Goal: Task Accomplishment & Management: Manage account settings

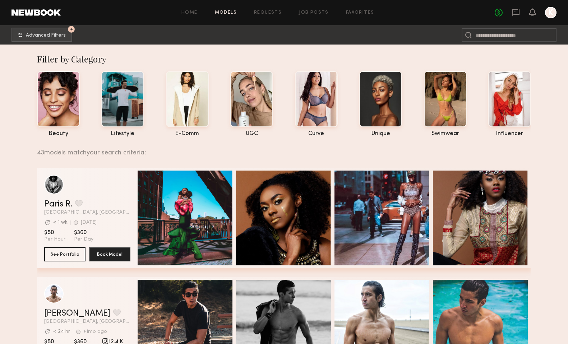
click at [50, 8] on header "Home Models Requests Job Posts Favorites Sign Out No fees up to $5,000 K" at bounding box center [284, 12] width 568 height 25
click at [42, 13] on link at bounding box center [36, 12] width 49 height 6
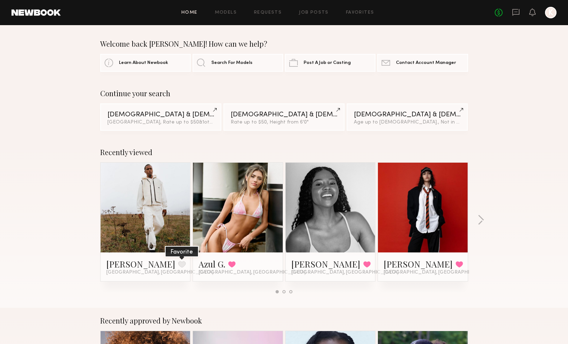
click at [178, 264] on button at bounding box center [182, 264] width 8 height 6
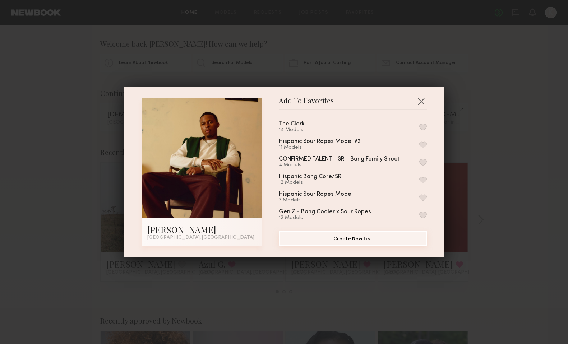
click at [344, 241] on button "Create New List" at bounding box center [353, 239] width 148 height 14
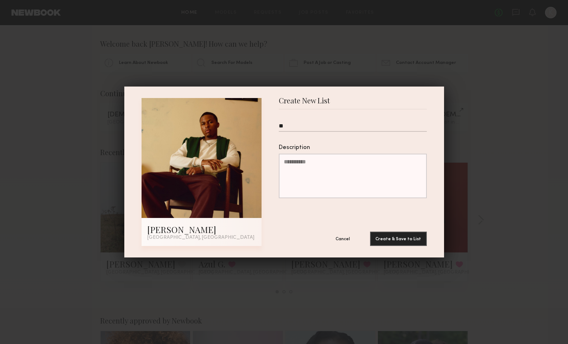
type input "*"
type input "**********"
click at [413, 238] on button "Create & Save to List" at bounding box center [398, 239] width 57 height 14
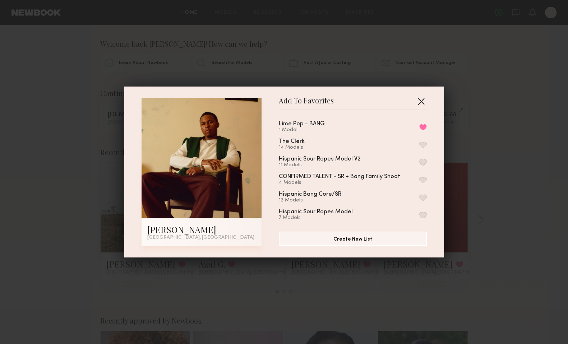
click at [422, 100] on button "button" at bounding box center [422, 102] width 12 height 12
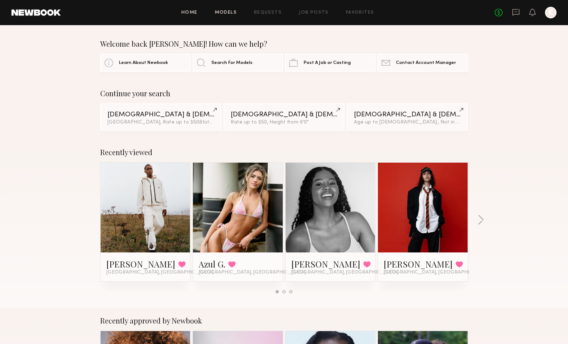
click at [232, 12] on link "Models" at bounding box center [226, 12] width 22 height 5
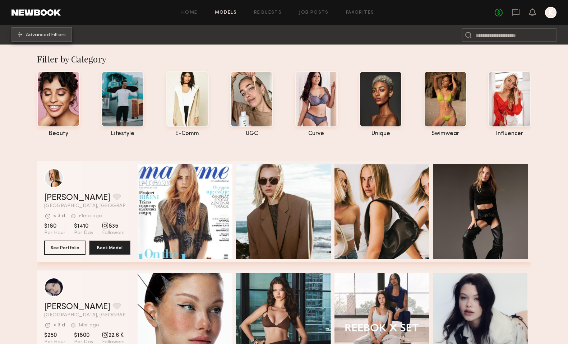
click at [44, 35] on span "Advanced Filters" at bounding box center [46, 35] width 40 height 5
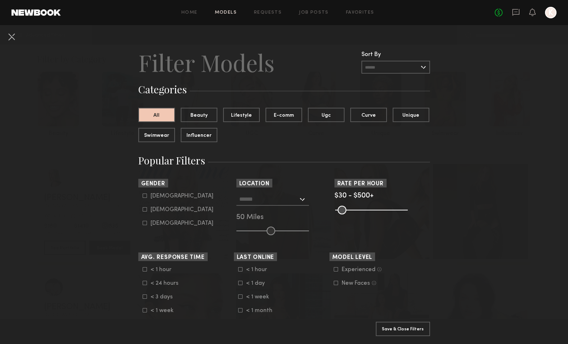
click at [145, 195] on icon at bounding box center [145, 196] width 4 height 4
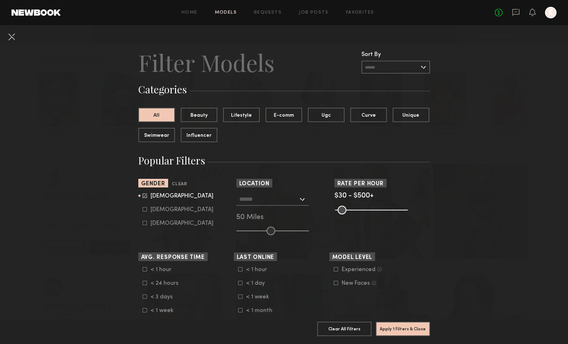
click at [143, 208] on icon at bounding box center [145, 209] width 4 height 4
type input "*"
click at [268, 205] on div at bounding box center [273, 199] width 73 height 13
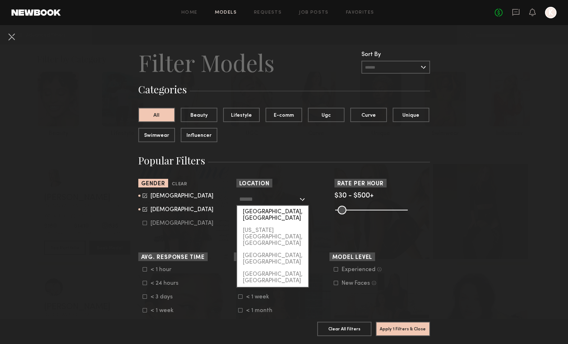
click at [268, 211] on div "[GEOGRAPHIC_DATA], [GEOGRAPHIC_DATA]" at bounding box center [272, 215] width 71 height 19
type input "**********"
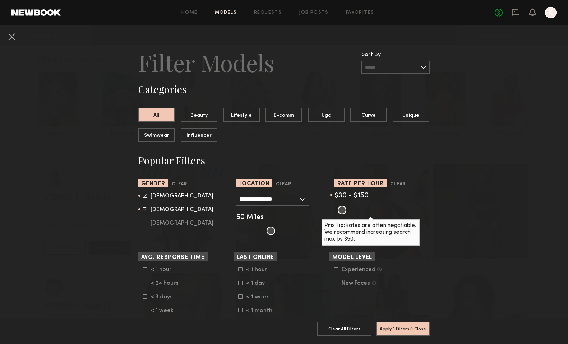
drag, startPoint x: 407, startPoint y: 211, endPoint x: 356, endPoint y: 211, distance: 50.7
type input "***"
click at [356, 211] on input "range" at bounding box center [371, 210] width 73 height 9
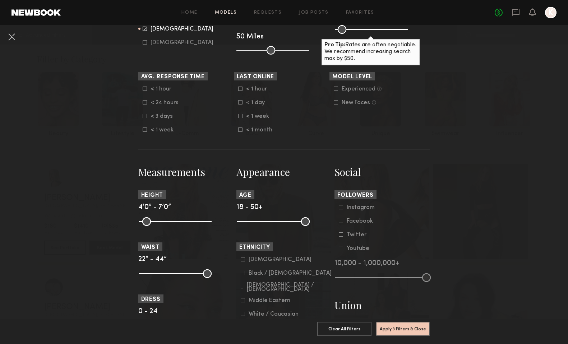
scroll to position [192, 0]
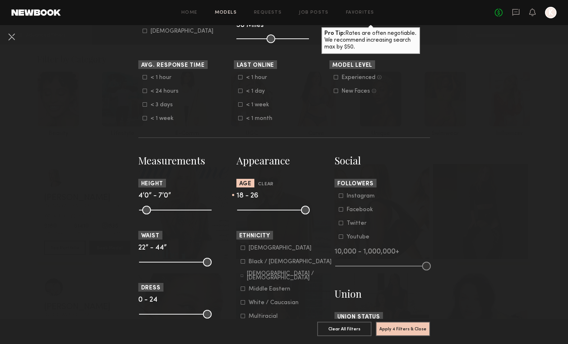
drag, startPoint x: 306, startPoint y: 212, endPoint x: 257, endPoint y: 213, distance: 49.3
type input "**"
click at [257, 213] on input "range" at bounding box center [273, 210] width 73 height 9
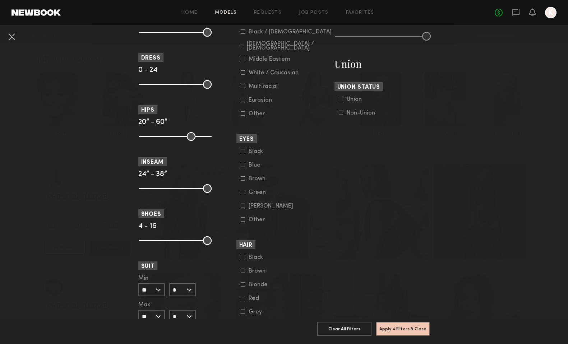
scroll to position [431, 0]
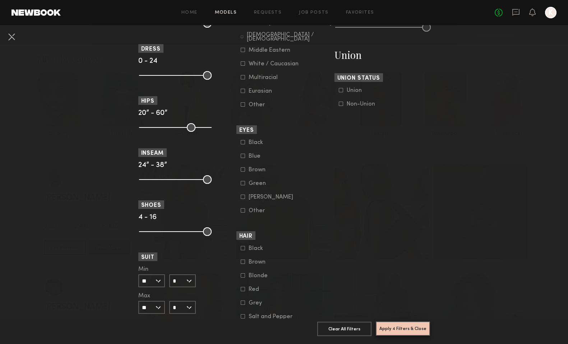
click at [413, 329] on button "Apply 4 Filters & Close" at bounding box center [403, 329] width 54 height 14
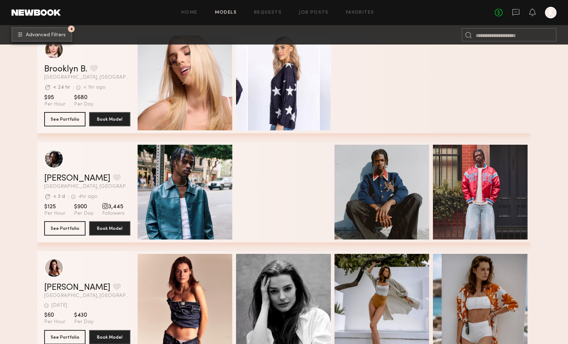
scroll to position [573, 0]
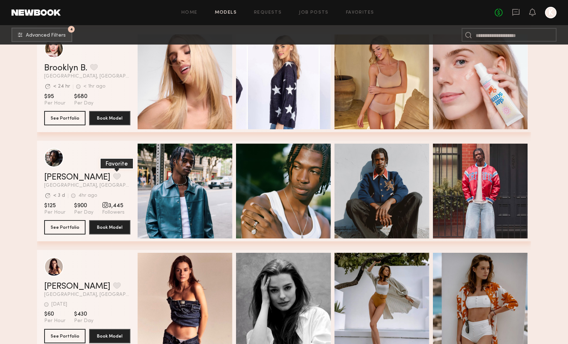
click at [113, 176] on button "grid" at bounding box center [117, 176] width 8 height 6
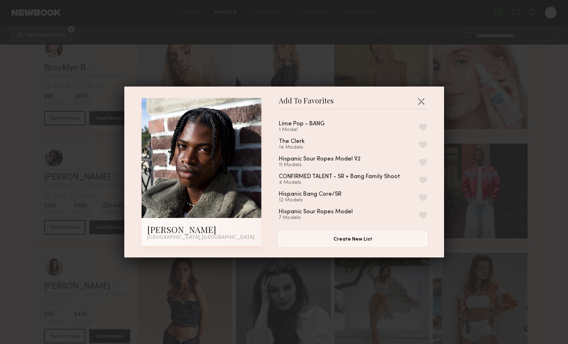
click at [423, 125] on button "button" at bounding box center [424, 127] width 8 height 6
click at [422, 103] on button "button" at bounding box center [422, 102] width 12 height 12
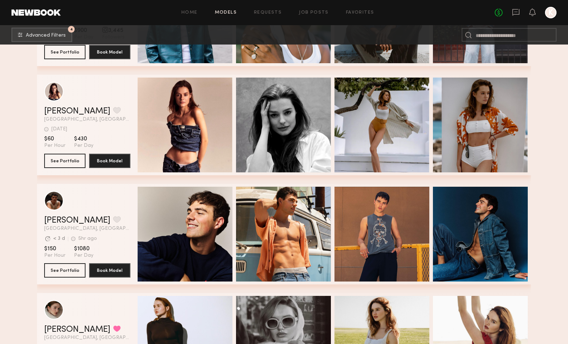
scroll to position [758, 0]
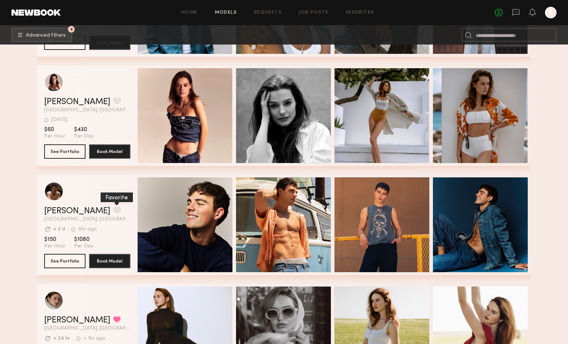
click at [113, 209] on button "grid" at bounding box center [117, 210] width 8 height 6
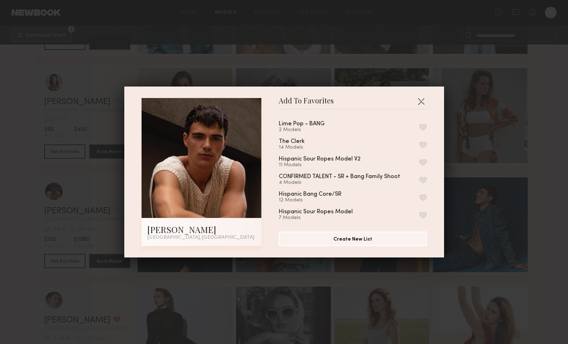
click at [423, 127] on button "button" at bounding box center [424, 127] width 8 height 6
click at [424, 103] on button "button" at bounding box center [422, 102] width 12 height 12
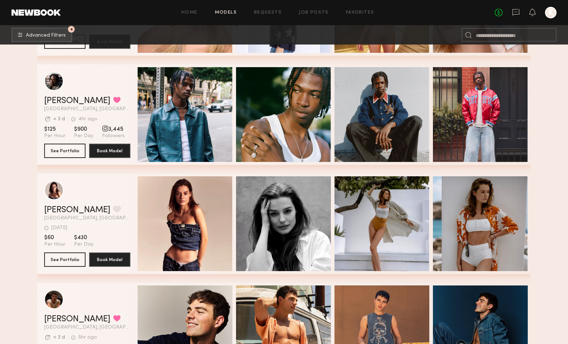
scroll to position [651, 0]
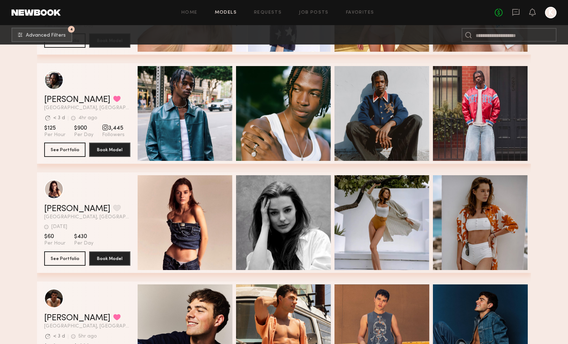
click at [119, 101] on div "Tyler R. Favorited" at bounding box center [87, 100] width 86 height 9
click at [70, 147] on button "See Portfolio" at bounding box center [64, 149] width 41 height 14
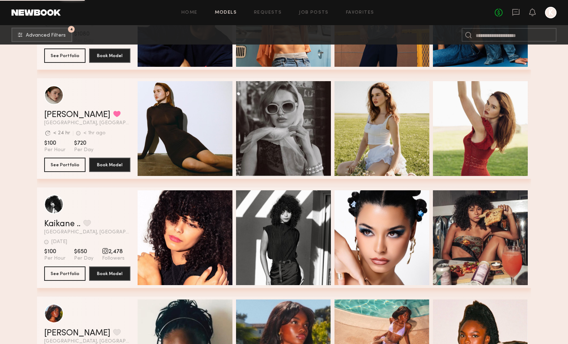
scroll to position [965, 0]
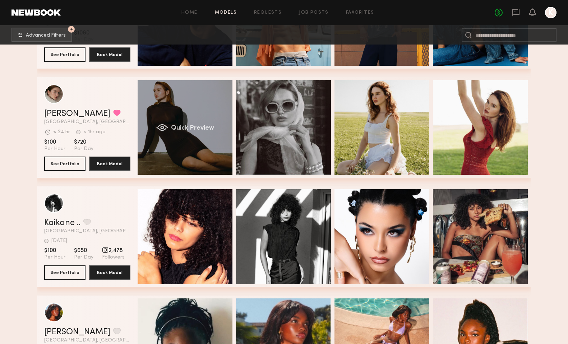
click at [195, 110] on div "Quick Preview" at bounding box center [185, 127] width 95 height 95
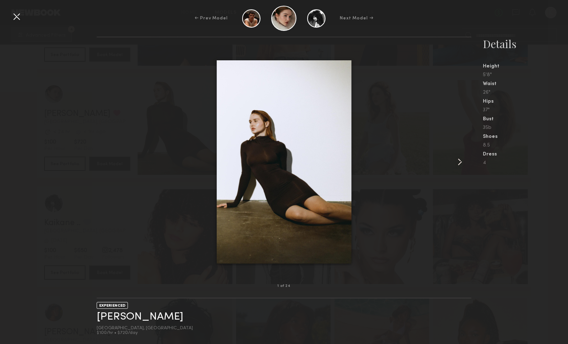
click at [459, 162] on common-icon at bounding box center [460, 162] width 12 height 12
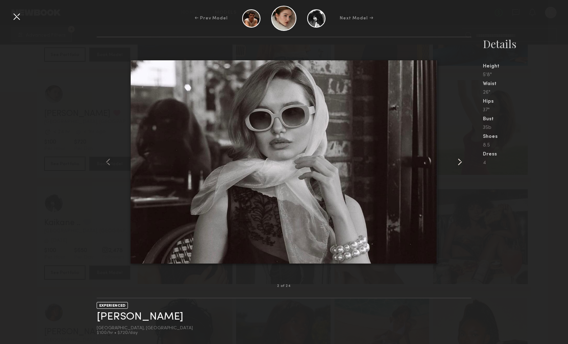
click at [459, 162] on common-icon at bounding box center [460, 162] width 12 height 12
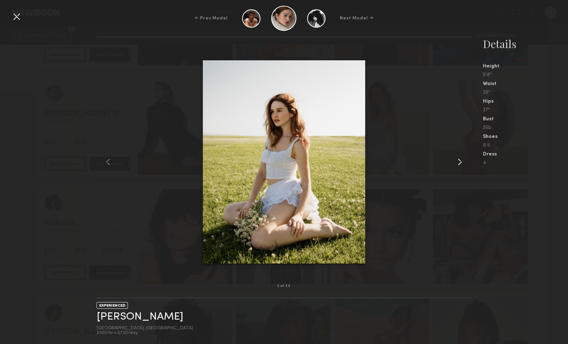
click at [459, 162] on common-icon at bounding box center [460, 162] width 12 height 12
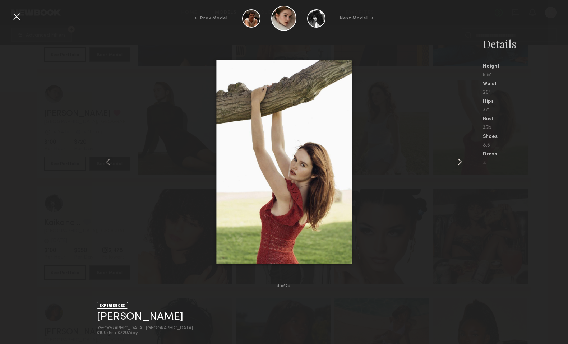
click at [459, 162] on common-icon at bounding box center [460, 162] width 12 height 12
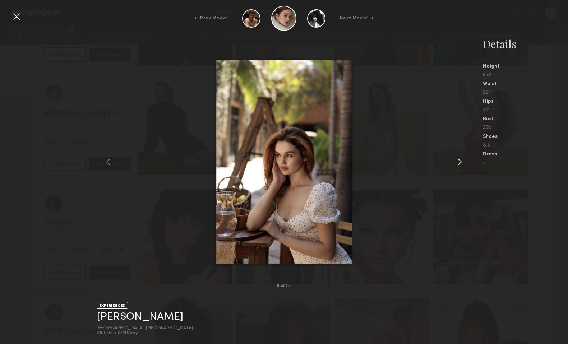
click at [459, 162] on common-icon at bounding box center [460, 162] width 12 height 12
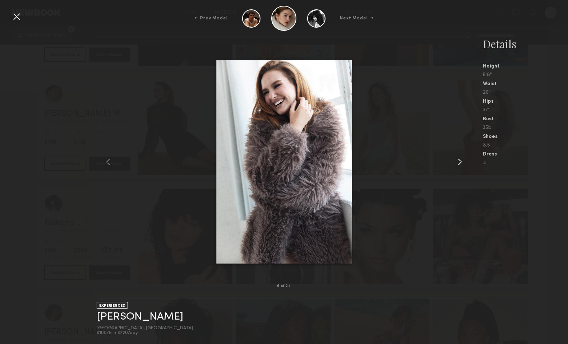
click at [459, 162] on common-icon at bounding box center [460, 162] width 12 height 12
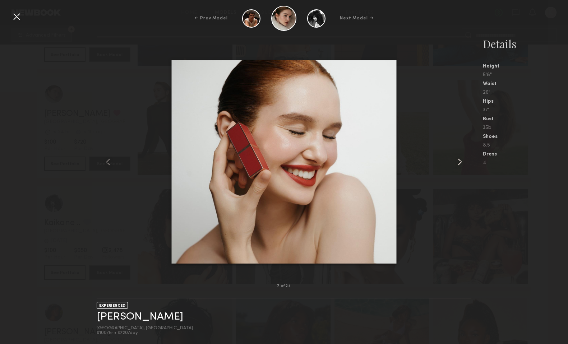
click at [459, 163] on common-icon at bounding box center [460, 162] width 12 height 12
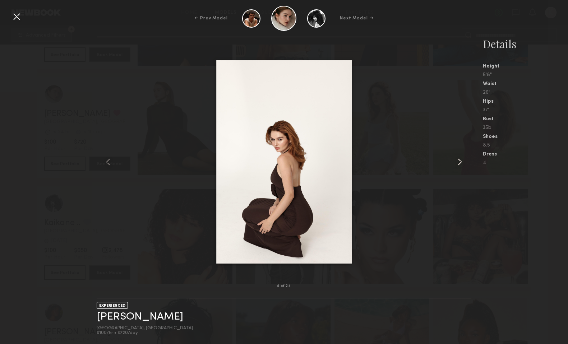
click at [459, 163] on common-icon at bounding box center [460, 162] width 12 height 12
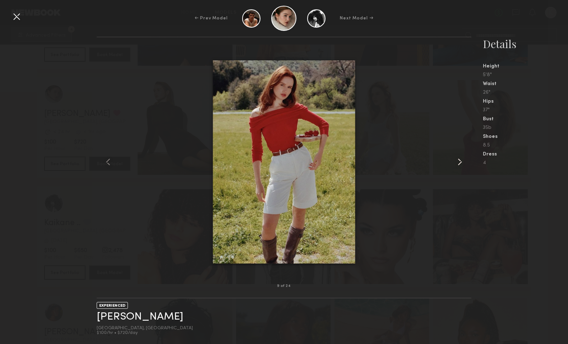
click at [459, 163] on common-icon at bounding box center [460, 162] width 12 height 12
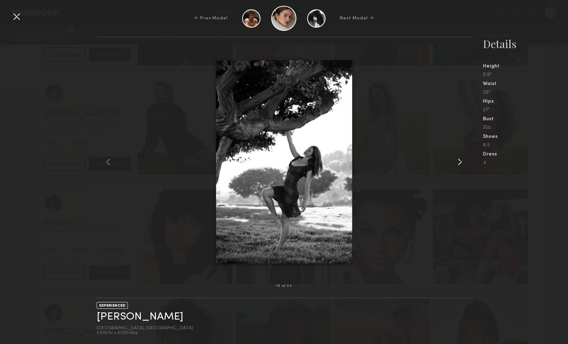
click at [459, 163] on common-icon at bounding box center [460, 162] width 12 height 12
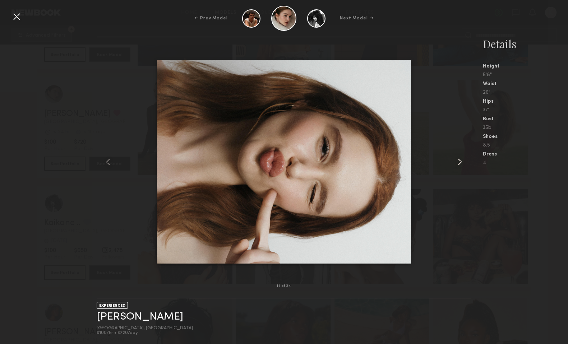
click at [459, 163] on common-icon at bounding box center [460, 162] width 12 height 12
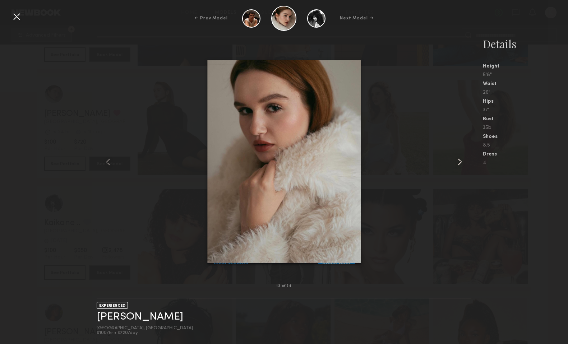
click at [459, 163] on common-icon at bounding box center [460, 162] width 12 height 12
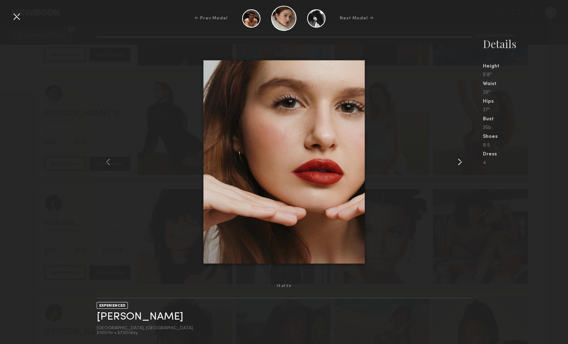
click at [459, 163] on common-icon at bounding box center [460, 162] width 12 height 12
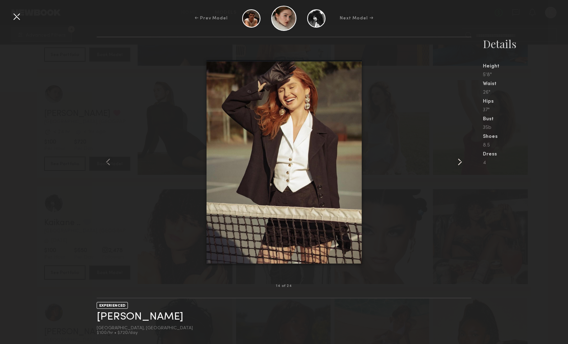
click at [459, 163] on common-icon at bounding box center [460, 162] width 12 height 12
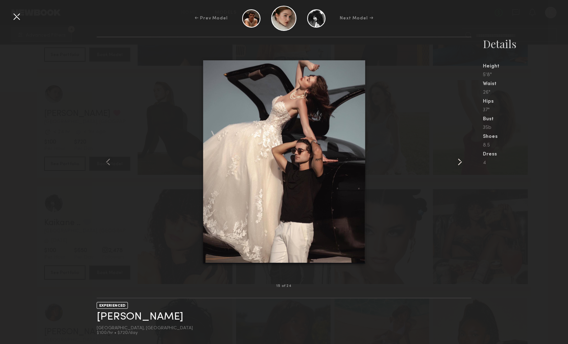
click at [459, 163] on common-icon at bounding box center [460, 162] width 12 height 12
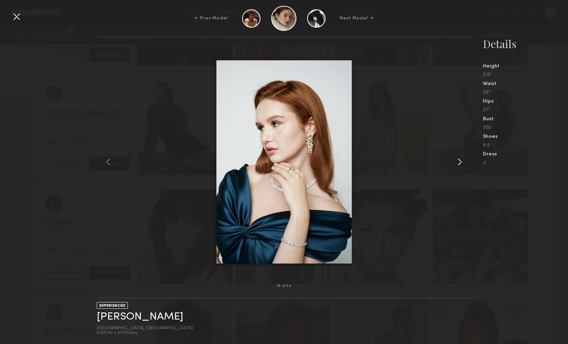
click at [459, 163] on common-icon at bounding box center [460, 162] width 12 height 12
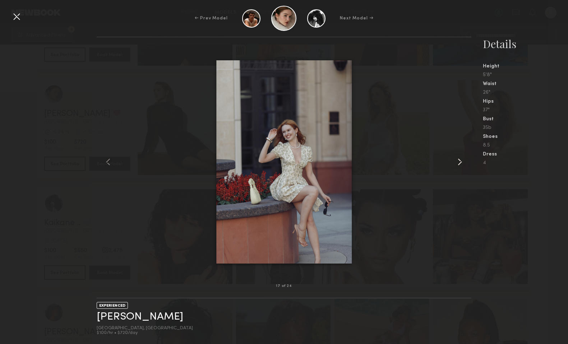
click at [459, 163] on common-icon at bounding box center [460, 162] width 12 height 12
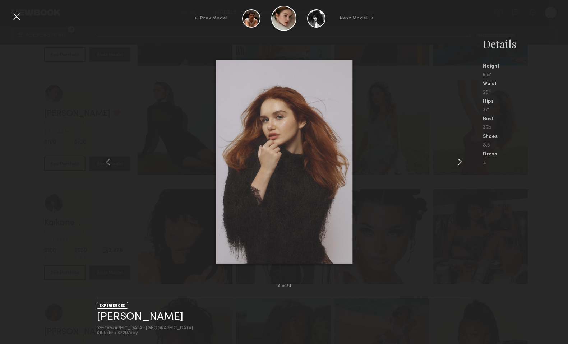
click at [459, 163] on common-icon at bounding box center [460, 162] width 12 height 12
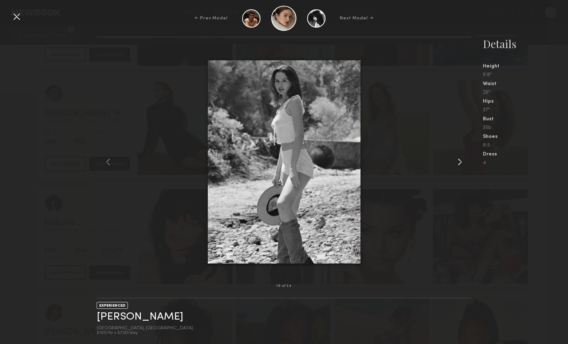
click at [459, 163] on common-icon at bounding box center [460, 162] width 12 height 12
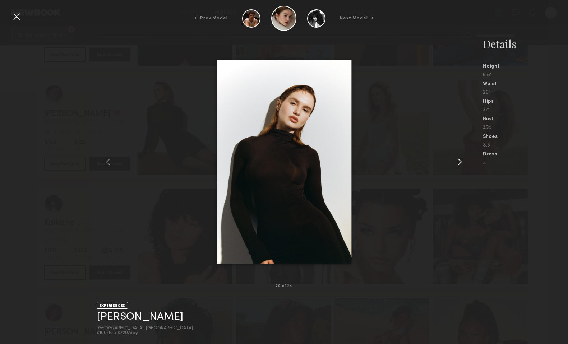
click at [459, 164] on common-icon at bounding box center [460, 162] width 12 height 12
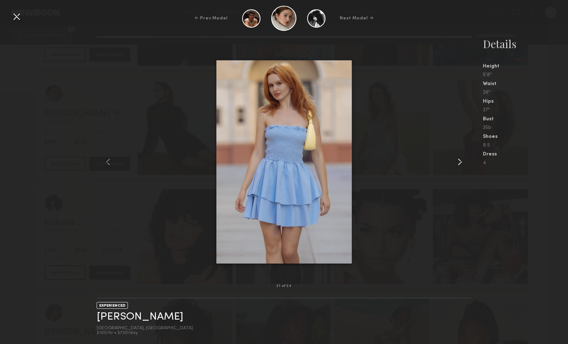
click at [459, 164] on common-icon at bounding box center [460, 162] width 12 height 12
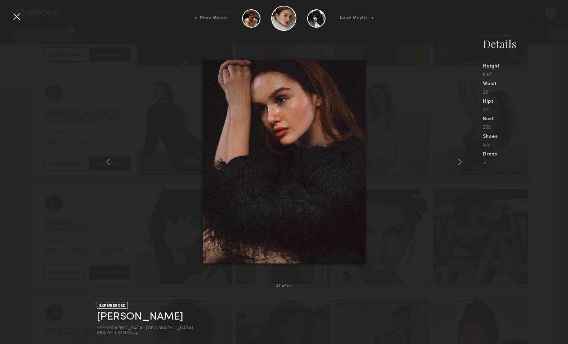
click at [416, 55] on div at bounding box center [284, 162] width 375 height 226
click at [18, 14] on div at bounding box center [17, 17] width 12 height 12
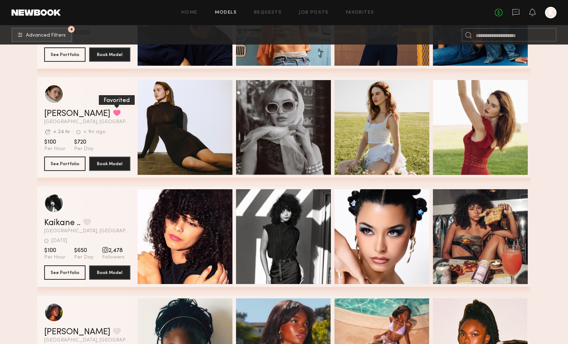
click at [113, 114] on button "grid" at bounding box center [117, 113] width 8 height 6
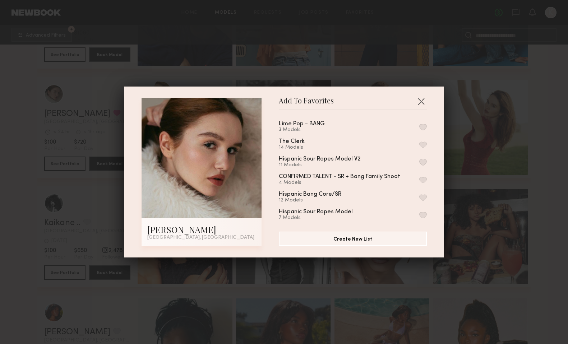
click at [424, 129] on button "button" at bounding box center [424, 127] width 8 height 6
click at [424, 100] on button "button" at bounding box center [422, 102] width 12 height 12
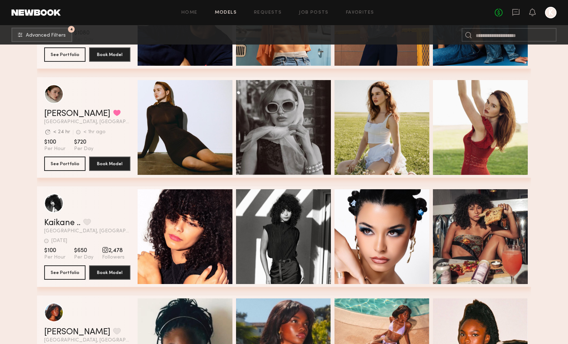
scroll to position [1042, 0]
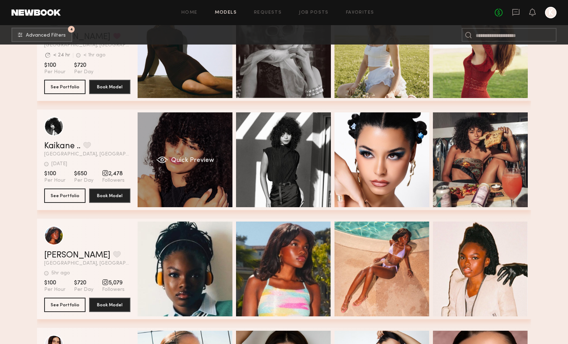
click at [211, 160] on span "Quick Preview" at bounding box center [192, 160] width 43 height 6
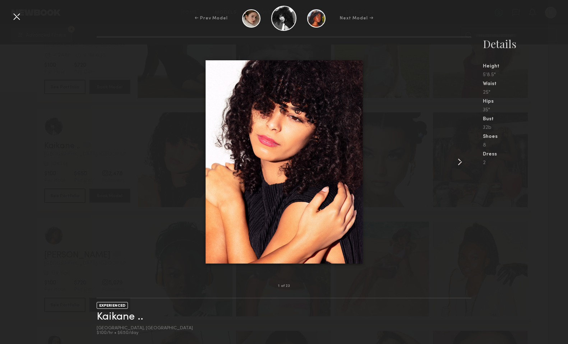
click at [459, 162] on common-icon at bounding box center [460, 162] width 12 height 12
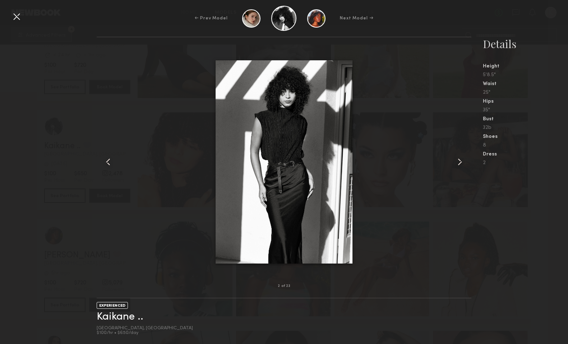
click at [459, 162] on common-icon at bounding box center [460, 162] width 12 height 12
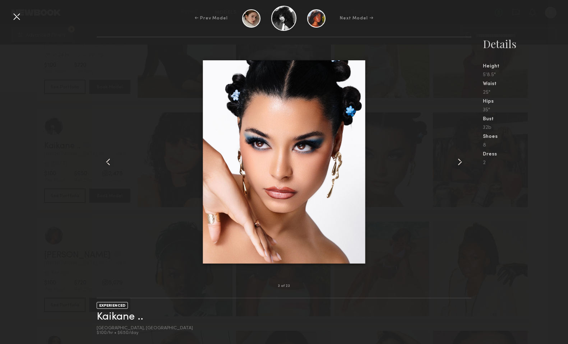
click at [459, 163] on common-icon at bounding box center [460, 162] width 12 height 12
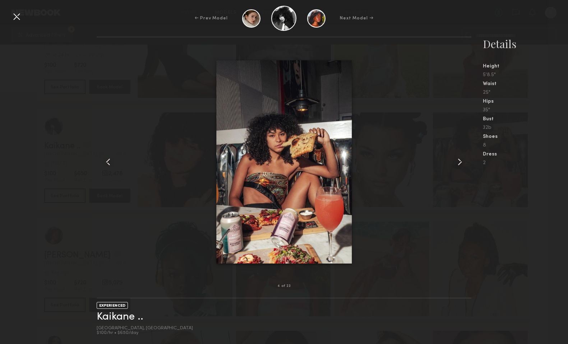
click at [459, 163] on common-icon at bounding box center [460, 162] width 12 height 12
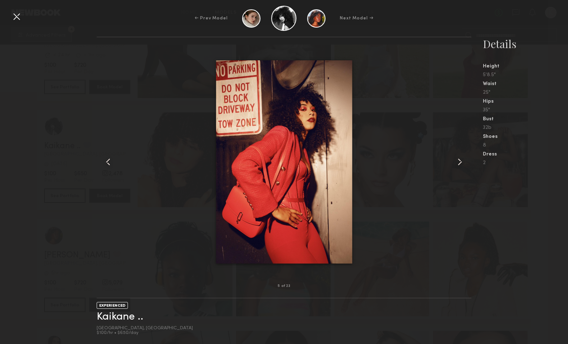
click at [459, 163] on common-icon at bounding box center [460, 162] width 12 height 12
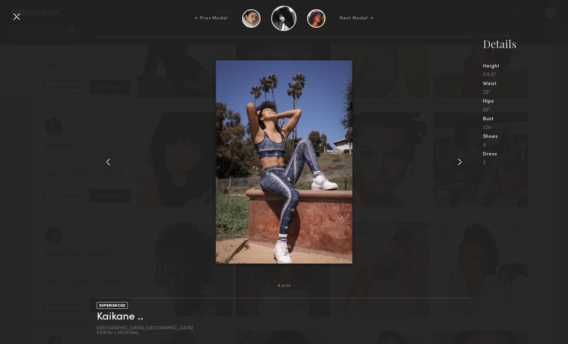
click at [459, 163] on common-icon at bounding box center [460, 162] width 12 height 12
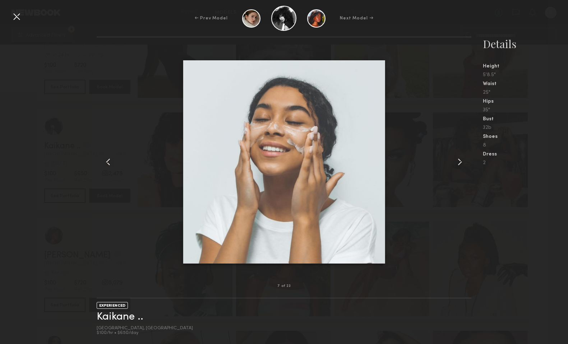
click at [459, 163] on common-icon at bounding box center [460, 162] width 12 height 12
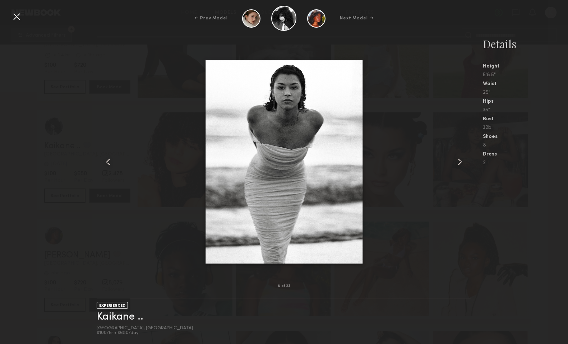
click at [459, 163] on common-icon at bounding box center [460, 162] width 12 height 12
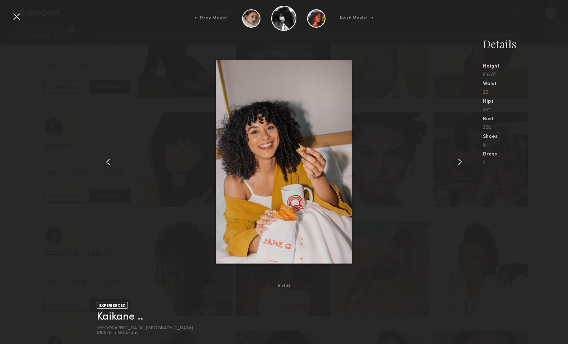
click at [459, 163] on common-icon at bounding box center [460, 162] width 12 height 12
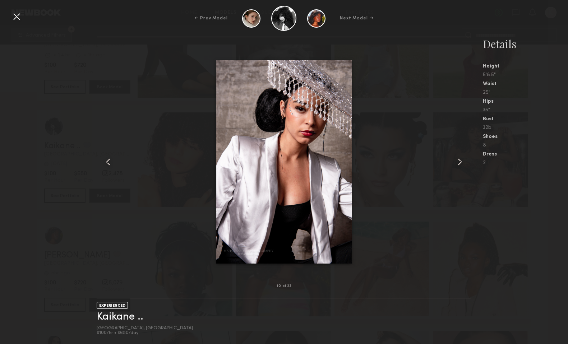
click at [459, 163] on common-icon at bounding box center [460, 162] width 12 height 12
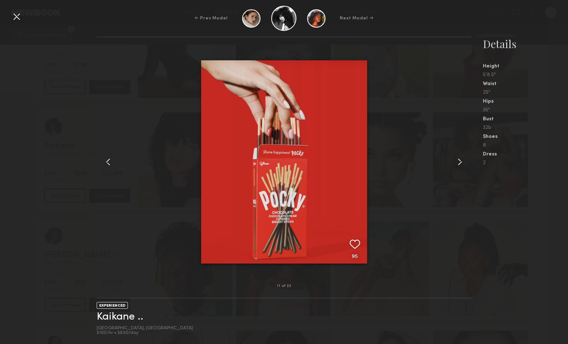
click at [459, 163] on common-icon at bounding box center [460, 162] width 12 height 12
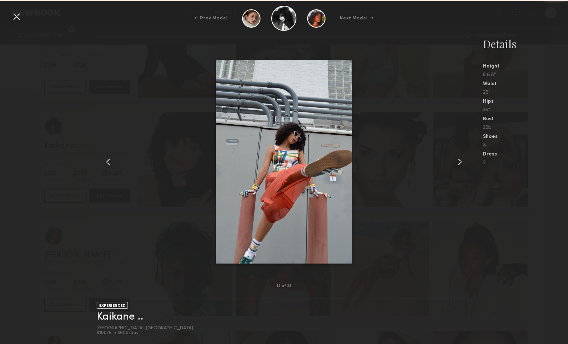
click at [459, 163] on common-icon at bounding box center [460, 162] width 12 height 12
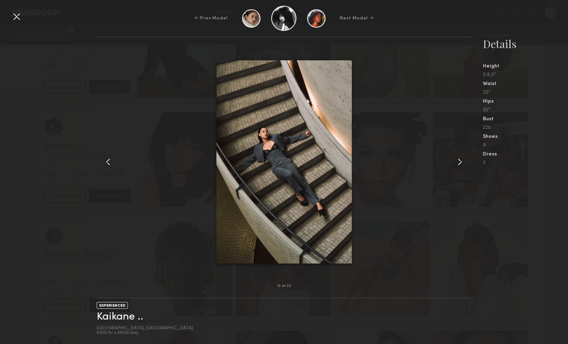
click at [459, 163] on common-icon at bounding box center [460, 162] width 12 height 12
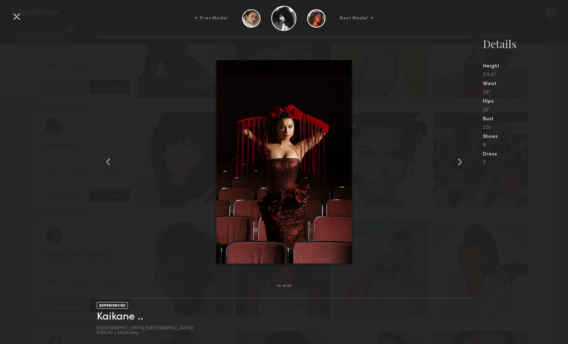
click at [459, 163] on common-icon at bounding box center [460, 162] width 12 height 12
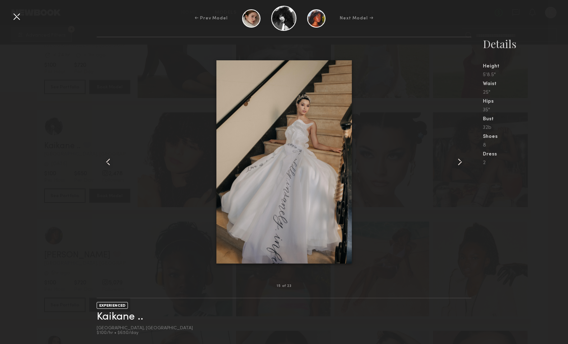
click at [459, 163] on common-icon at bounding box center [460, 162] width 12 height 12
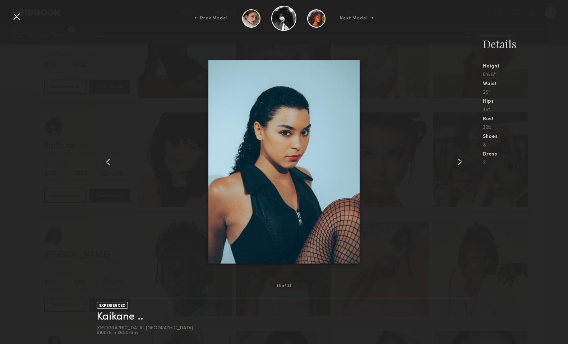
click at [459, 163] on common-icon at bounding box center [460, 162] width 12 height 12
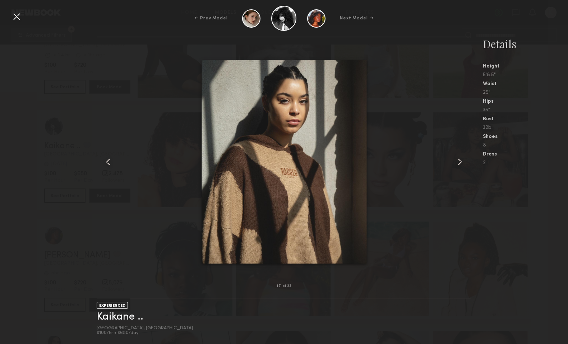
click at [459, 163] on common-icon at bounding box center [460, 162] width 12 height 12
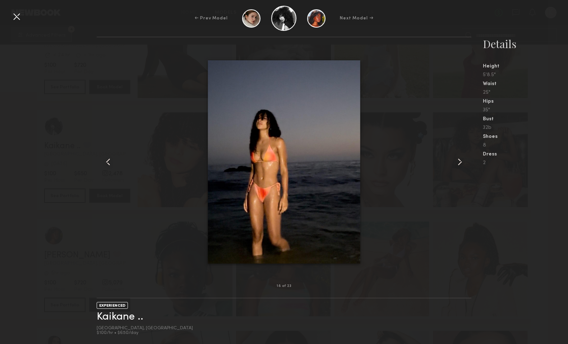
click at [459, 163] on common-icon at bounding box center [460, 162] width 12 height 12
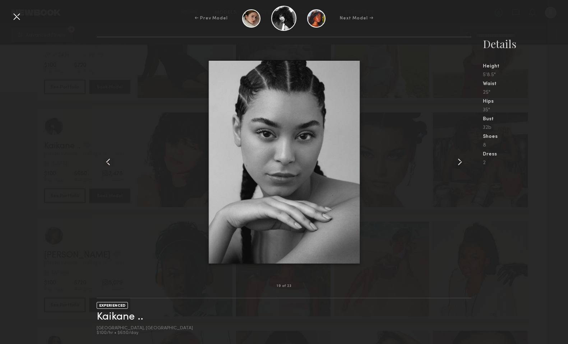
click at [459, 163] on common-icon at bounding box center [460, 162] width 12 height 12
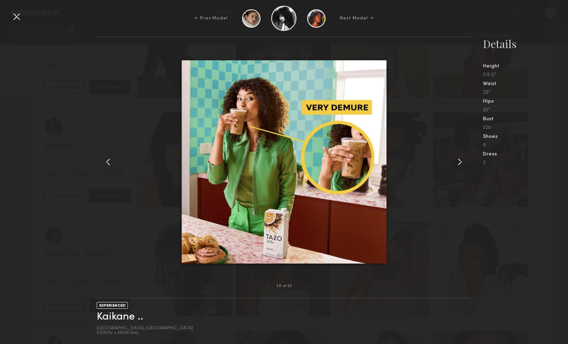
click at [459, 163] on common-icon at bounding box center [460, 162] width 12 height 12
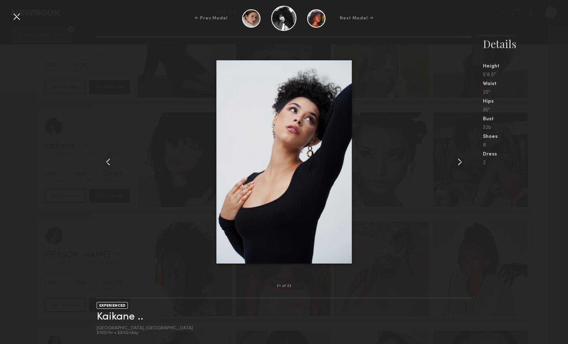
click at [459, 163] on common-icon at bounding box center [460, 162] width 12 height 12
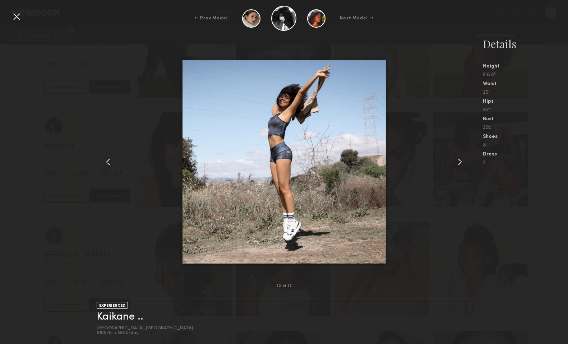
click at [459, 163] on common-icon at bounding box center [460, 162] width 12 height 12
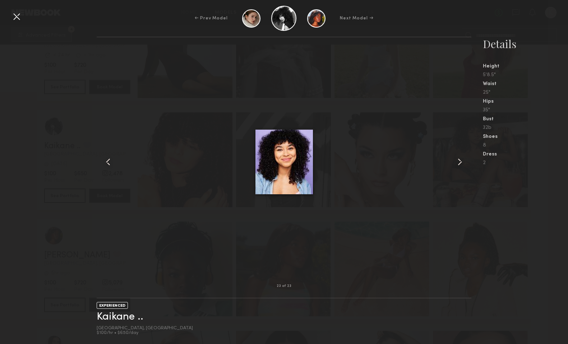
click at [460, 163] on common-icon at bounding box center [460, 162] width 12 height 12
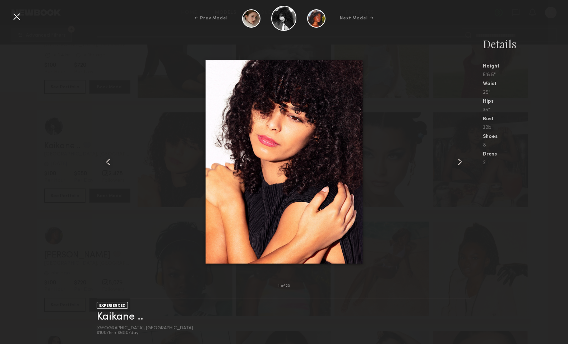
click at [108, 164] on common-icon at bounding box center [108, 162] width 12 height 12
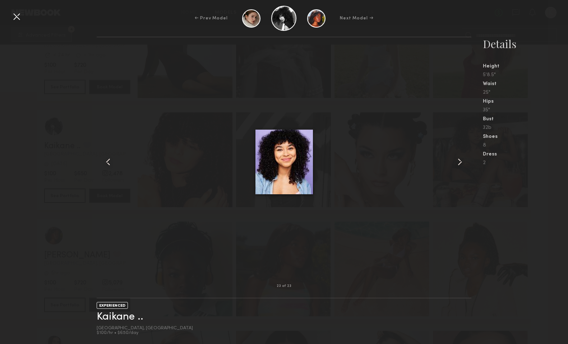
click at [461, 161] on common-icon at bounding box center [460, 162] width 12 height 12
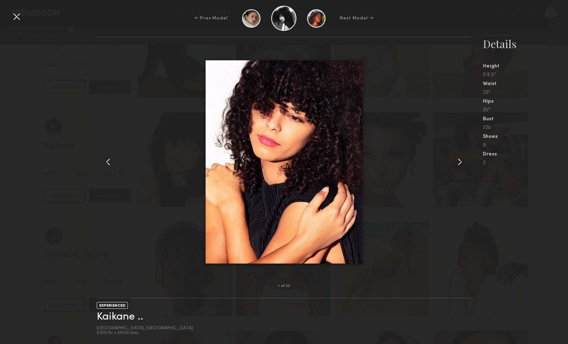
click at [461, 161] on common-icon at bounding box center [460, 162] width 12 height 12
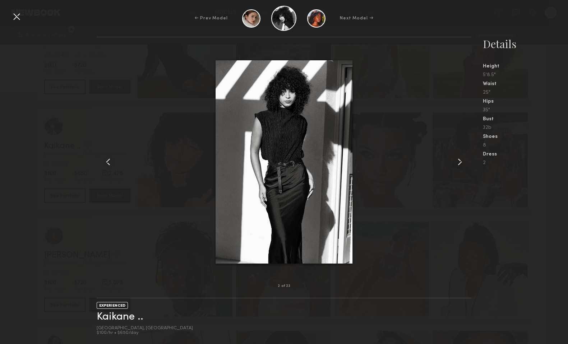
click at [461, 161] on common-icon at bounding box center [460, 162] width 12 height 12
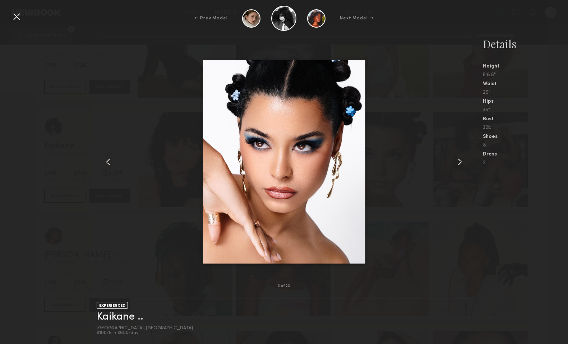
click at [461, 162] on common-icon at bounding box center [460, 162] width 12 height 12
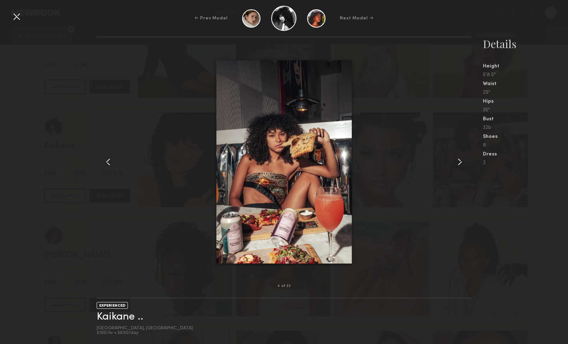
click at [461, 162] on common-icon at bounding box center [460, 162] width 12 height 12
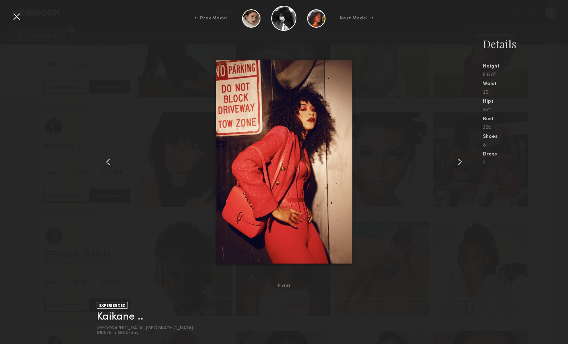
click at [17, 15] on div at bounding box center [17, 17] width 12 height 12
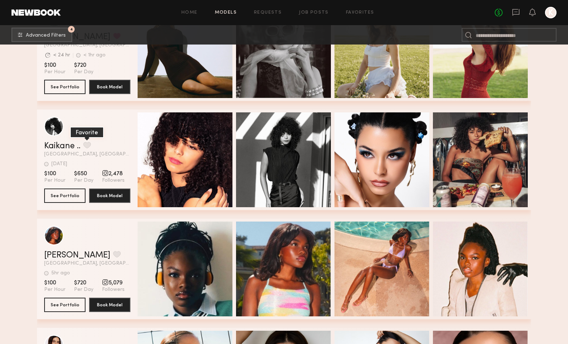
click at [86, 148] on button "grid" at bounding box center [87, 145] width 8 height 6
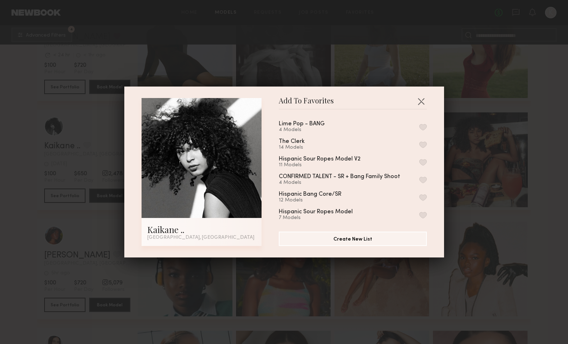
click at [422, 127] on button "button" at bounding box center [424, 127] width 8 height 6
click at [421, 101] on button "button" at bounding box center [422, 102] width 12 height 12
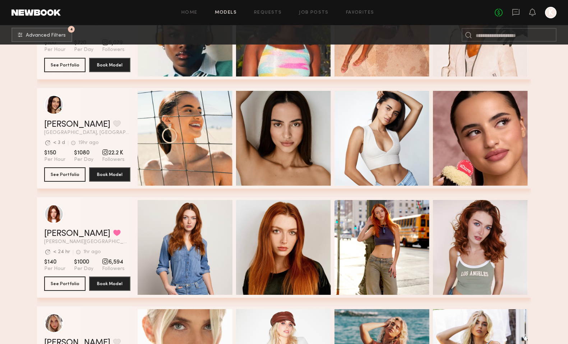
scroll to position [1287, 0]
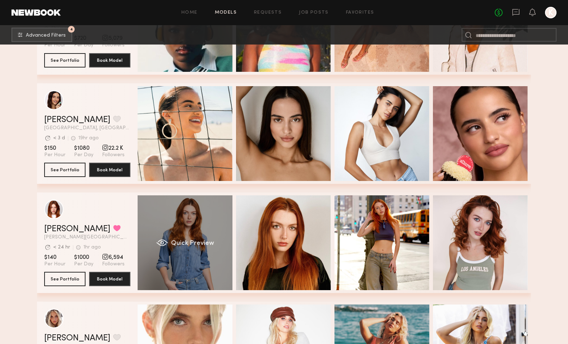
click at [189, 242] on span "Quick Preview" at bounding box center [192, 244] width 43 height 6
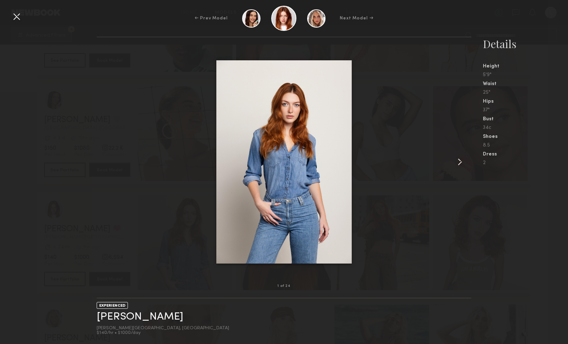
click at [468, 161] on div at bounding box center [464, 162] width 15 height 226
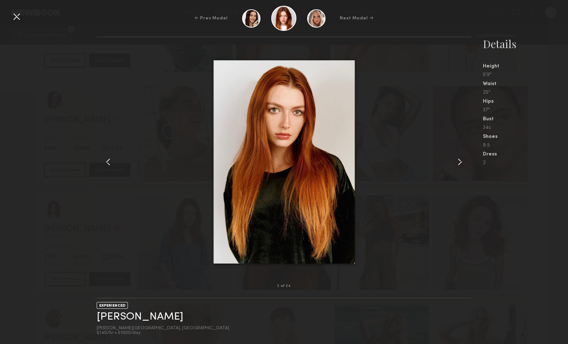
click at [468, 161] on div at bounding box center [464, 162] width 15 height 226
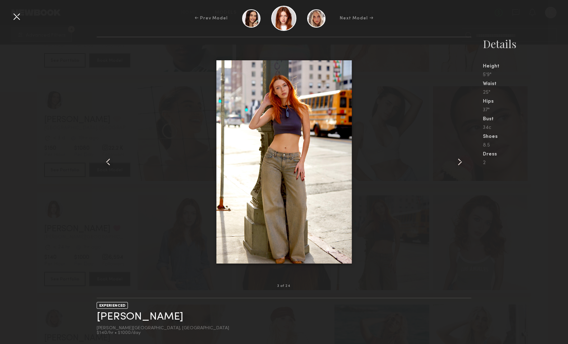
click at [468, 161] on div at bounding box center [464, 162] width 15 height 226
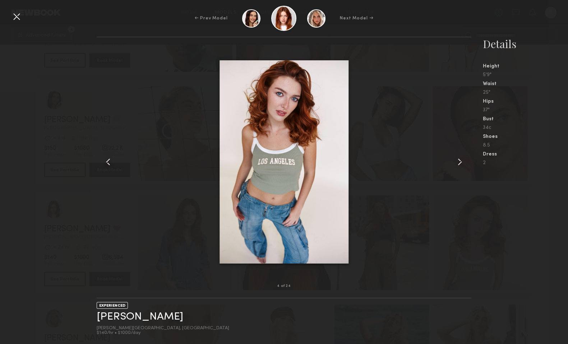
click at [468, 161] on div at bounding box center [464, 162] width 15 height 226
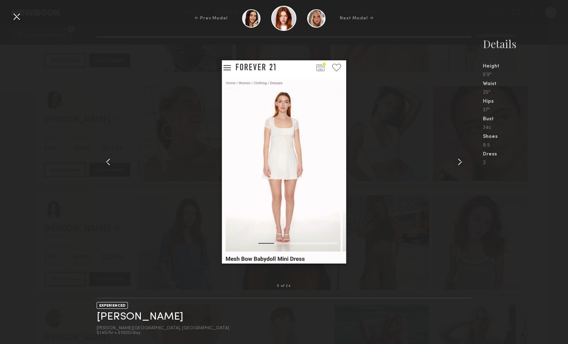
click at [468, 161] on div at bounding box center [464, 162] width 15 height 226
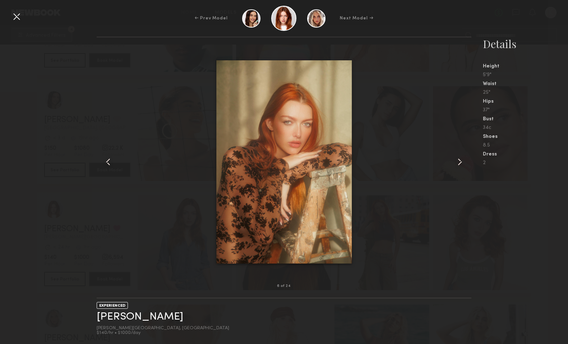
click at [468, 161] on div at bounding box center [464, 162] width 15 height 226
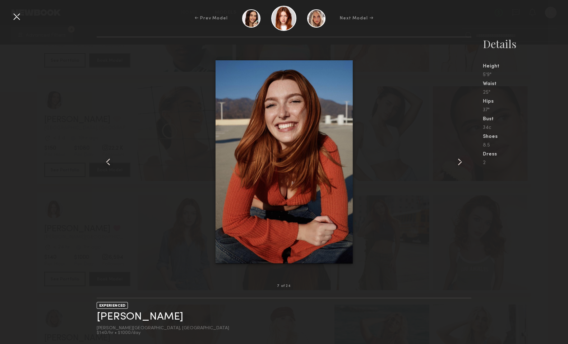
click at [468, 161] on div at bounding box center [464, 162] width 15 height 226
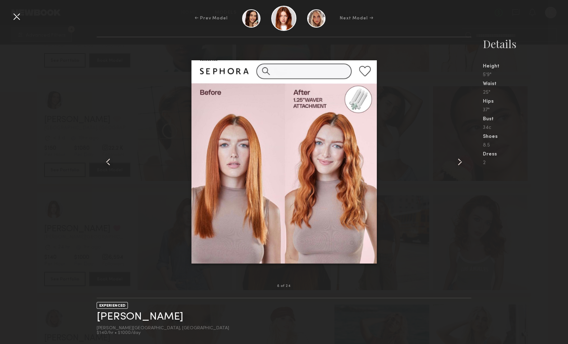
click at [110, 164] on common-icon at bounding box center [108, 162] width 12 height 12
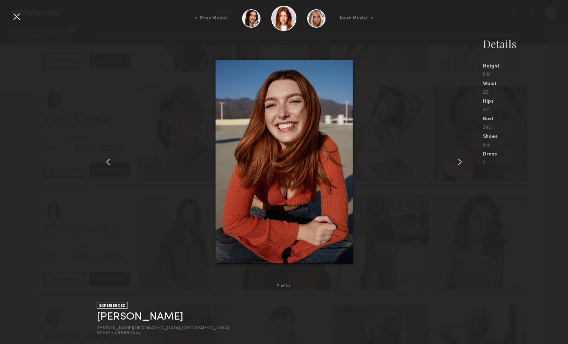
click at [462, 161] on common-icon at bounding box center [460, 162] width 12 height 12
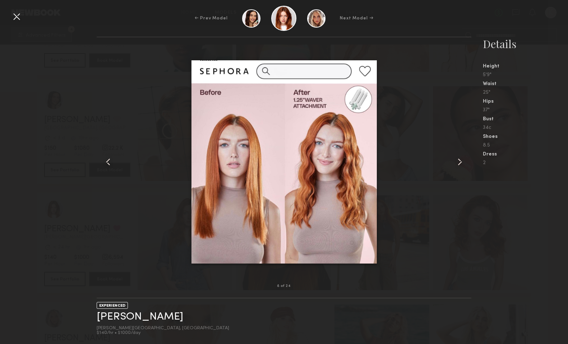
click at [462, 161] on common-icon at bounding box center [460, 162] width 12 height 12
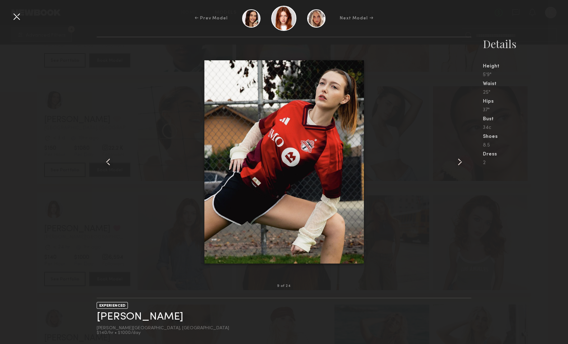
click at [462, 161] on common-icon at bounding box center [460, 162] width 12 height 12
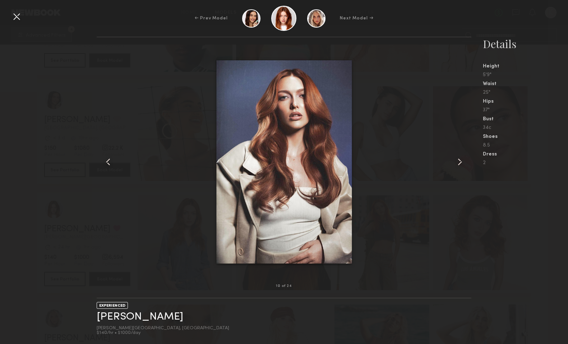
click at [462, 161] on common-icon at bounding box center [460, 162] width 12 height 12
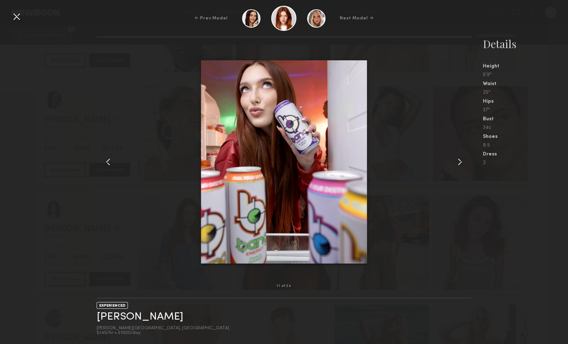
click at [462, 161] on common-icon at bounding box center [460, 162] width 12 height 12
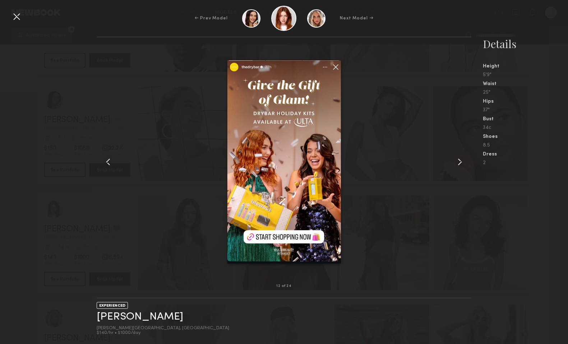
click at [462, 161] on common-icon at bounding box center [460, 162] width 12 height 12
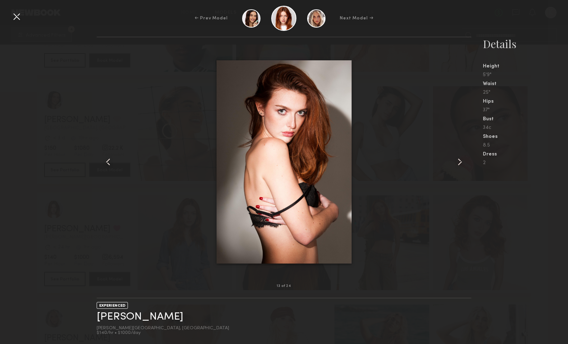
click at [462, 161] on common-icon at bounding box center [460, 162] width 12 height 12
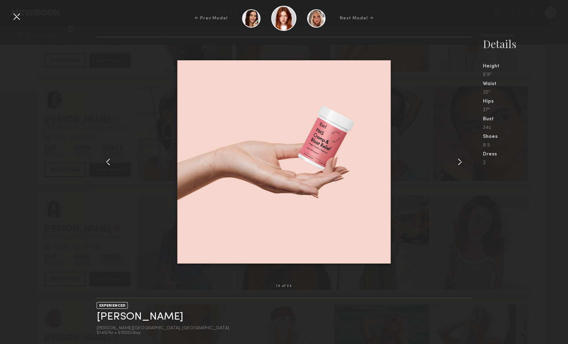
click at [462, 161] on common-icon at bounding box center [460, 162] width 12 height 12
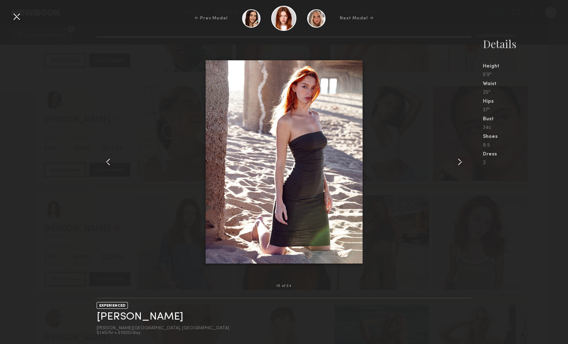
click at [462, 161] on common-icon at bounding box center [460, 162] width 12 height 12
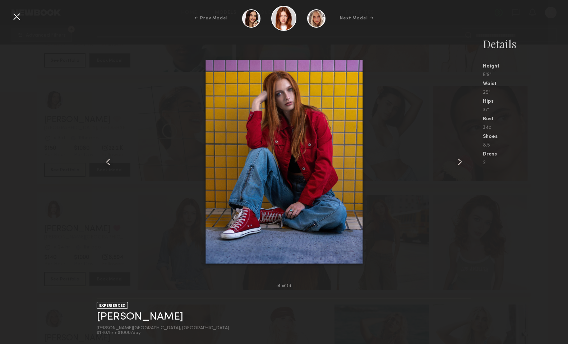
click at [462, 161] on common-icon at bounding box center [460, 162] width 12 height 12
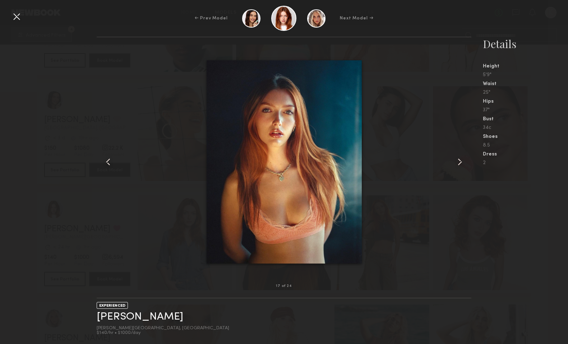
click at [18, 14] on div at bounding box center [17, 17] width 12 height 12
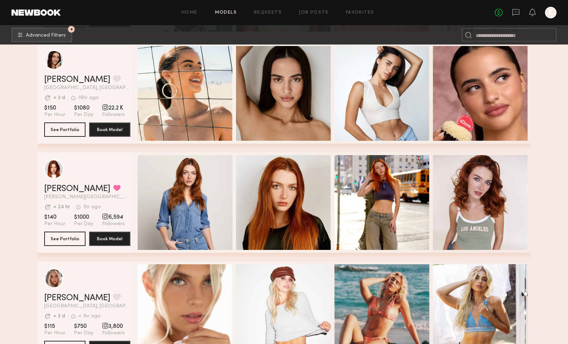
scroll to position [1272, 0]
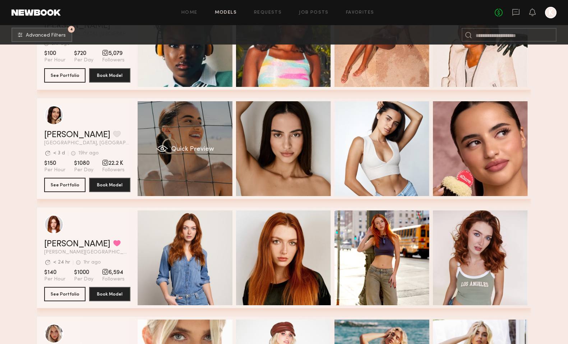
click at [179, 150] on span "Quick Preview" at bounding box center [192, 149] width 43 height 6
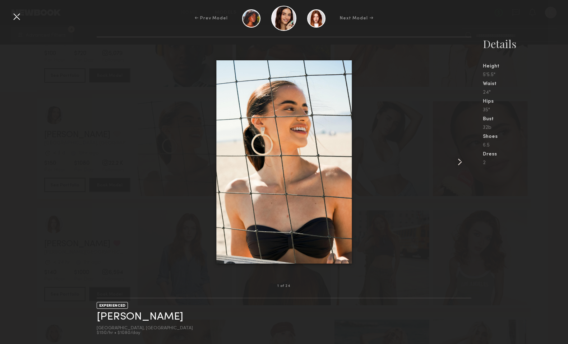
click at [460, 161] on common-icon at bounding box center [460, 162] width 12 height 12
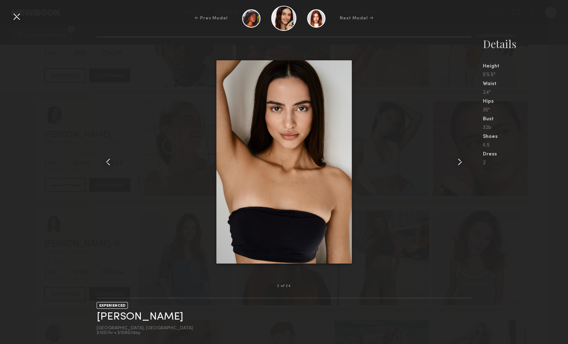
click at [460, 161] on common-icon at bounding box center [460, 162] width 12 height 12
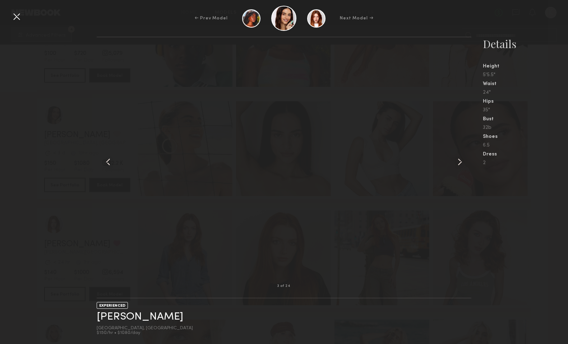
click at [460, 161] on common-icon at bounding box center [460, 162] width 12 height 12
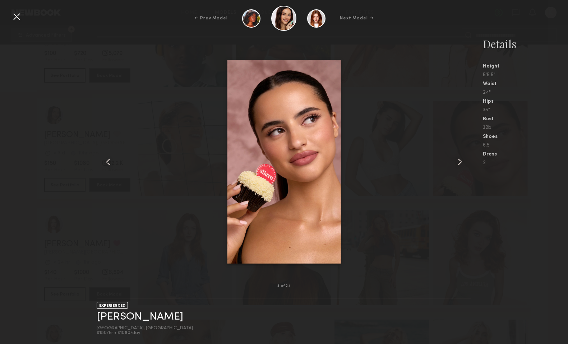
click at [460, 161] on common-icon at bounding box center [460, 162] width 12 height 12
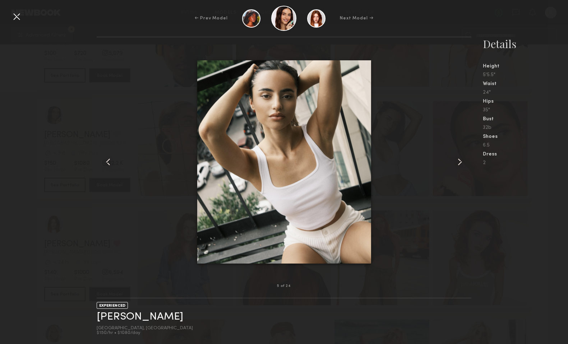
click at [460, 161] on common-icon at bounding box center [460, 162] width 12 height 12
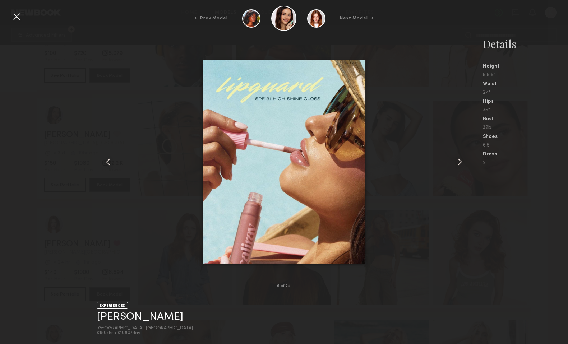
click at [460, 161] on common-icon at bounding box center [460, 162] width 12 height 12
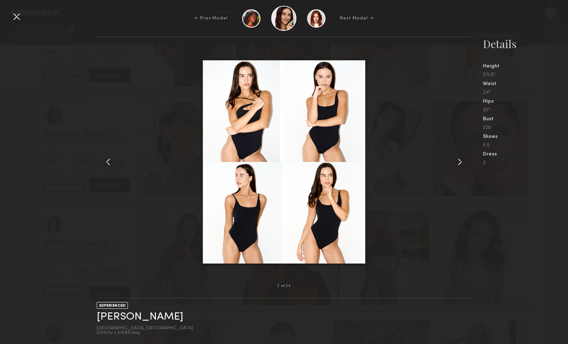
click at [460, 161] on common-icon at bounding box center [460, 162] width 12 height 12
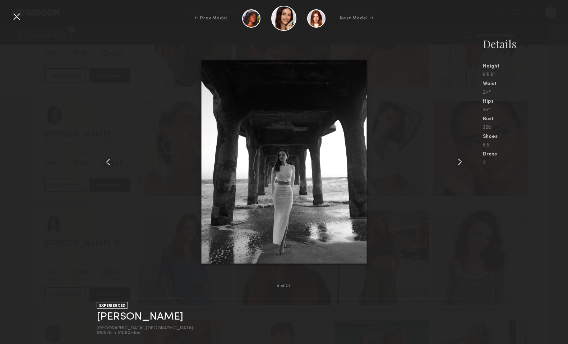
click at [460, 161] on common-icon at bounding box center [460, 162] width 12 height 12
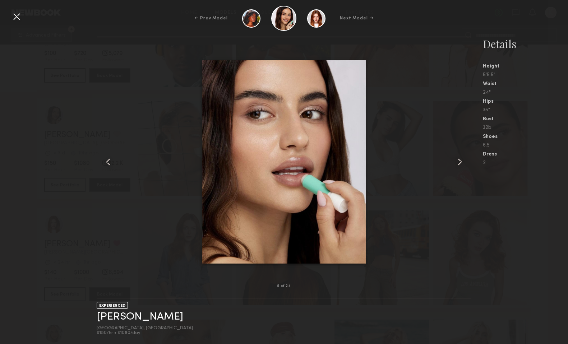
click at [460, 161] on common-icon at bounding box center [460, 162] width 12 height 12
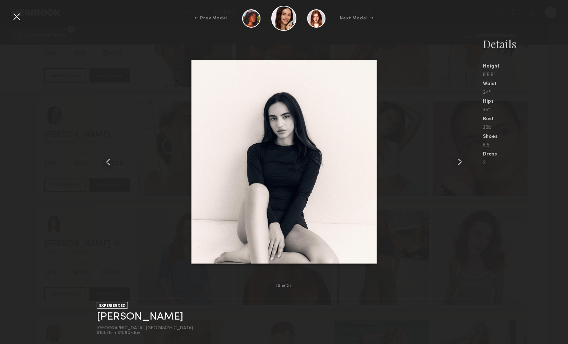
click at [460, 161] on common-icon at bounding box center [460, 162] width 12 height 12
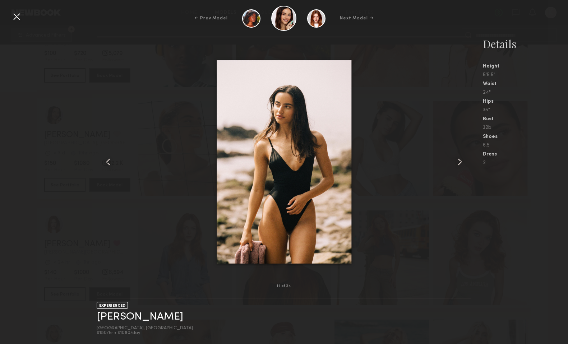
click at [460, 161] on common-icon at bounding box center [460, 162] width 12 height 12
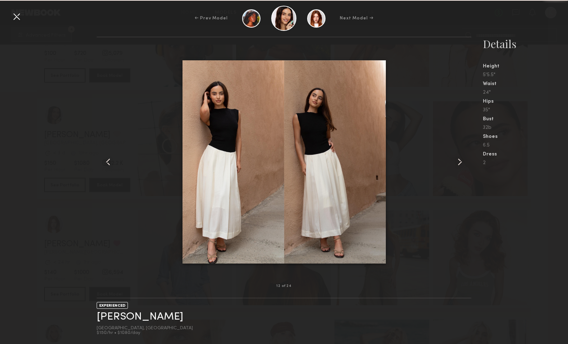
click at [460, 161] on common-icon at bounding box center [460, 162] width 12 height 12
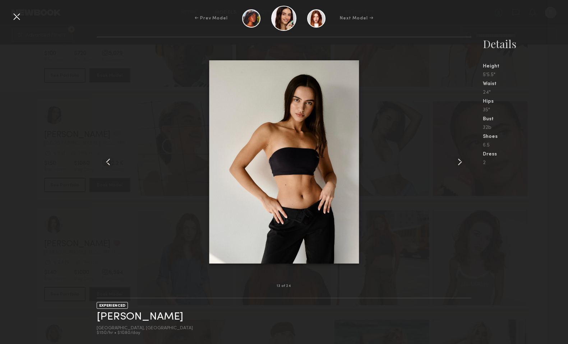
click at [460, 161] on common-icon at bounding box center [460, 162] width 12 height 12
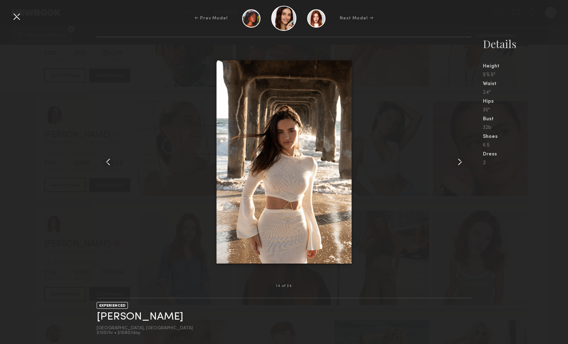
click at [460, 161] on common-icon at bounding box center [460, 162] width 12 height 12
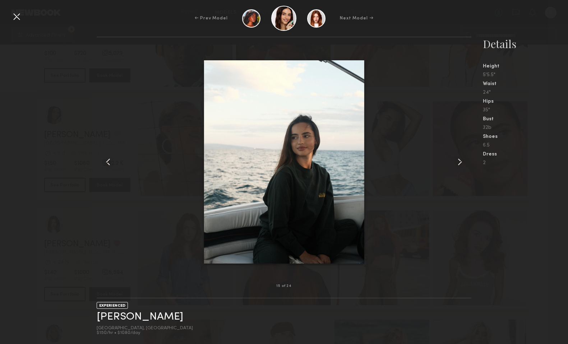
click at [460, 161] on common-icon at bounding box center [460, 162] width 12 height 12
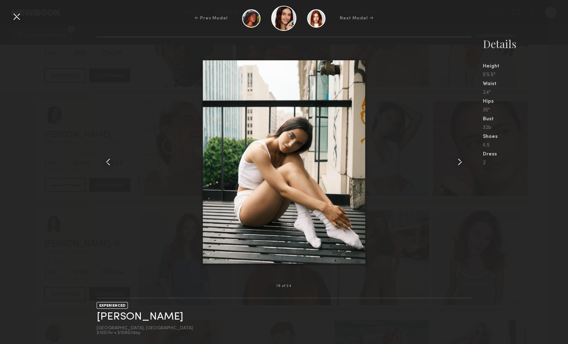
click at [460, 161] on common-icon at bounding box center [460, 162] width 12 height 12
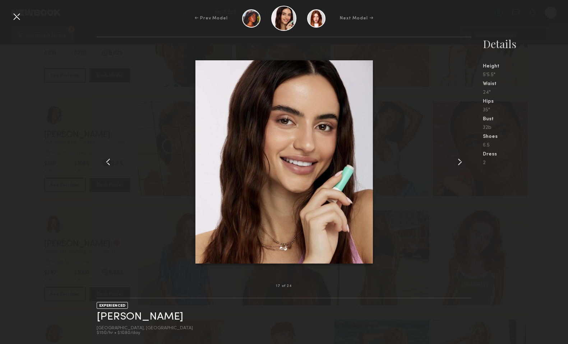
click at [460, 161] on common-icon at bounding box center [460, 162] width 12 height 12
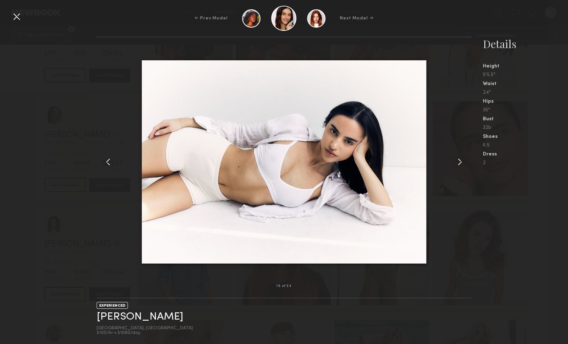
click at [106, 160] on common-icon at bounding box center [108, 162] width 12 height 12
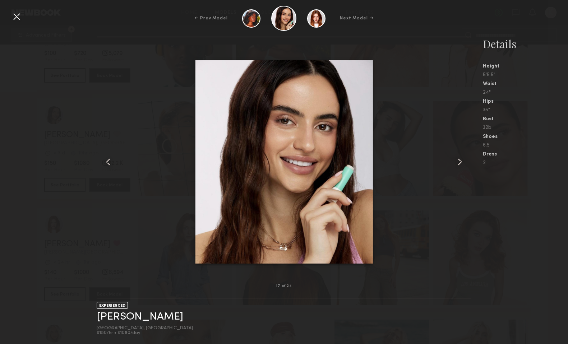
click at [460, 161] on common-icon at bounding box center [460, 162] width 12 height 12
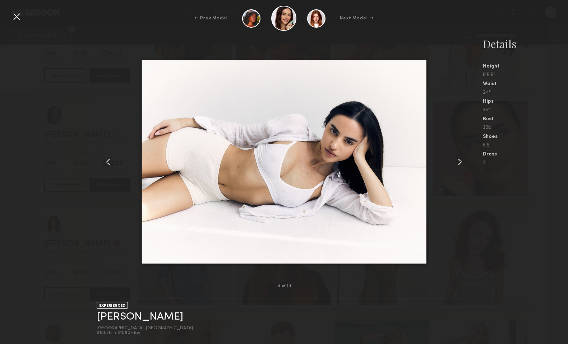
click at [460, 161] on common-icon at bounding box center [460, 162] width 12 height 12
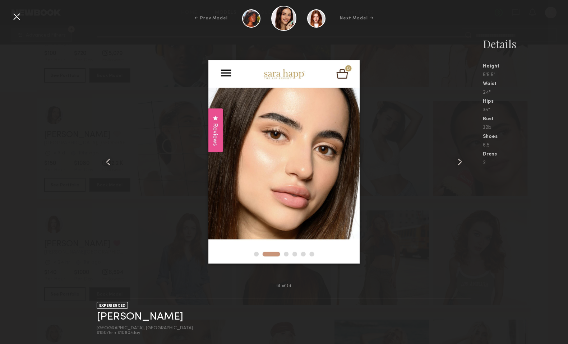
click at [460, 161] on common-icon at bounding box center [460, 162] width 12 height 12
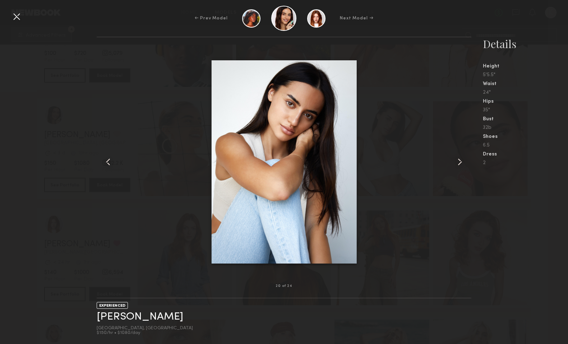
click at [460, 161] on common-icon at bounding box center [460, 162] width 12 height 12
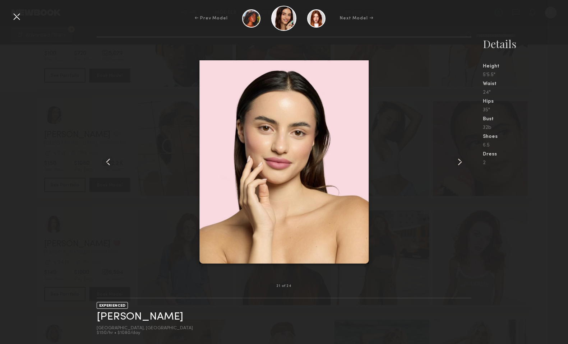
click at [460, 161] on common-icon at bounding box center [460, 162] width 12 height 12
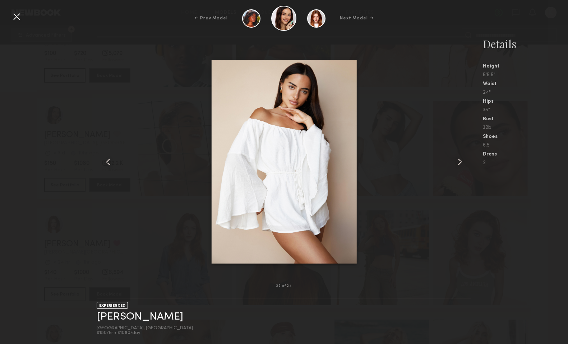
click at [460, 161] on common-icon at bounding box center [460, 162] width 12 height 12
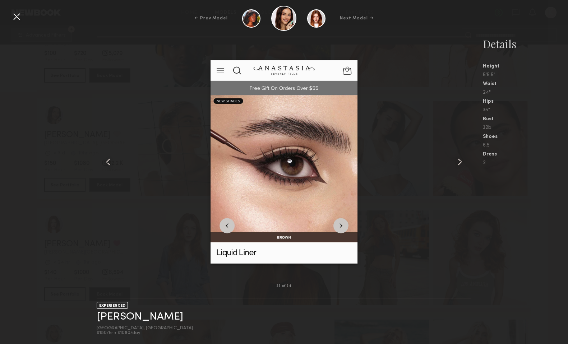
click at [460, 161] on common-icon at bounding box center [460, 162] width 12 height 12
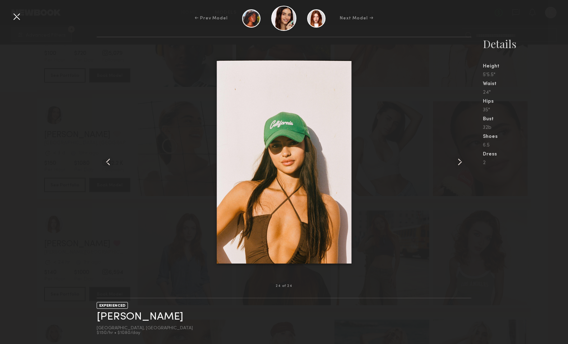
click at [460, 161] on common-icon at bounding box center [460, 162] width 12 height 12
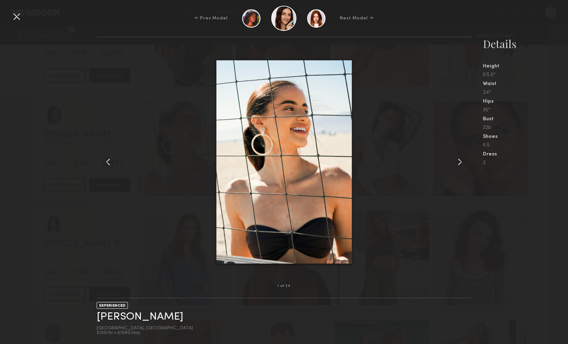
click at [460, 161] on common-icon at bounding box center [460, 162] width 12 height 12
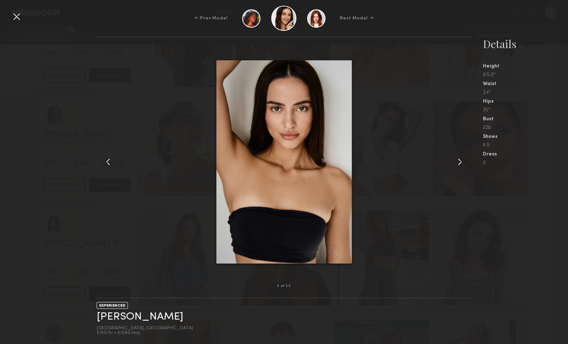
click at [460, 161] on common-icon at bounding box center [460, 162] width 12 height 12
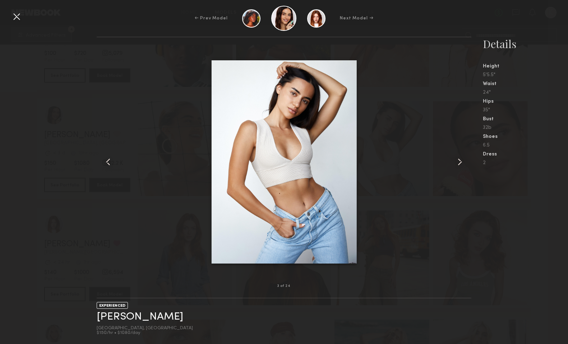
click at [14, 15] on div at bounding box center [17, 17] width 12 height 12
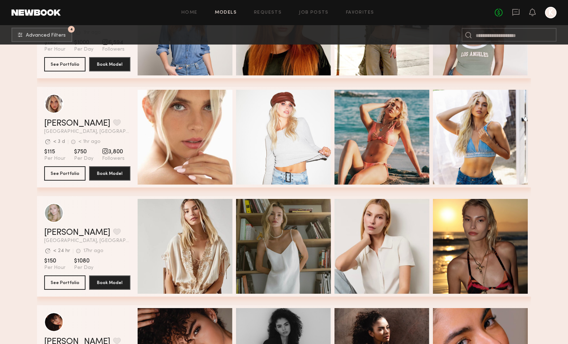
scroll to position [1498, 0]
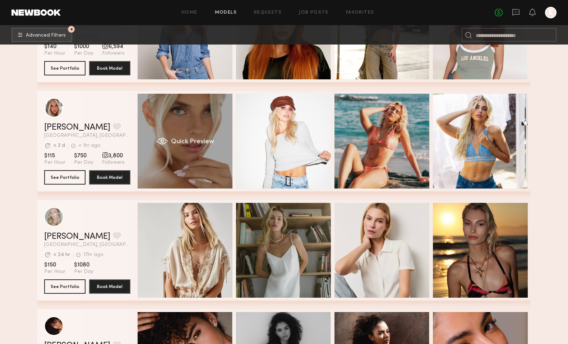
click at [203, 142] on span "Quick Preview" at bounding box center [192, 142] width 43 height 6
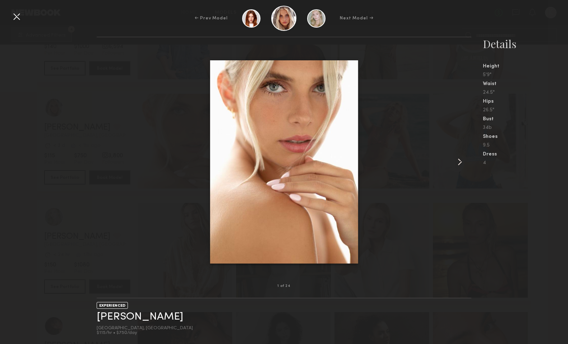
click at [457, 161] on common-icon at bounding box center [460, 162] width 12 height 12
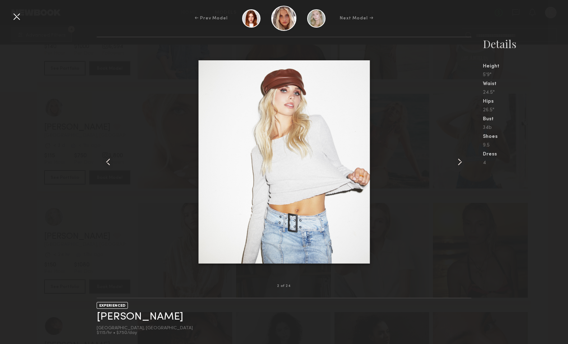
click at [457, 161] on common-icon at bounding box center [460, 162] width 12 height 12
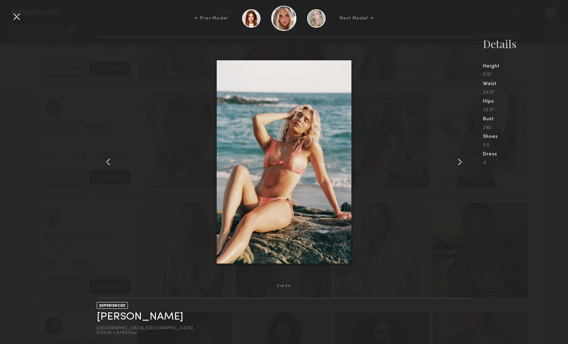
click at [457, 161] on common-icon at bounding box center [460, 162] width 12 height 12
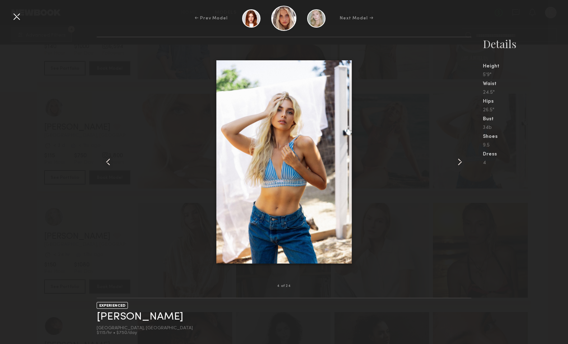
click at [457, 161] on common-icon at bounding box center [460, 162] width 12 height 12
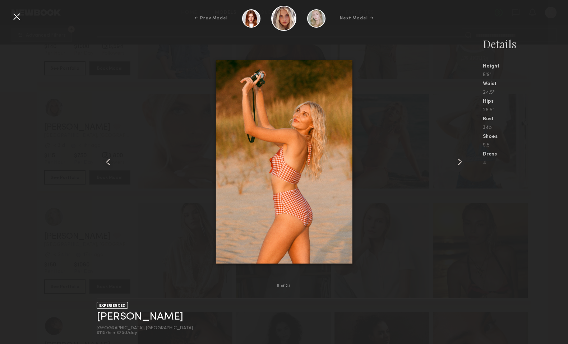
click at [457, 161] on common-icon at bounding box center [460, 162] width 12 height 12
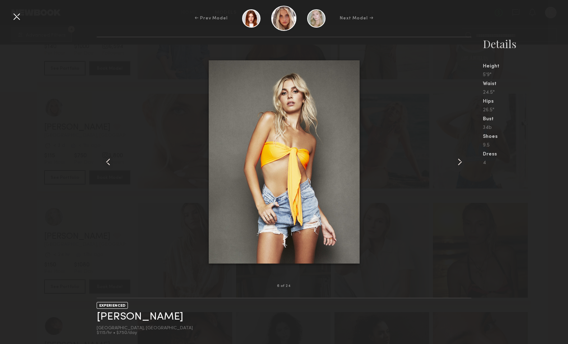
click at [457, 161] on common-icon at bounding box center [460, 162] width 12 height 12
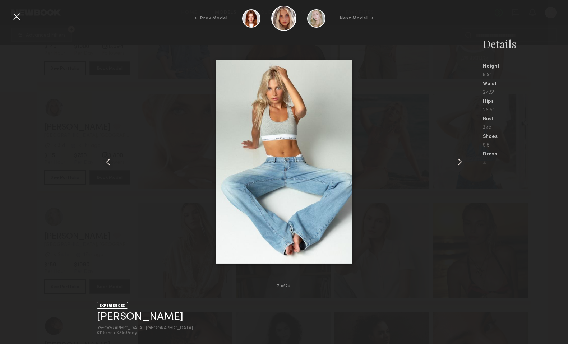
click at [457, 161] on common-icon at bounding box center [460, 162] width 12 height 12
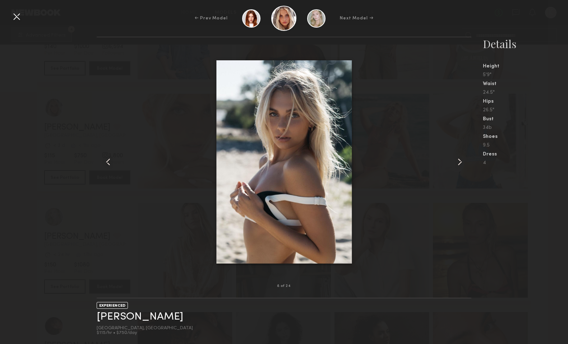
click at [457, 161] on common-icon at bounding box center [460, 162] width 12 height 12
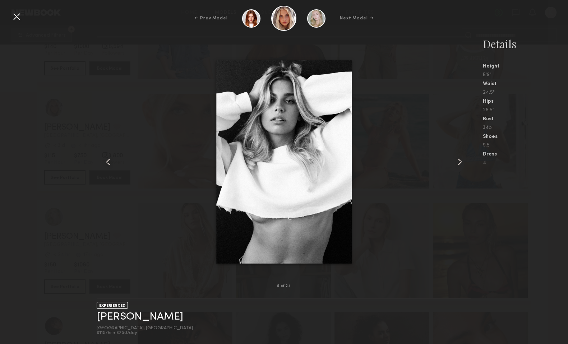
click at [457, 161] on common-icon at bounding box center [460, 162] width 12 height 12
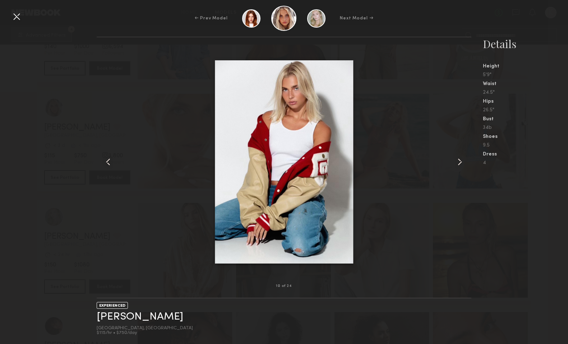
click at [457, 161] on common-icon at bounding box center [460, 162] width 12 height 12
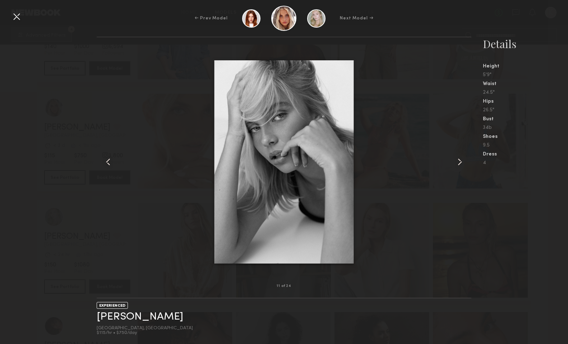
click at [457, 161] on common-icon at bounding box center [460, 162] width 12 height 12
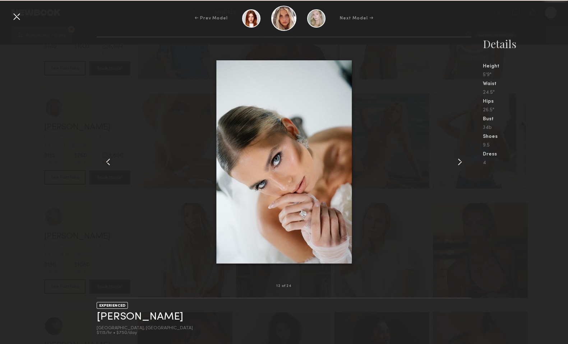
click at [457, 161] on common-icon at bounding box center [460, 162] width 12 height 12
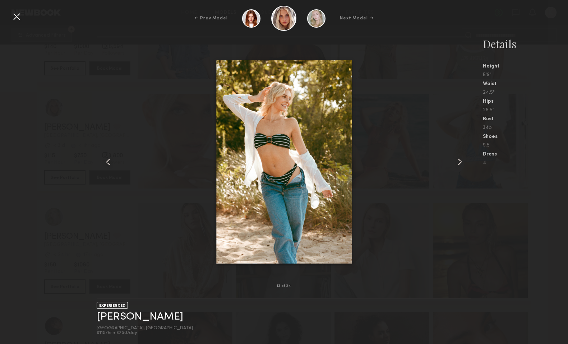
click at [457, 161] on common-icon at bounding box center [460, 162] width 12 height 12
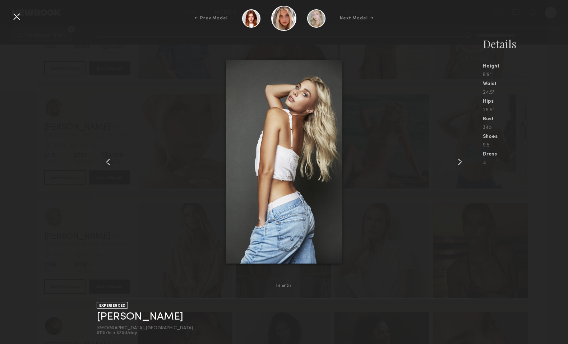
click at [457, 161] on common-icon at bounding box center [460, 162] width 12 height 12
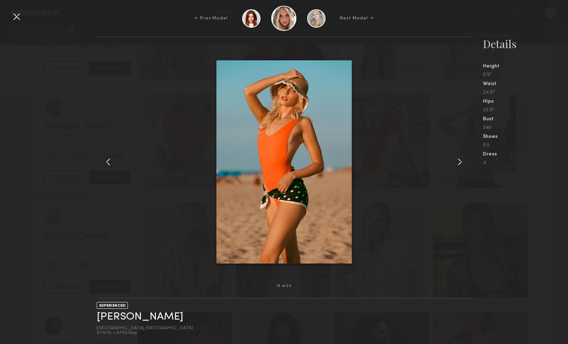
click at [457, 161] on common-icon at bounding box center [460, 162] width 12 height 12
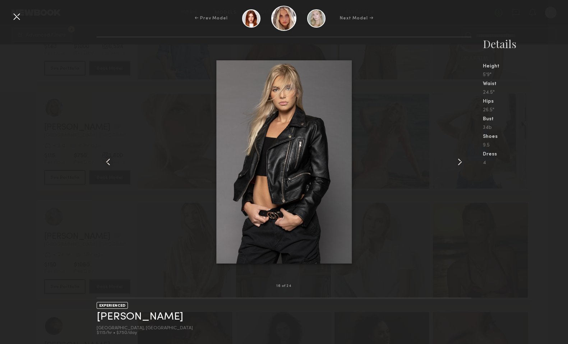
click at [457, 161] on common-icon at bounding box center [460, 162] width 12 height 12
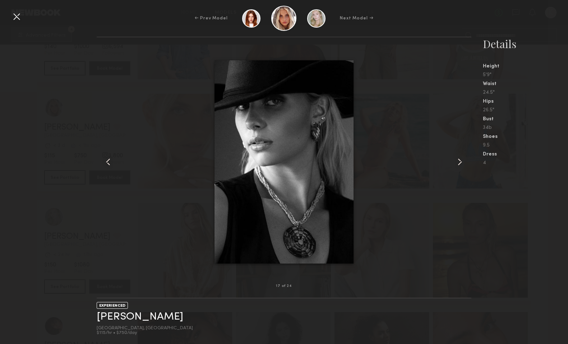
click at [457, 161] on common-icon at bounding box center [460, 162] width 12 height 12
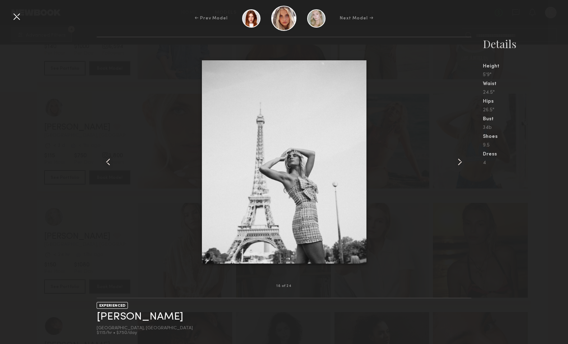
click at [457, 161] on common-icon at bounding box center [460, 162] width 12 height 12
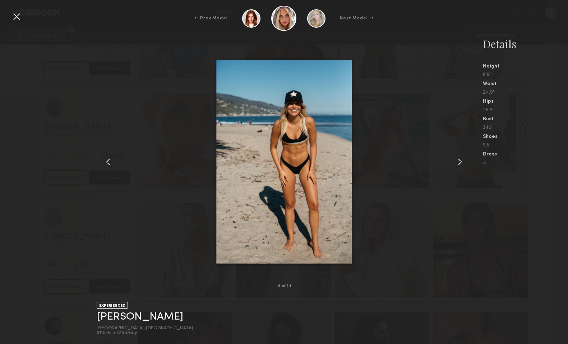
click at [457, 161] on common-icon at bounding box center [460, 162] width 12 height 12
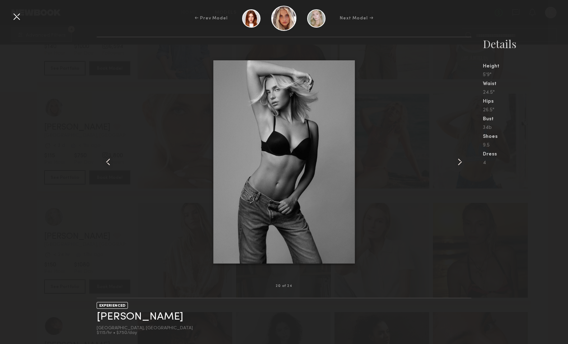
click at [457, 161] on common-icon at bounding box center [460, 162] width 12 height 12
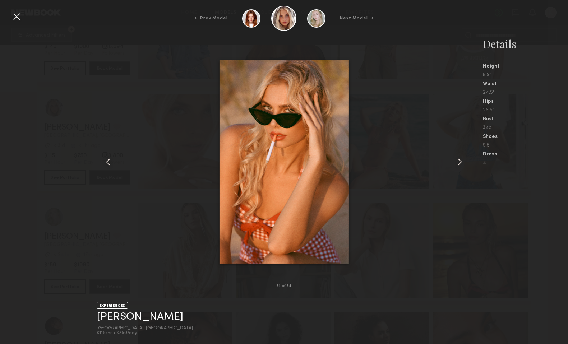
click at [457, 161] on common-icon at bounding box center [460, 162] width 12 height 12
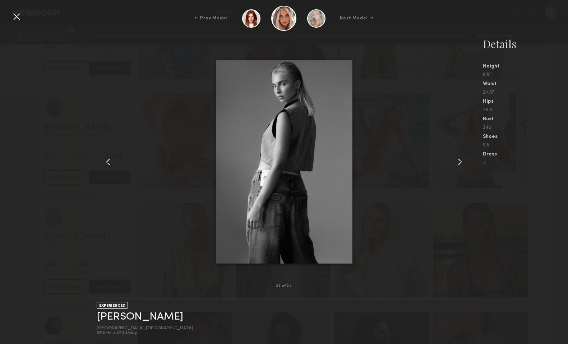
click at [457, 161] on common-icon at bounding box center [460, 162] width 12 height 12
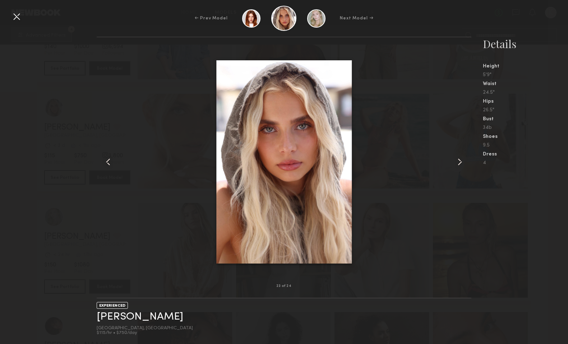
click at [14, 17] on div at bounding box center [17, 17] width 12 height 12
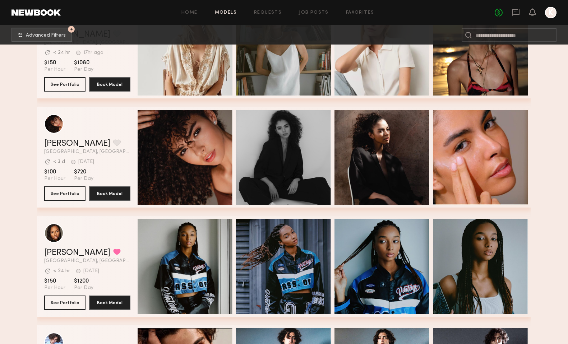
scroll to position [1701, 0]
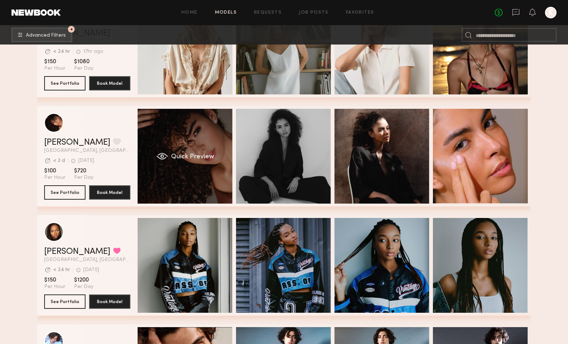
click at [192, 155] on span "Quick Preview" at bounding box center [192, 157] width 43 height 6
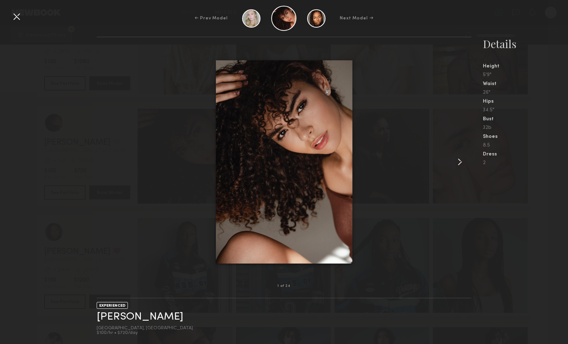
click at [463, 163] on common-icon at bounding box center [460, 162] width 12 height 12
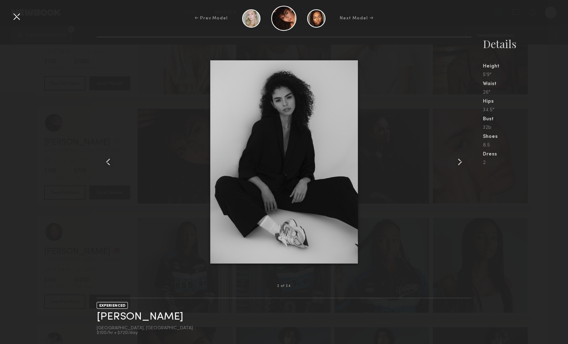
click at [463, 163] on common-icon at bounding box center [460, 162] width 12 height 12
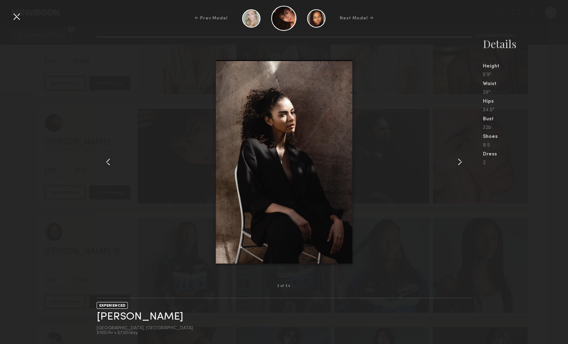
click at [463, 163] on common-icon at bounding box center [460, 162] width 12 height 12
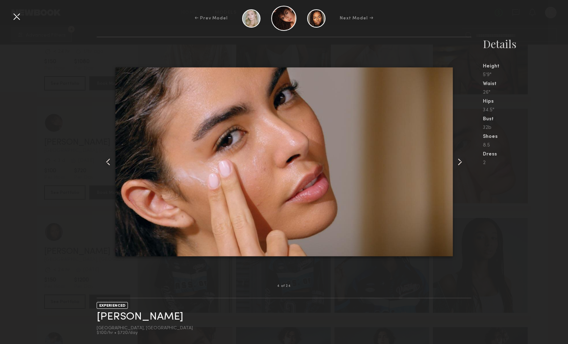
click at [463, 163] on common-icon at bounding box center [460, 162] width 12 height 12
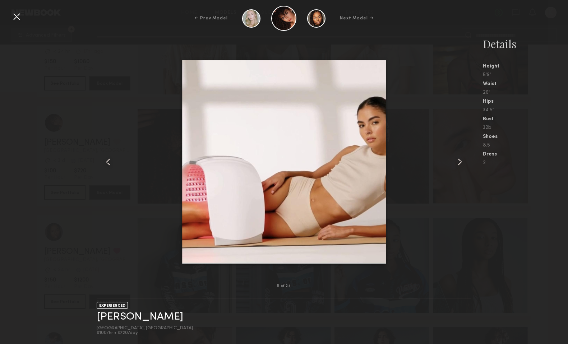
click at [463, 163] on common-icon at bounding box center [460, 162] width 12 height 12
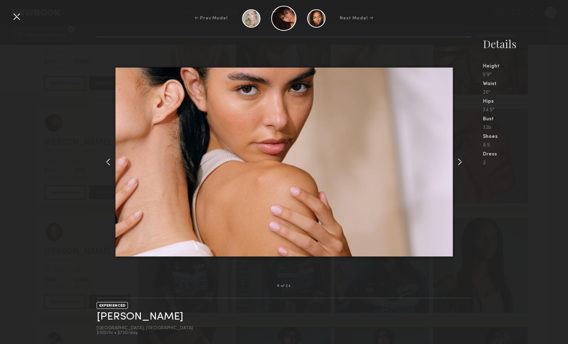
click at [463, 163] on common-icon at bounding box center [460, 162] width 12 height 12
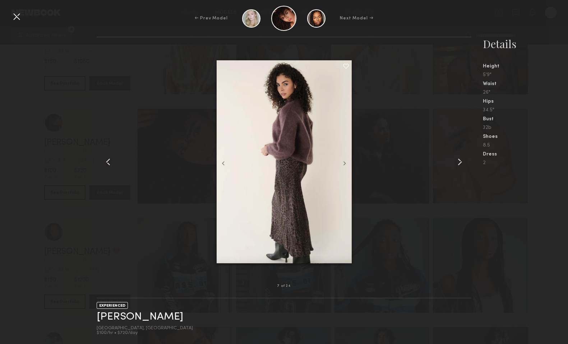
click at [463, 163] on common-icon at bounding box center [460, 162] width 12 height 12
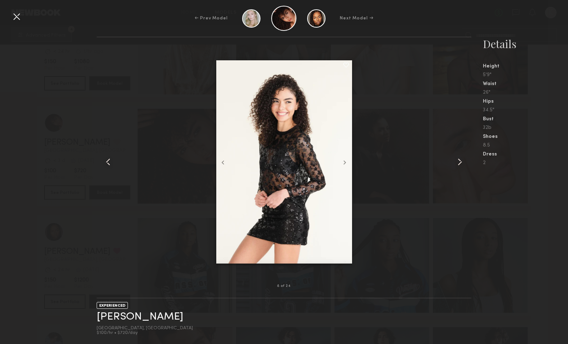
click at [463, 163] on common-icon at bounding box center [460, 162] width 12 height 12
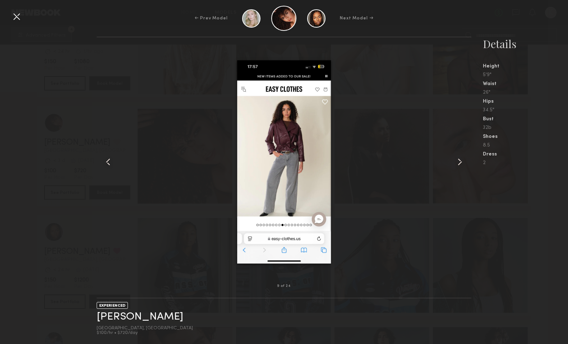
click at [463, 163] on common-icon at bounding box center [460, 162] width 12 height 12
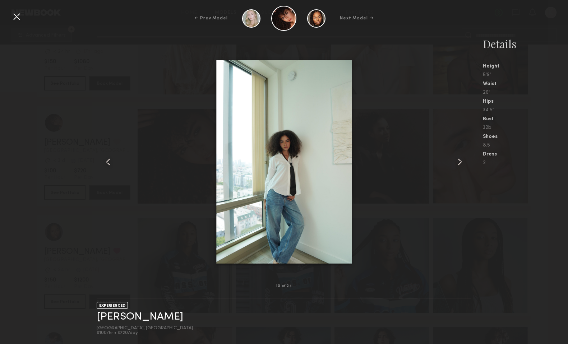
click at [463, 163] on common-icon at bounding box center [460, 162] width 12 height 12
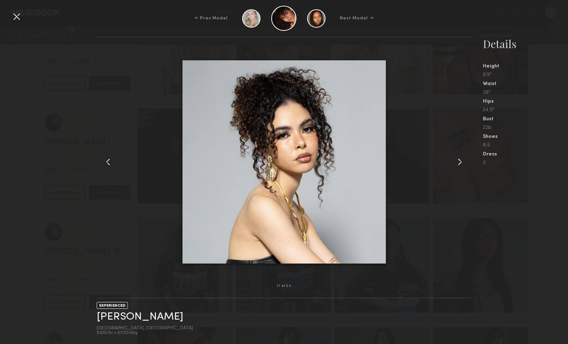
click at [463, 163] on common-icon at bounding box center [460, 162] width 12 height 12
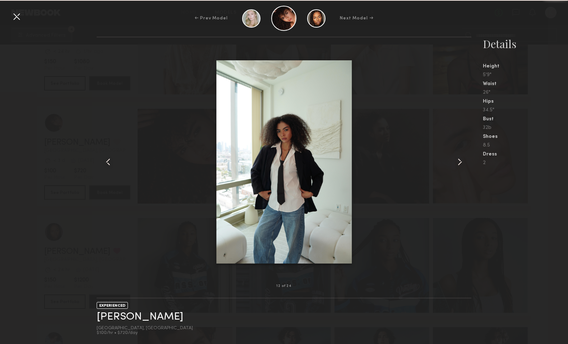
click at [463, 163] on common-icon at bounding box center [460, 162] width 12 height 12
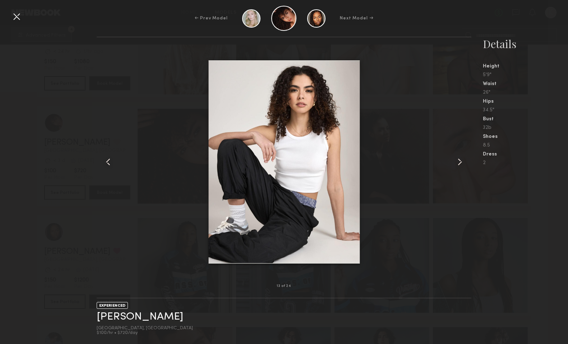
click at [463, 163] on common-icon at bounding box center [460, 162] width 12 height 12
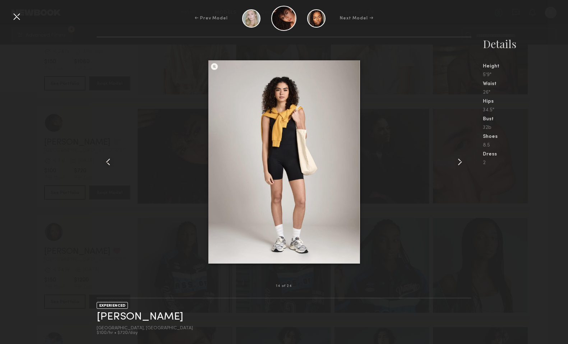
click at [463, 163] on common-icon at bounding box center [460, 162] width 12 height 12
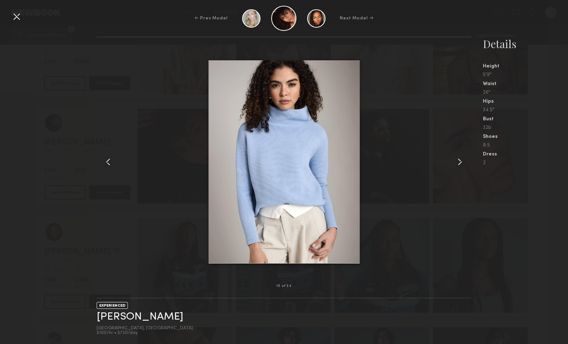
click at [463, 163] on common-icon at bounding box center [460, 162] width 12 height 12
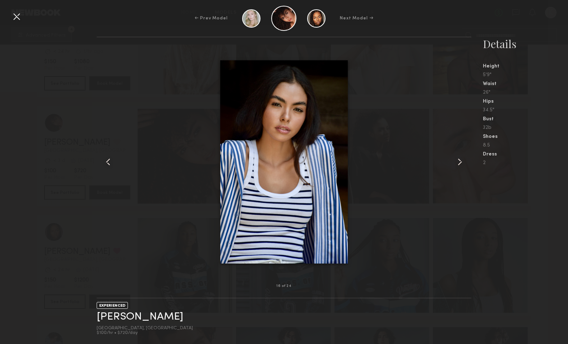
click at [463, 163] on common-icon at bounding box center [460, 162] width 12 height 12
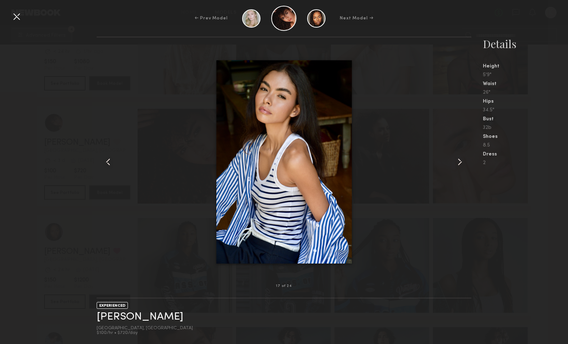
click at [463, 163] on common-icon at bounding box center [460, 162] width 12 height 12
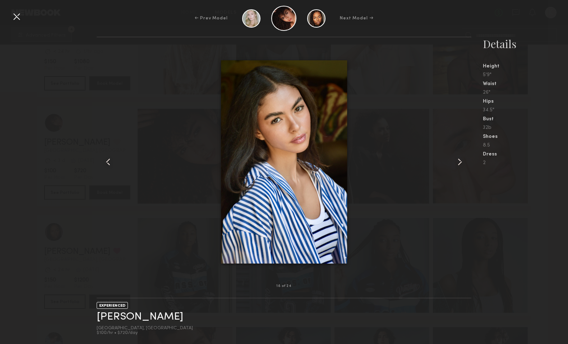
click at [463, 163] on common-icon at bounding box center [460, 162] width 12 height 12
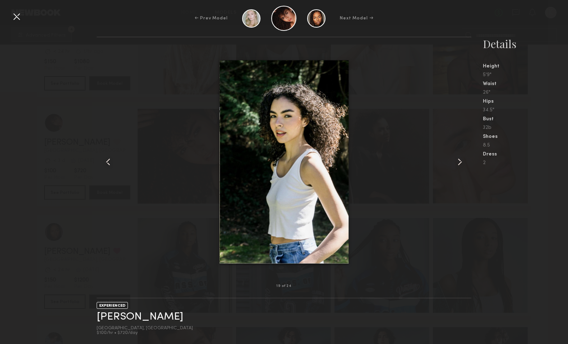
click at [463, 163] on common-icon at bounding box center [460, 162] width 12 height 12
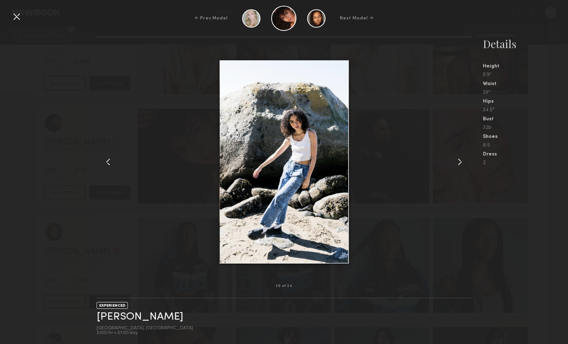
click at [463, 163] on common-icon at bounding box center [460, 162] width 12 height 12
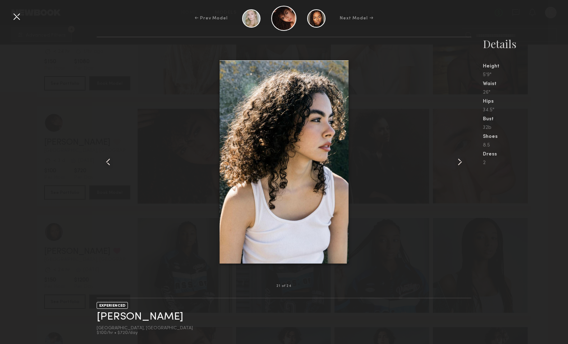
click at [463, 163] on common-icon at bounding box center [460, 162] width 12 height 12
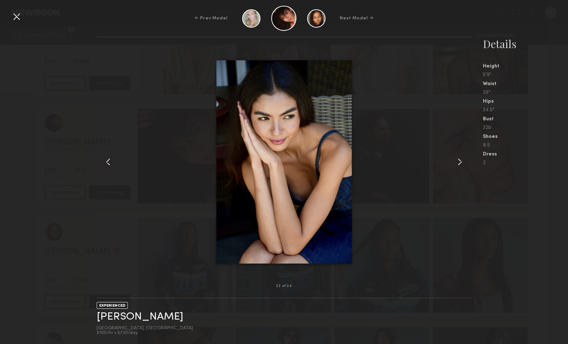
click at [463, 163] on common-icon at bounding box center [460, 162] width 12 height 12
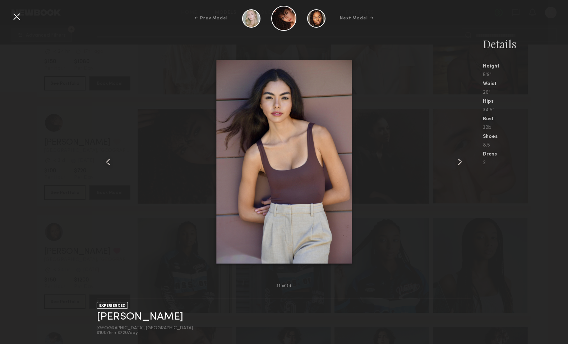
click at [463, 163] on common-icon at bounding box center [460, 162] width 12 height 12
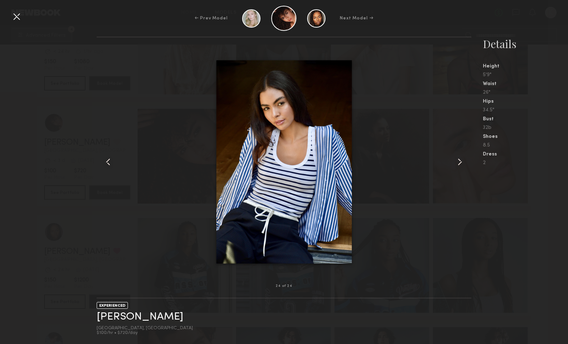
click at [15, 17] on div at bounding box center [17, 17] width 12 height 12
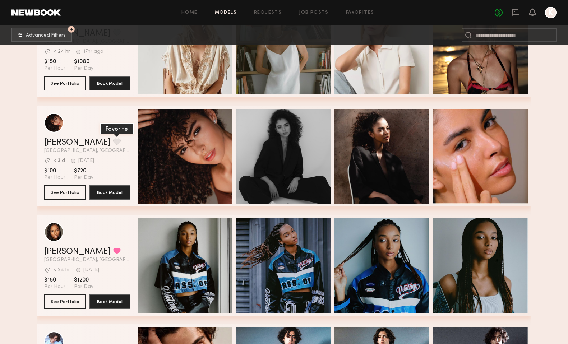
click at [113, 142] on button "grid" at bounding box center [117, 141] width 8 height 6
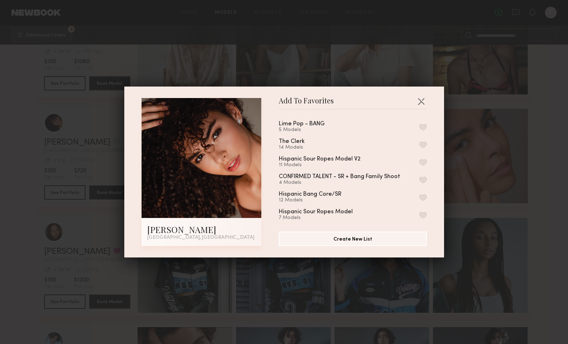
click at [420, 127] on button "button" at bounding box center [424, 127] width 8 height 6
click at [421, 101] on button "button" at bounding box center [422, 102] width 12 height 12
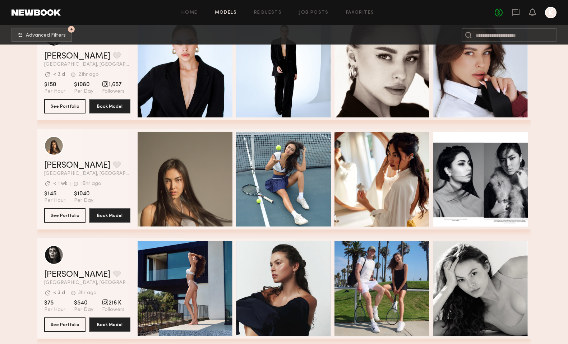
scroll to position [2444, 0]
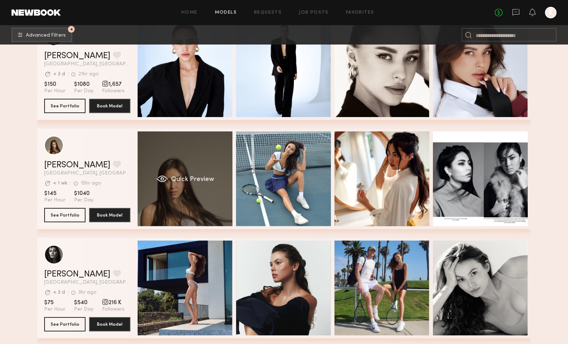
click at [198, 178] on span "Quick Preview" at bounding box center [192, 180] width 43 height 6
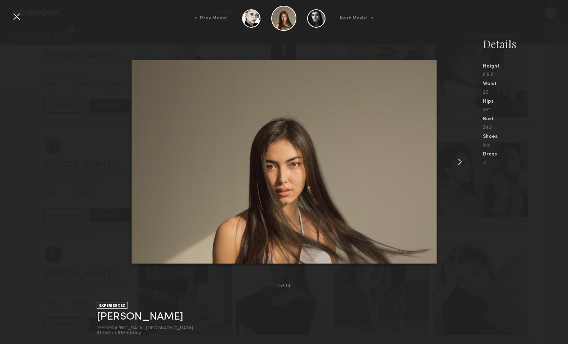
click at [459, 163] on common-icon at bounding box center [460, 162] width 12 height 12
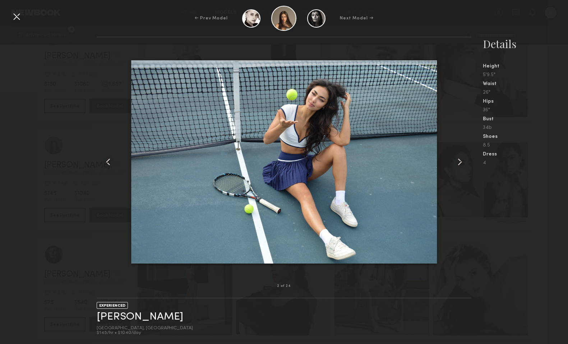
click at [459, 163] on common-icon at bounding box center [460, 162] width 12 height 12
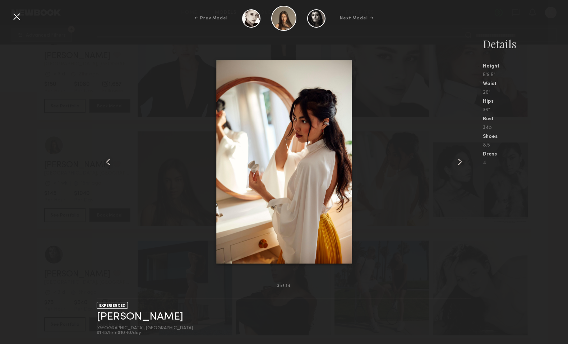
click at [459, 163] on common-icon at bounding box center [460, 162] width 12 height 12
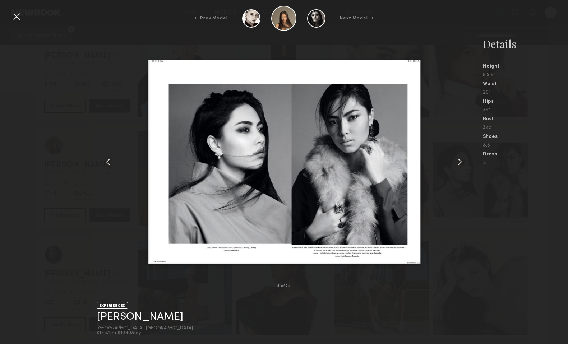
click at [459, 163] on common-icon at bounding box center [460, 162] width 12 height 12
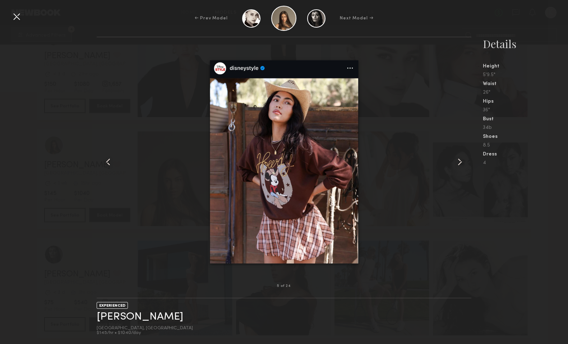
click at [459, 163] on common-icon at bounding box center [460, 162] width 12 height 12
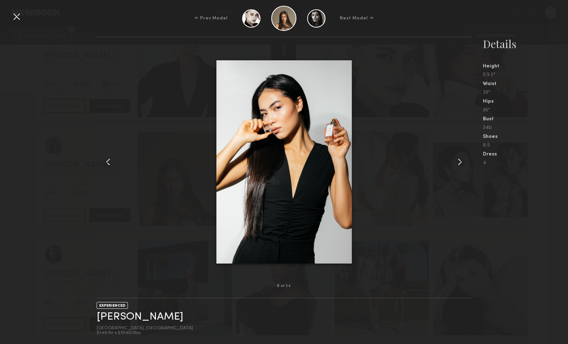
click at [459, 163] on common-icon at bounding box center [460, 162] width 12 height 12
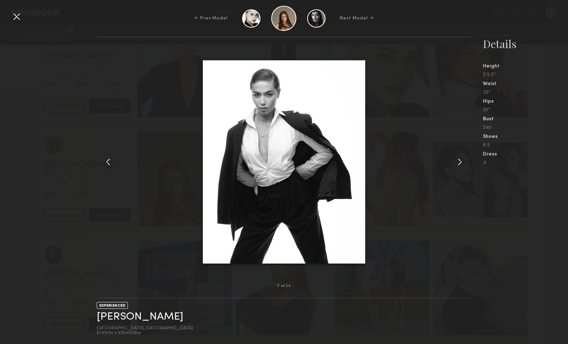
click at [459, 163] on common-icon at bounding box center [460, 162] width 12 height 12
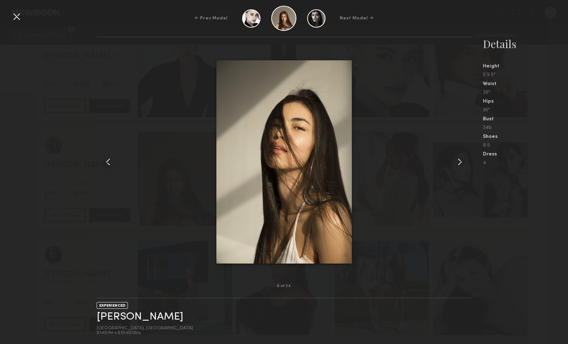
click at [459, 163] on common-icon at bounding box center [460, 162] width 12 height 12
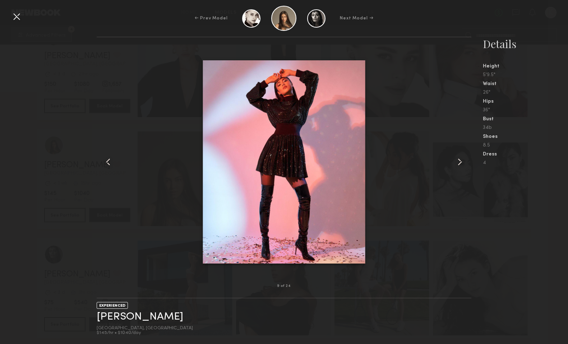
click at [459, 163] on common-icon at bounding box center [460, 162] width 12 height 12
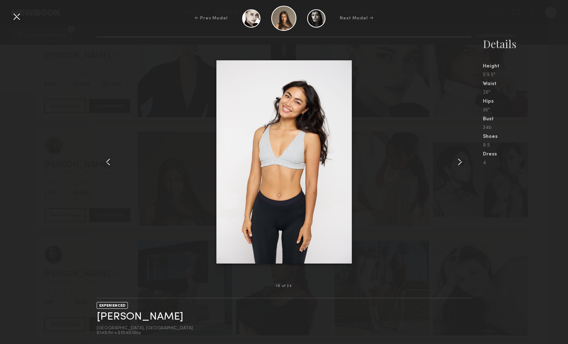
click at [459, 163] on common-icon at bounding box center [460, 162] width 12 height 12
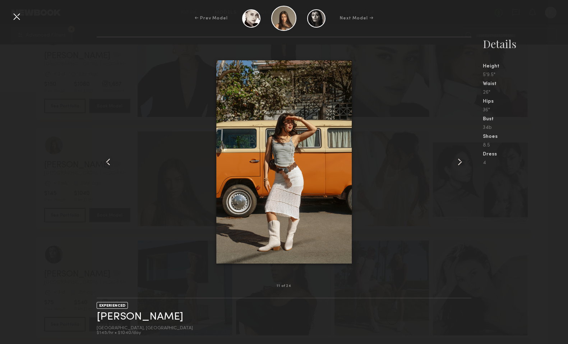
click at [459, 163] on common-icon at bounding box center [460, 162] width 12 height 12
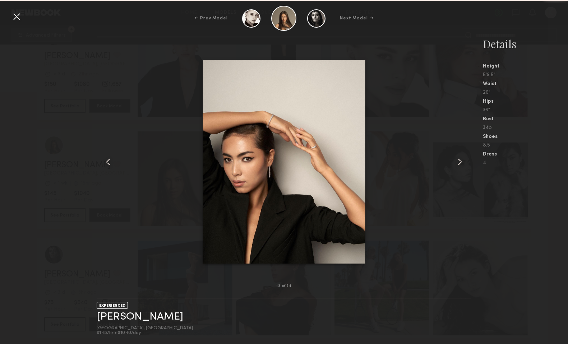
click at [459, 163] on common-icon at bounding box center [460, 162] width 12 height 12
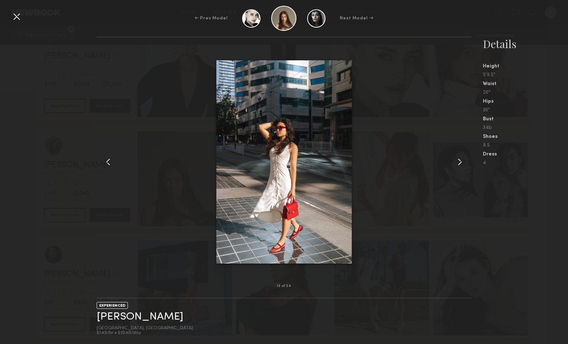
click at [459, 163] on common-icon at bounding box center [460, 162] width 12 height 12
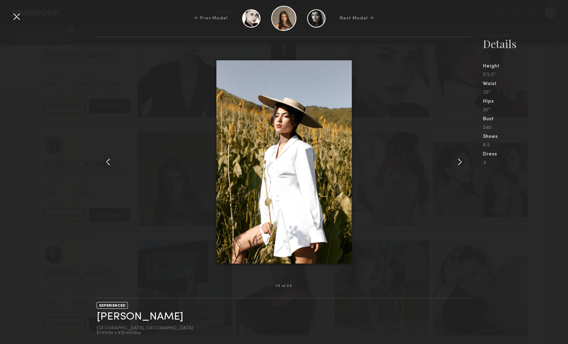
click at [459, 163] on common-icon at bounding box center [460, 162] width 12 height 12
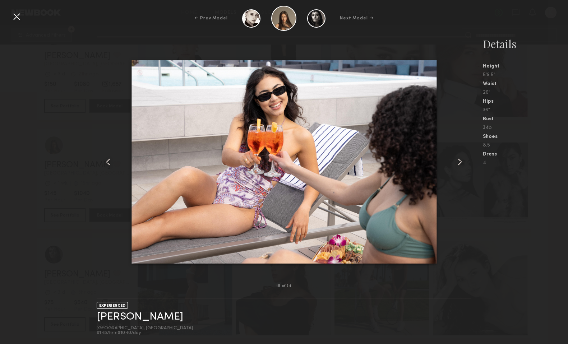
click at [459, 163] on common-icon at bounding box center [460, 162] width 12 height 12
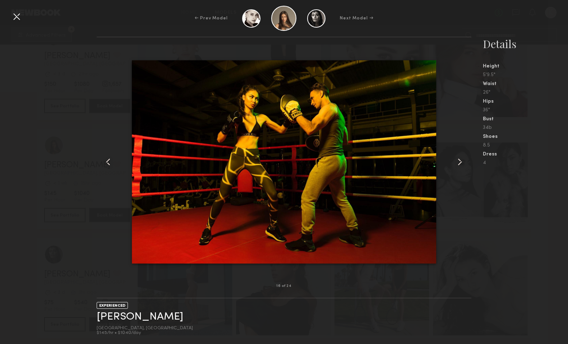
click at [459, 163] on common-icon at bounding box center [460, 162] width 12 height 12
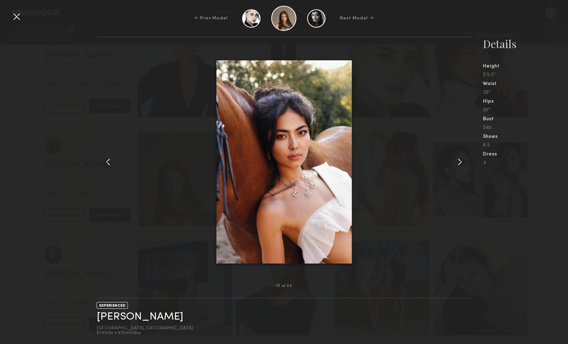
click at [459, 163] on common-icon at bounding box center [460, 162] width 12 height 12
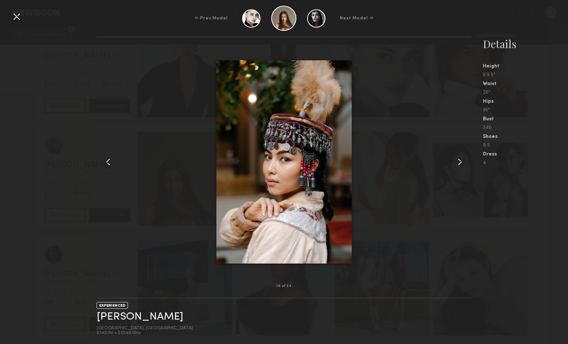
click at [459, 163] on common-icon at bounding box center [460, 162] width 12 height 12
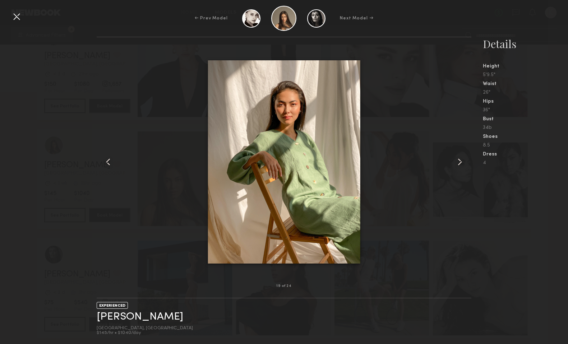
click at [459, 163] on common-icon at bounding box center [460, 162] width 12 height 12
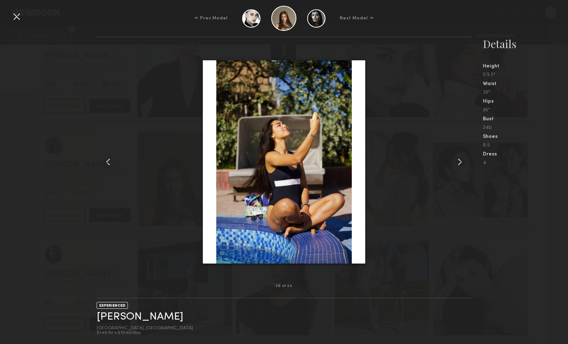
click at [459, 163] on common-icon at bounding box center [460, 162] width 12 height 12
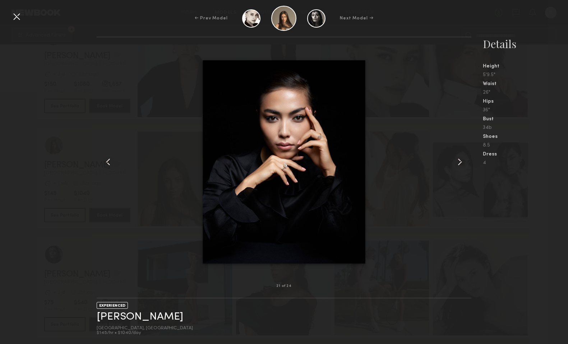
click at [459, 163] on common-icon at bounding box center [460, 162] width 12 height 12
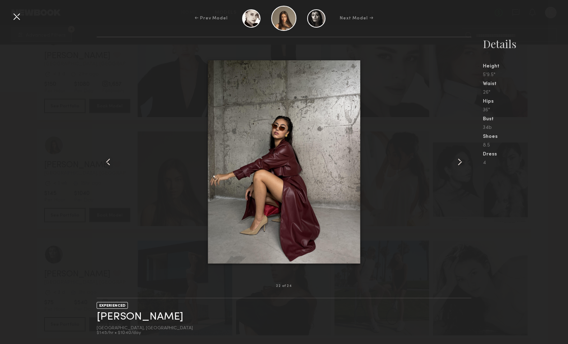
click at [459, 163] on common-icon at bounding box center [460, 162] width 12 height 12
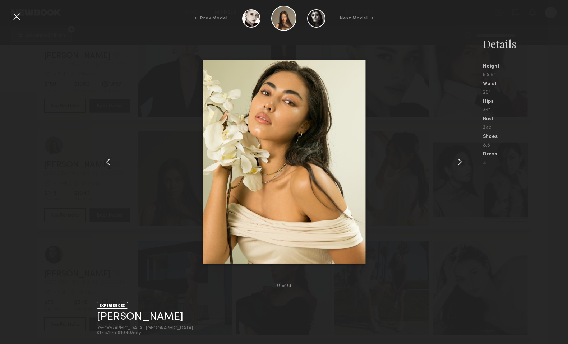
click at [459, 163] on common-icon at bounding box center [460, 162] width 12 height 12
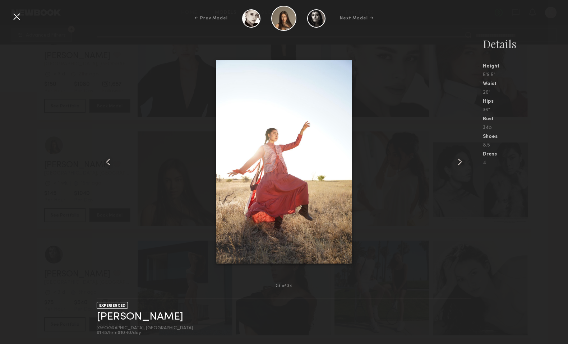
click at [459, 163] on common-icon at bounding box center [460, 162] width 12 height 12
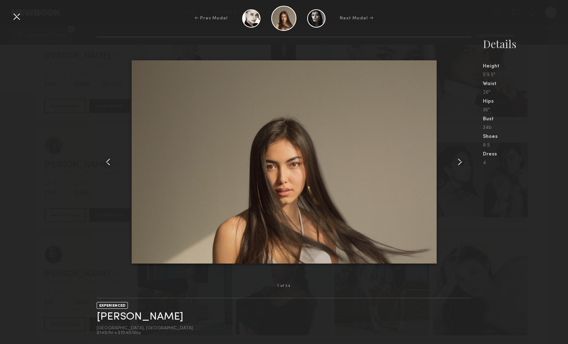
click at [459, 163] on common-icon at bounding box center [460, 162] width 12 height 12
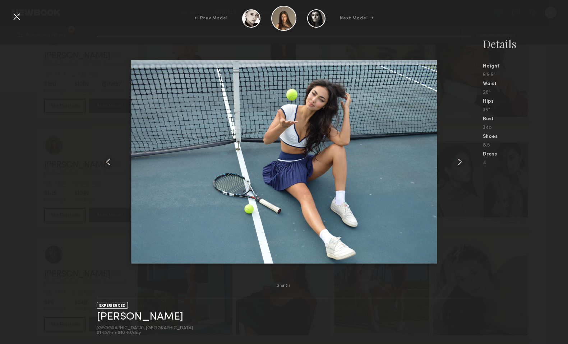
click at [12, 17] on div at bounding box center [17, 17] width 12 height 12
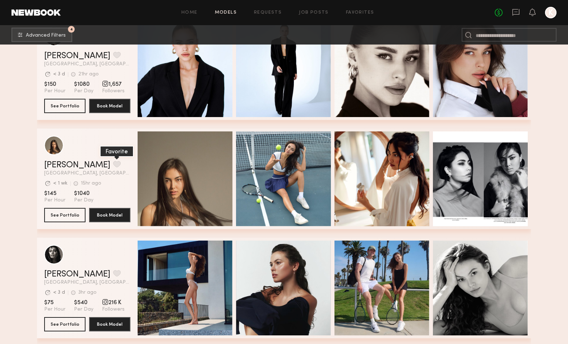
click at [113, 164] on button "grid" at bounding box center [117, 164] width 8 height 6
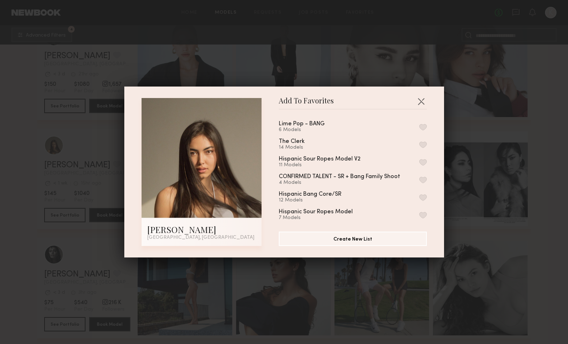
click at [422, 125] on button "button" at bounding box center [424, 127] width 8 height 6
click at [422, 101] on button "button" at bounding box center [422, 102] width 12 height 12
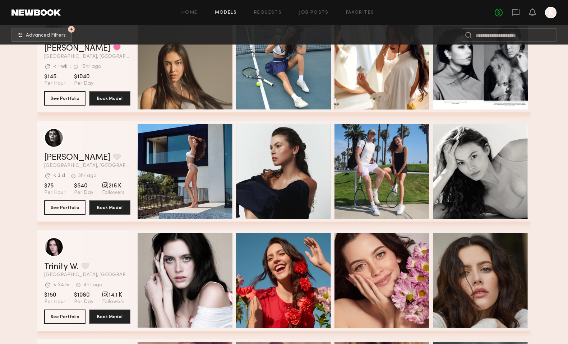
scroll to position [2562, 0]
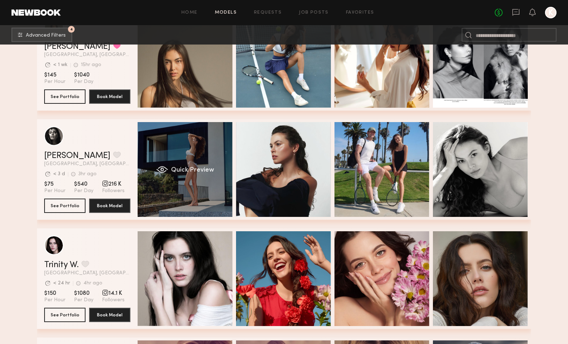
click at [209, 170] on span "Quick Preview" at bounding box center [192, 170] width 43 height 6
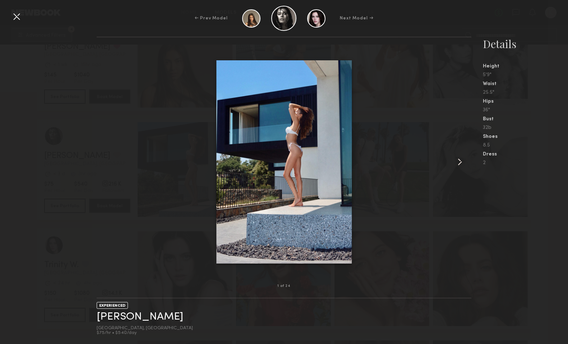
click at [461, 164] on common-icon at bounding box center [460, 162] width 12 height 12
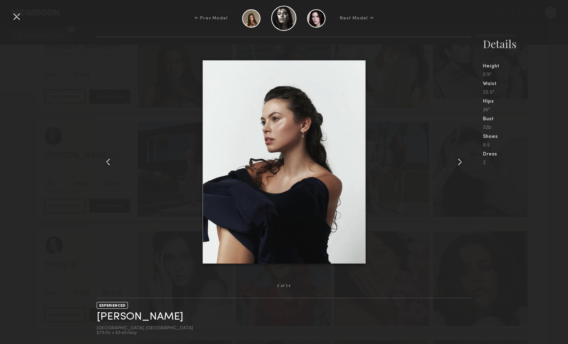
click at [461, 164] on common-icon at bounding box center [460, 162] width 12 height 12
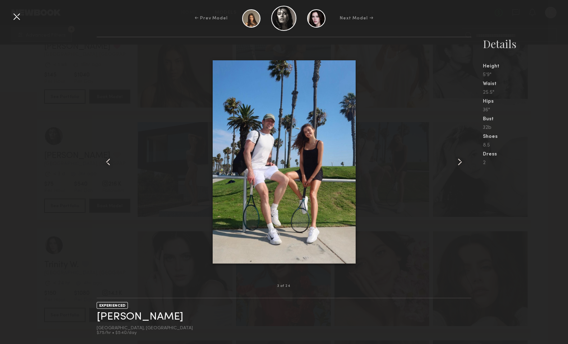
click at [461, 164] on common-icon at bounding box center [460, 162] width 12 height 12
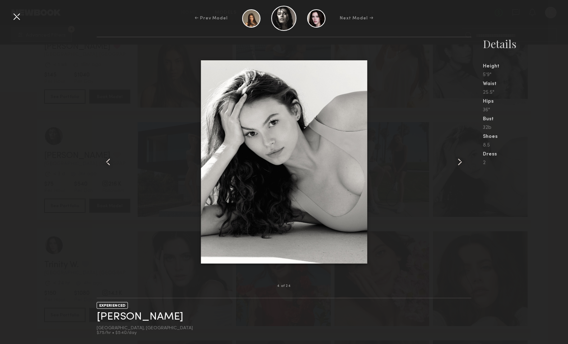
click at [461, 164] on common-icon at bounding box center [460, 162] width 12 height 12
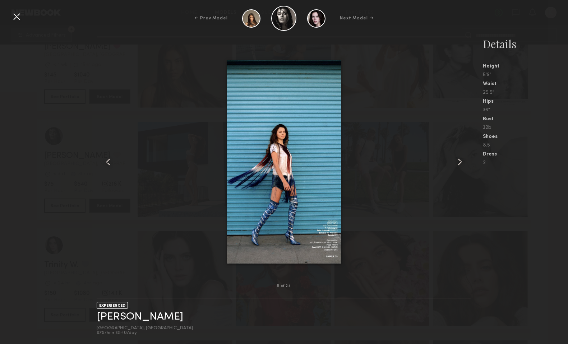
click at [461, 164] on common-icon at bounding box center [460, 162] width 12 height 12
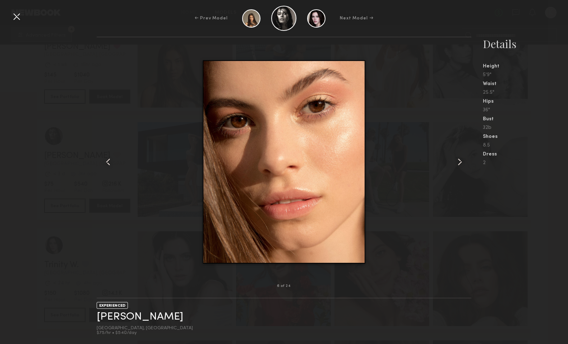
click at [461, 164] on common-icon at bounding box center [460, 162] width 12 height 12
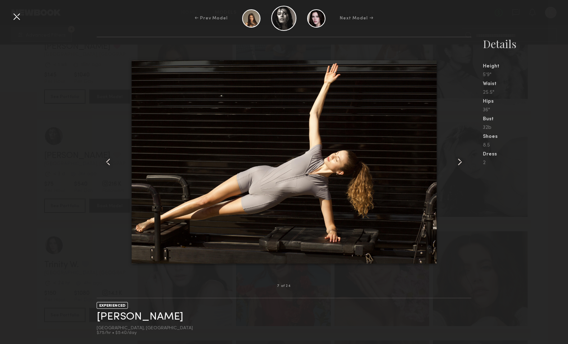
click at [461, 164] on common-icon at bounding box center [460, 162] width 12 height 12
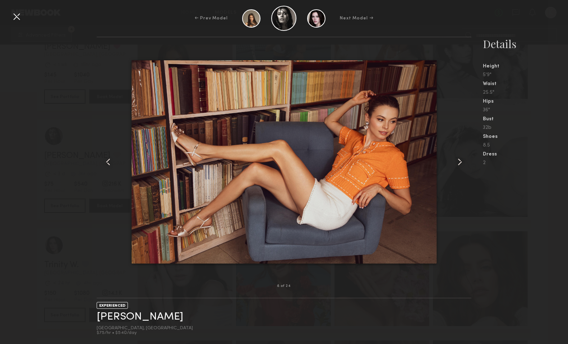
click at [461, 164] on common-icon at bounding box center [460, 162] width 12 height 12
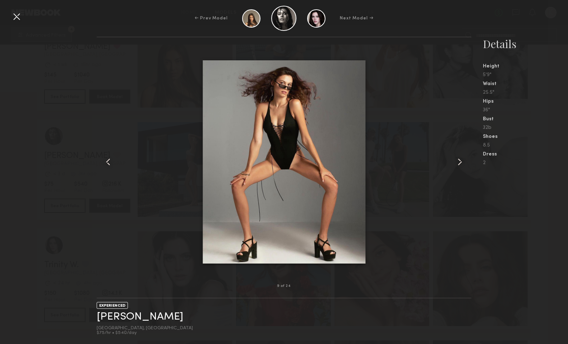
click at [461, 164] on common-icon at bounding box center [460, 162] width 12 height 12
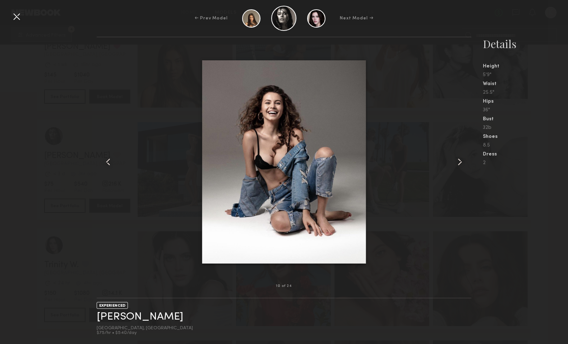
click at [461, 164] on common-icon at bounding box center [460, 162] width 12 height 12
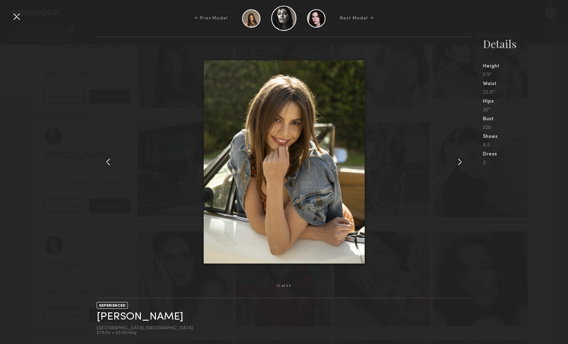
click at [461, 164] on common-icon at bounding box center [460, 162] width 12 height 12
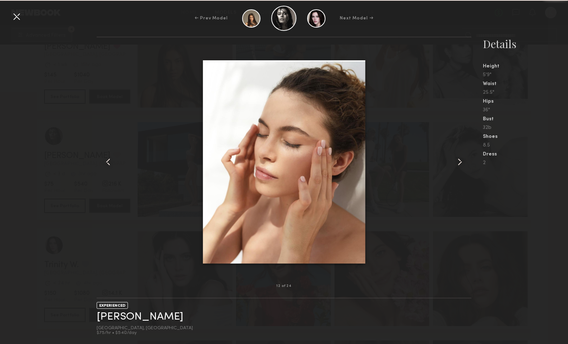
click at [461, 164] on common-icon at bounding box center [460, 162] width 12 height 12
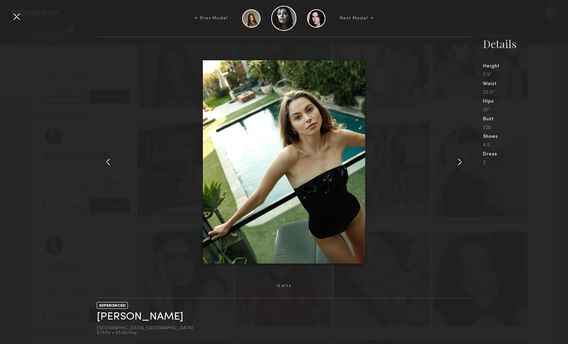
click at [461, 164] on common-icon at bounding box center [460, 162] width 12 height 12
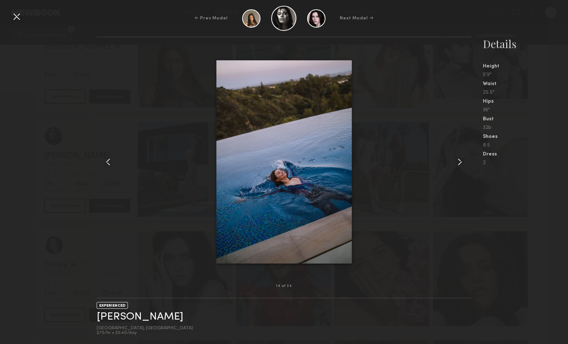
click at [19, 17] on div at bounding box center [17, 17] width 12 height 12
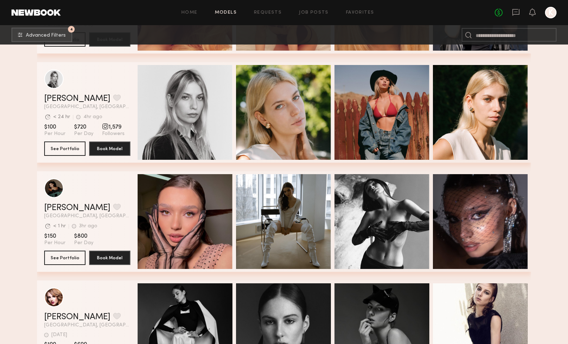
scroll to position [2978, 0]
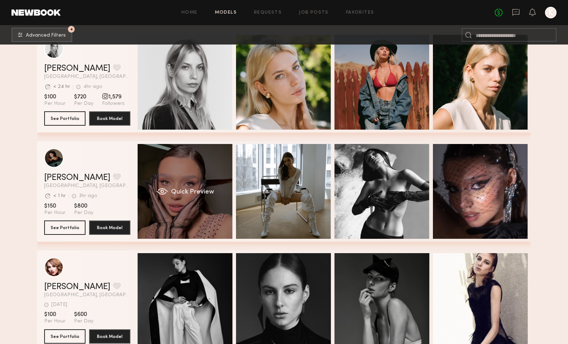
click at [193, 189] on span "Quick Preview" at bounding box center [192, 192] width 43 height 6
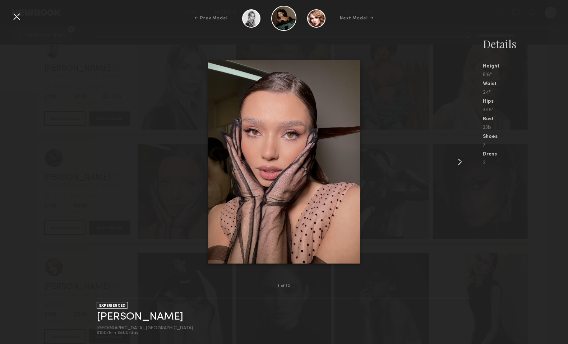
click at [462, 160] on common-icon at bounding box center [460, 162] width 12 height 12
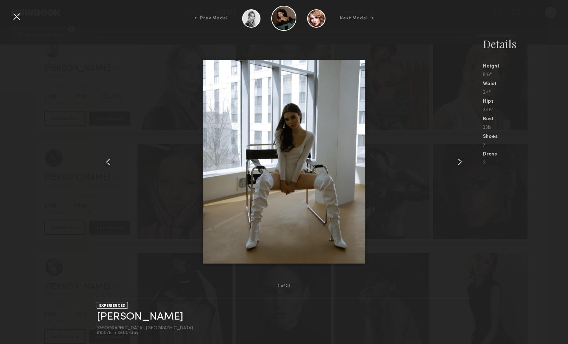
click at [462, 160] on common-icon at bounding box center [460, 162] width 12 height 12
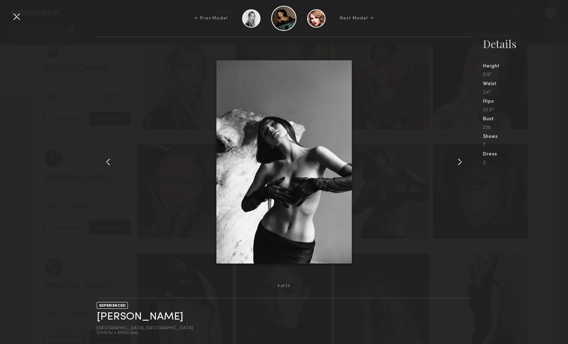
click at [462, 160] on common-icon at bounding box center [460, 162] width 12 height 12
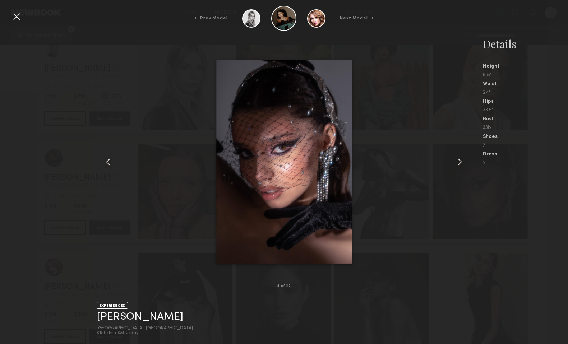
click at [462, 160] on common-icon at bounding box center [460, 162] width 12 height 12
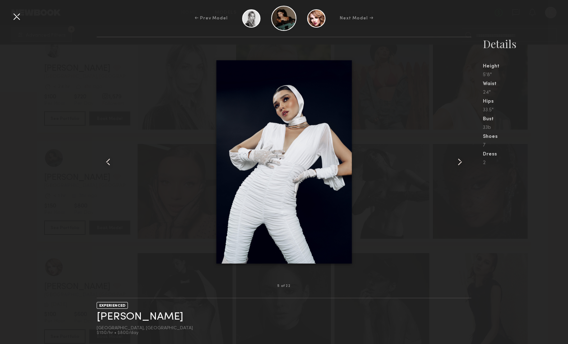
click at [462, 160] on common-icon at bounding box center [460, 162] width 12 height 12
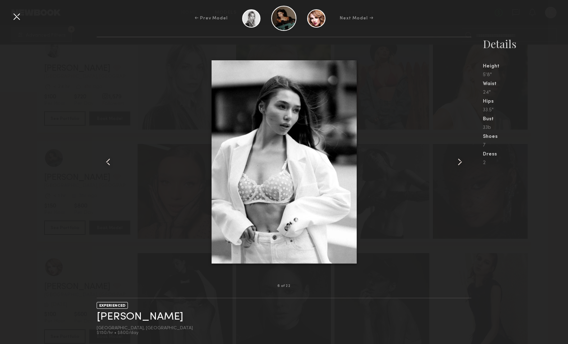
click at [462, 160] on common-icon at bounding box center [460, 162] width 12 height 12
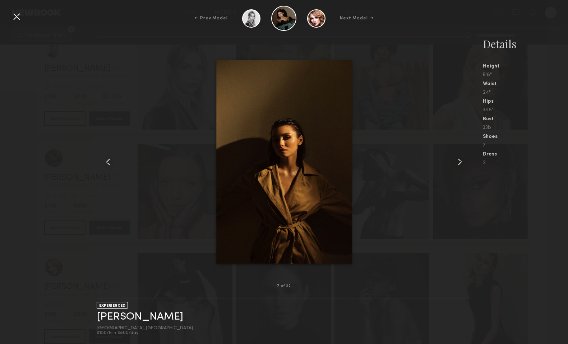
click at [462, 160] on common-icon at bounding box center [460, 162] width 12 height 12
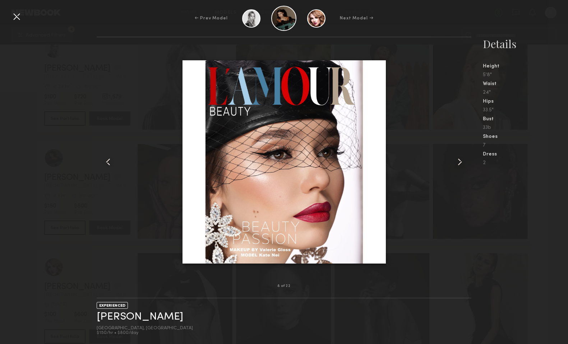
click at [462, 160] on common-icon at bounding box center [460, 162] width 12 height 12
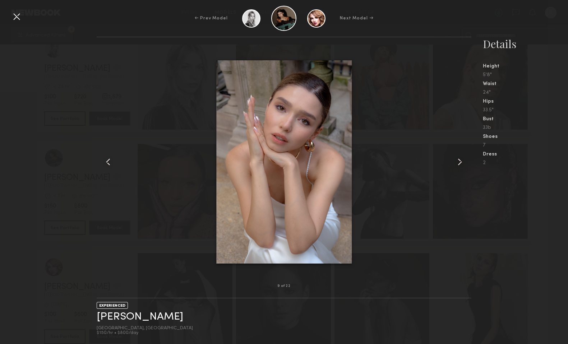
click at [462, 160] on common-icon at bounding box center [460, 162] width 12 height 12
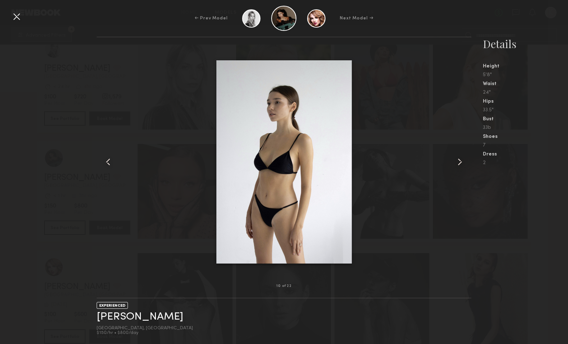
click at [462, 161] on common-icon at bounding box center [460, 162] width 12 height 12
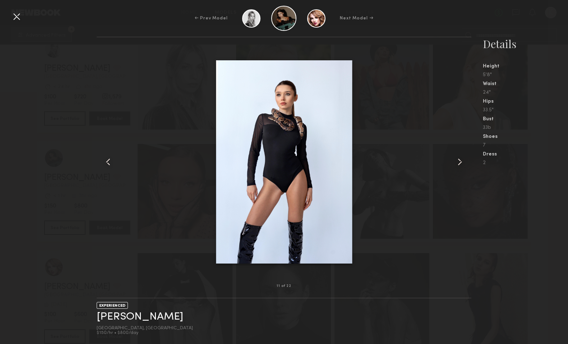
click at [462, 161] on common-icon at bounding box center [460, 162] width 12 height 12
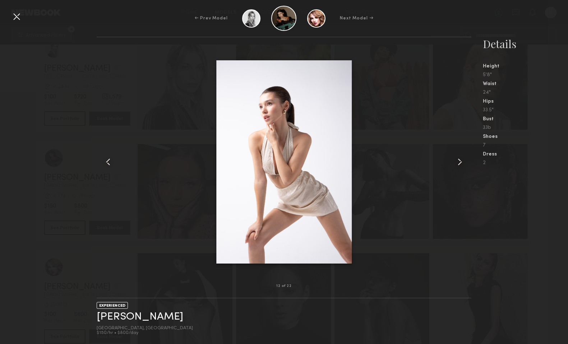
click at [462, 161] on common-icon at bounding box center [460, 162] width 12 height 12
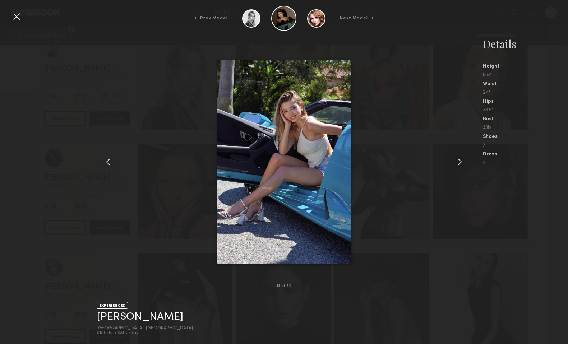
click at [462, 161] on common-icon at bounding box center [460, 162] width 12 height 12
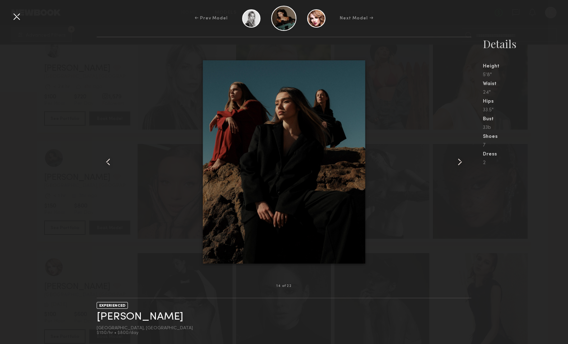
click at [462, 161] on common-icon at bounding box center [460, 162] width 12 height 12
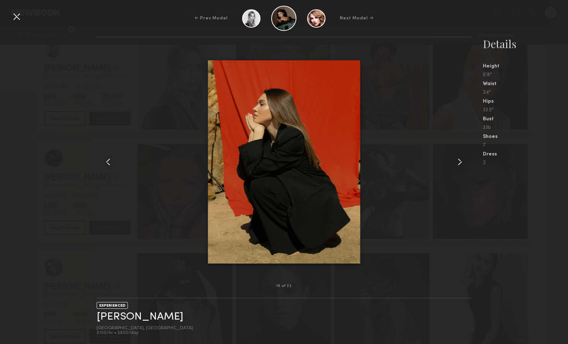
click at [460, 159] on common-icon at bounding box center [460, 162] width 12 height 12
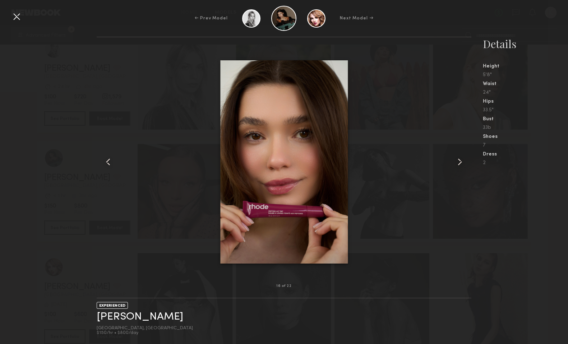
click at [460, 160] on common-icon at bounding box center [460, 162] width 12 height 12
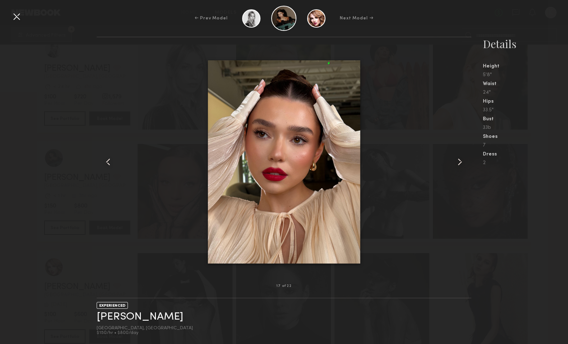
click at [460, 160] on common-icon at bounding box center [460, 162] width 12 height 12
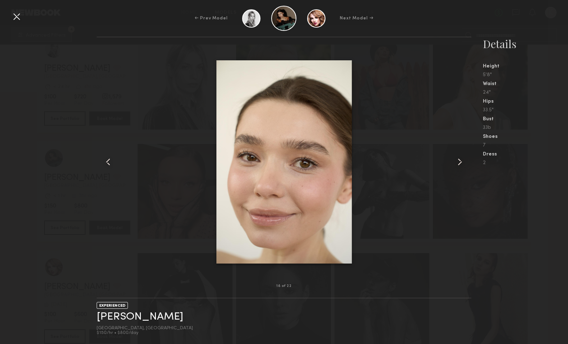
click at [460, 161] on common-icon at bounding box center [460, 162] width 12 height 12
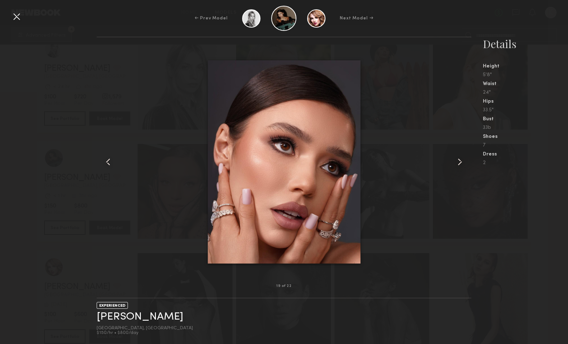
click at [460, 161] on common-icon at bounding box center [460, 162] width 12 height 12
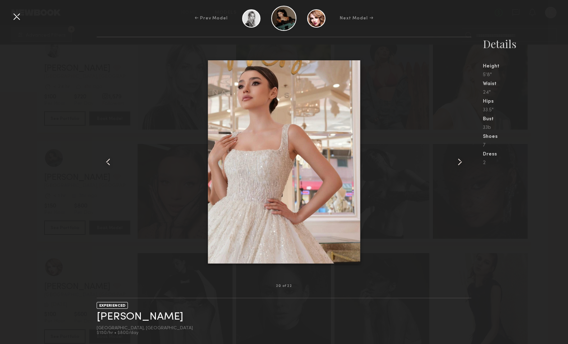
click at [460, 161] on common-icon at bounding box center [460, 162] width 12 height 12
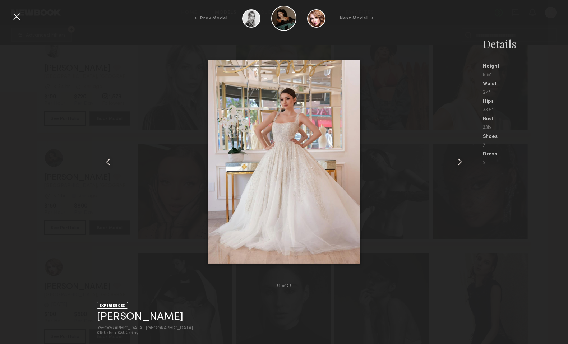
click at [12, 18] on div at bounding box center [17, 17] width 12 height 12
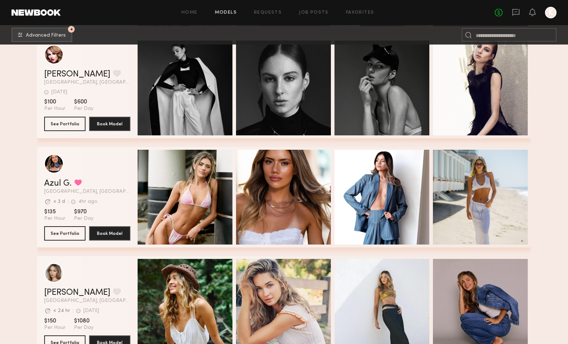
scroll to position [3201, 0]
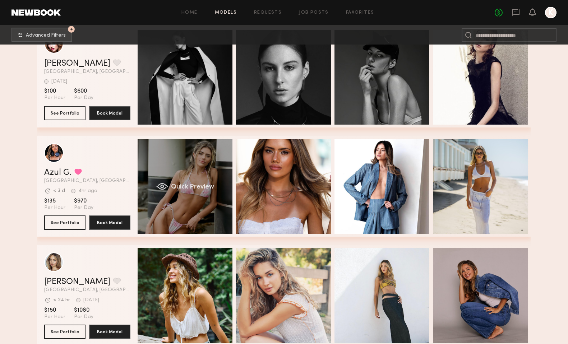
click at [187, 185] on span "Quick Preview" at bounding box center [192, 187] width 43 height 6
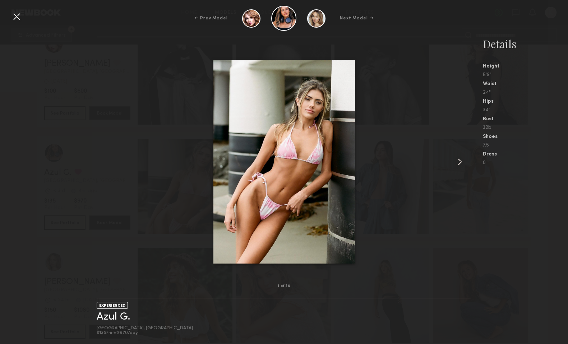
click at [463, 160] on common-icon at bounding box center [460, 162] width 12 height 12
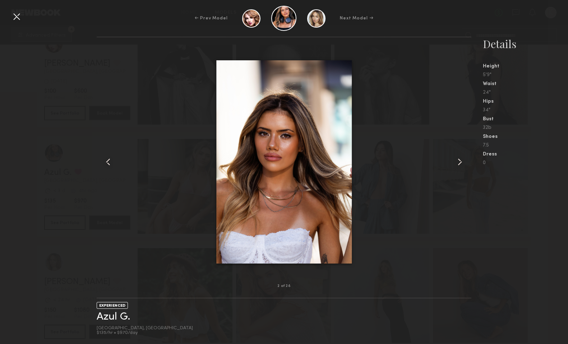
click at [463, 160] on common-icon at bounding box center [460, 162] width 12 height 12
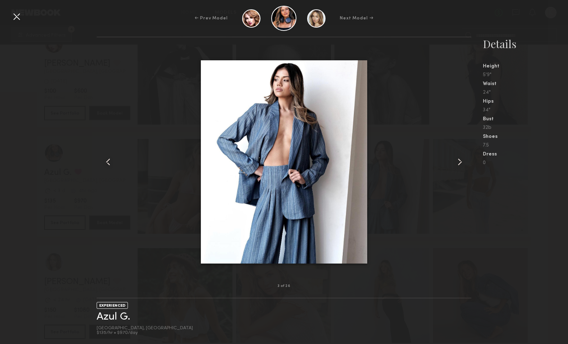
click at [463, 160] on common-icon at bounding box center [460, 162] width 12 height 12
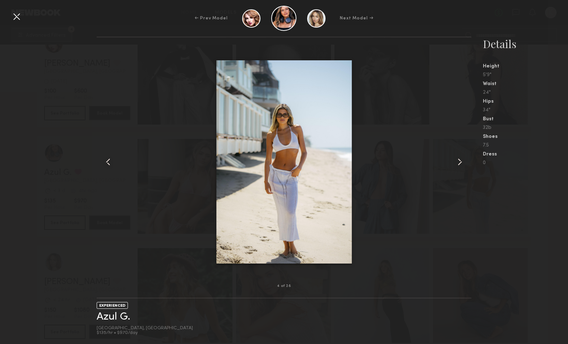
click at [463, 160] on common-icon at bounding box center [460, 162] width 12 height 12
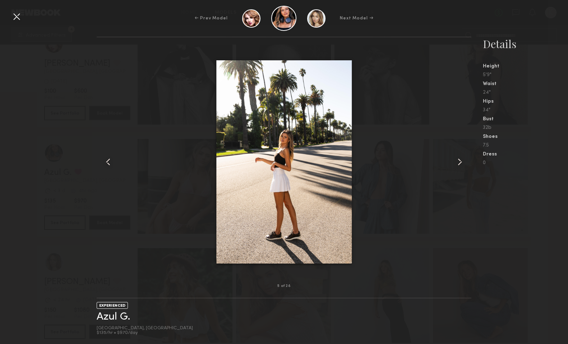
click at [463, 160] on common-icon at bounding box center [460, 162] width 12 height 12
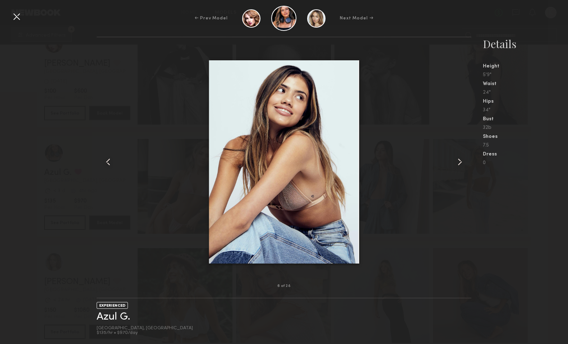
click at [463, 160] on common-icon at bounding box center [460, 162] width 12 height 12
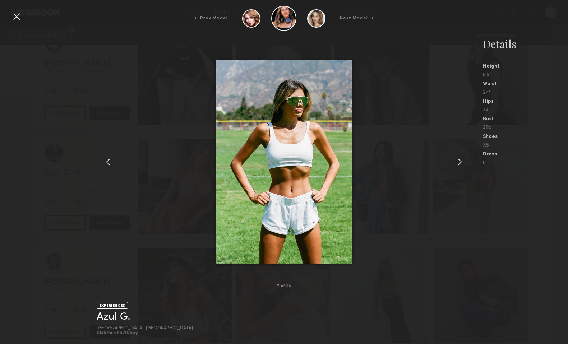
click at [463, 160] on common-icon at bounding box center [460, 162] width 12 height 12
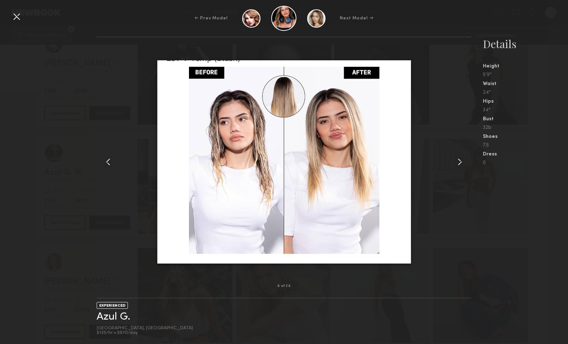
click at [463, 160] on common-icon at bounding box center [460, 162] width 12 height 12
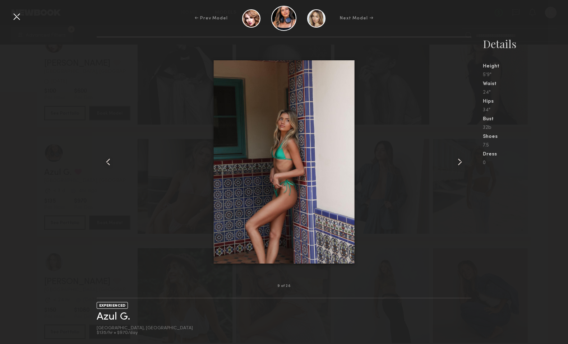
click at [463, 160] on common-icon at bounding box center [460, 162] width 12 height 12
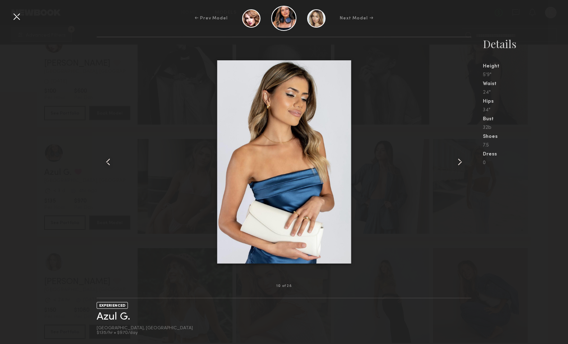
click at [463, 160] on common-icon at bounding box center [460, 162] width 12 height 12
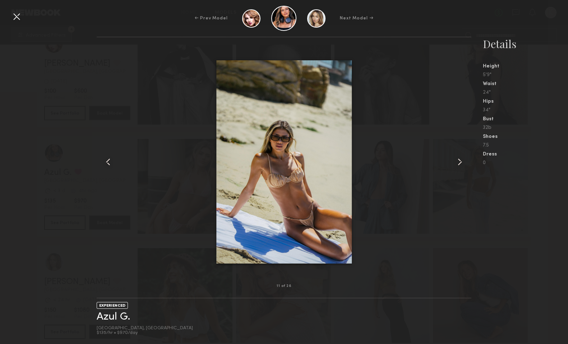
click at [463, 160] on common-icon at bounding box center [460, 162] width 12 height 12
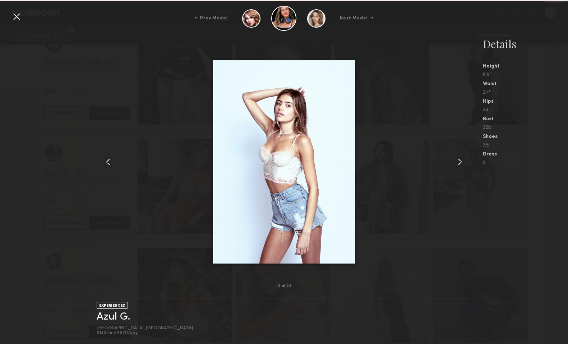
click at [463, 160] on common-icon at bounding box center [460, 162] width 12 height 12
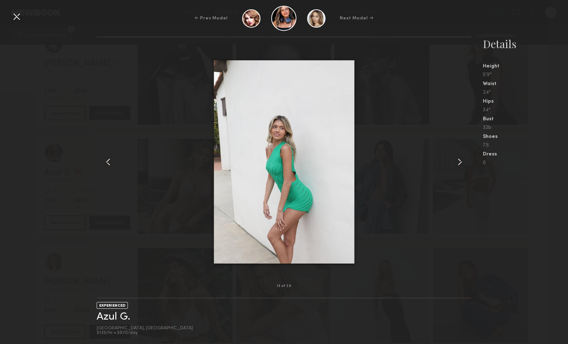
click at [463, 160] on common-icon at bounding box center [460, 162] width 12 height 12
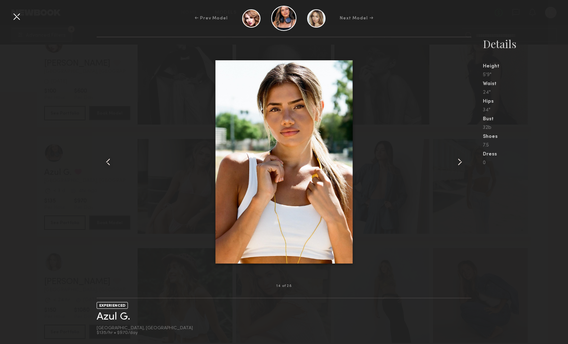
click at [15, 16] on div at bounding box center [17, 17] width 12 height 12
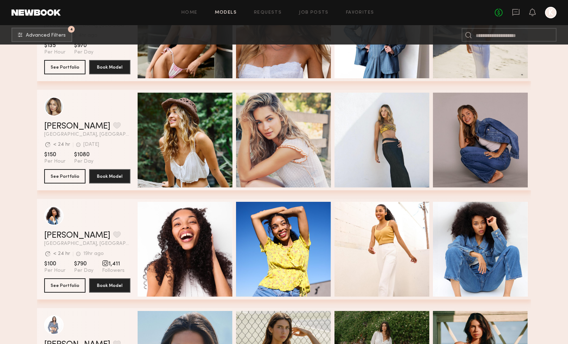
scroll to position [3355, 0]
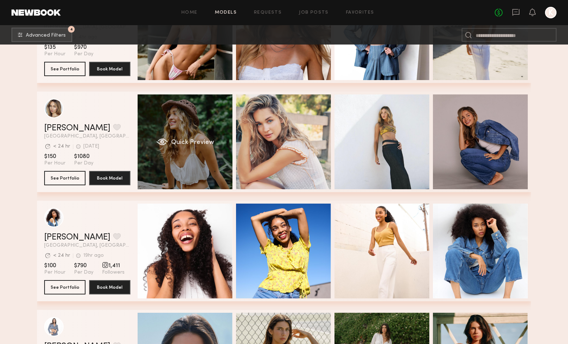
click at [193, 142] on span "Quick Preview" at bounding box center [192, 142] width 43 height 6
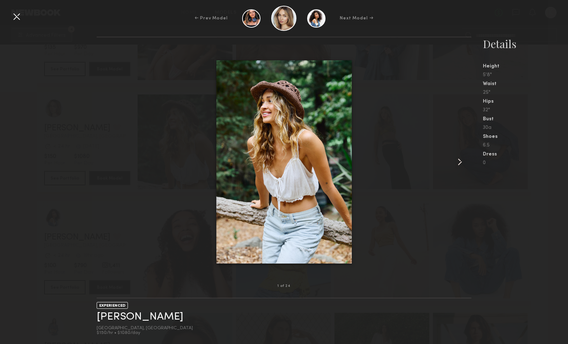
click at [461, 162] on common-icon at bounding box center [460, 162] width 12 height 12
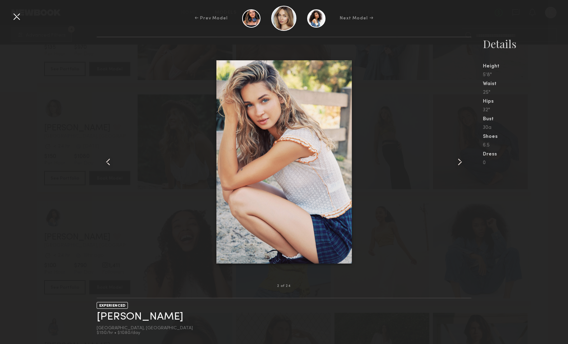
click at [461, 162] on common-icon at bounding box center [460, 162] width 12 height 12
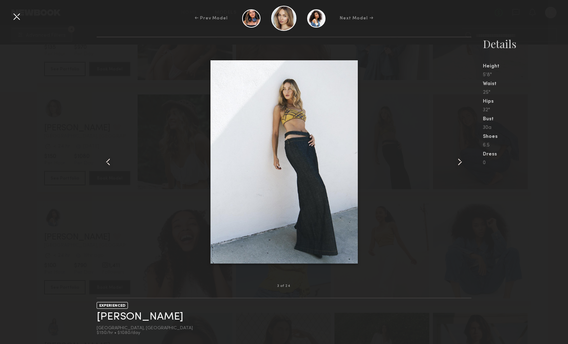
click at [461, 162] on common-icon at bounding box center [460, 162] width 12 height 12
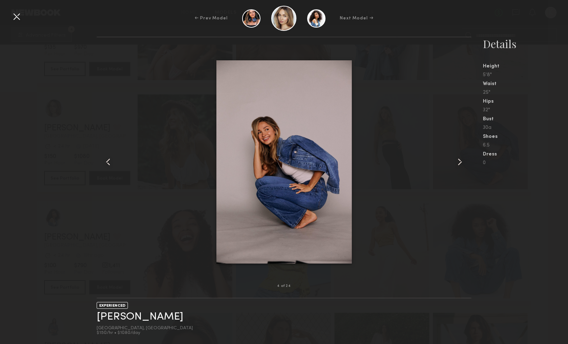
click at [461, 162] on common-icon at bounding box center [460, 162] width 12 height 12
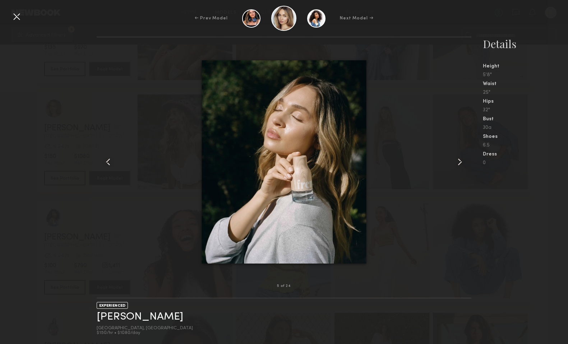
click at [461, 162] on common-icon at bounding box center [460, 162] width 12 height 12
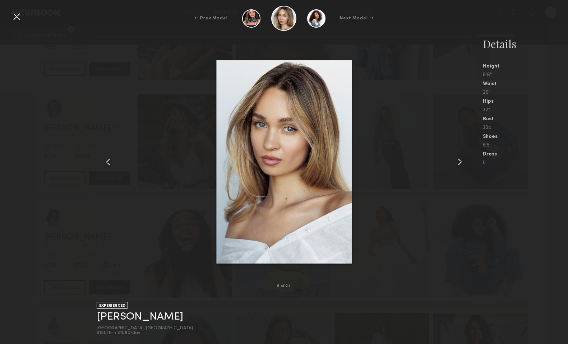
click at [461, 162] on common-icon at bounding box center [460, 162] width 12 height 12
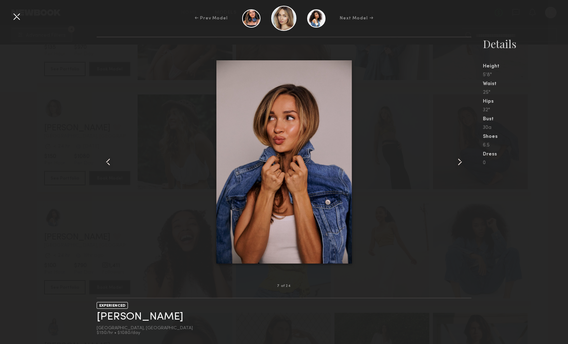
click at [461, 162] on common-icon at bounding box center [460, 162] width 12 height 12
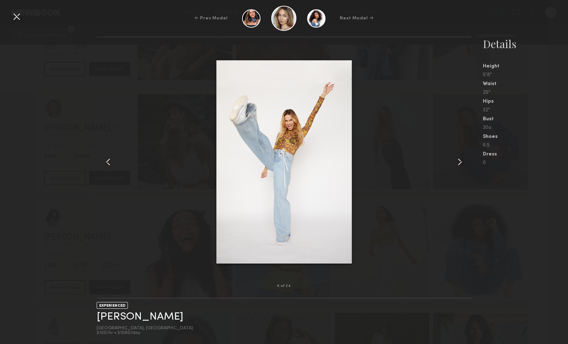
click at [461, 162] on common-icon at bounding box center [460, 162] width 12 height 12
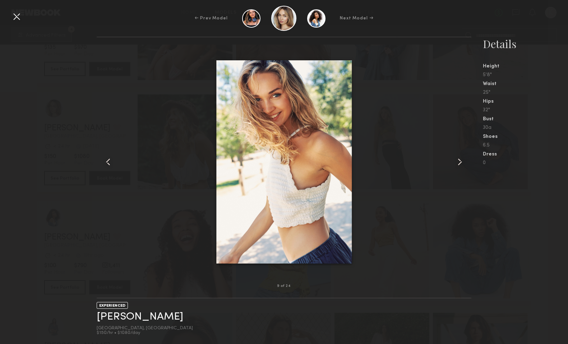
click at [461, 162] on common-icon at bounding box center [460, 162] width 12 height 12
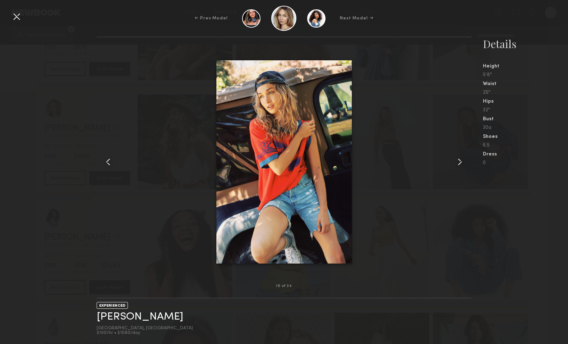
click at [461, 162] on common-icon at bounding box center [460, 162] width 12 height 12
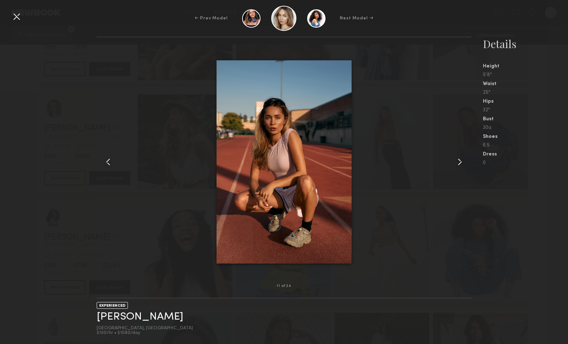
click at [461, 162] on common-icon at bounding box center [460, 162] width 12 height 12
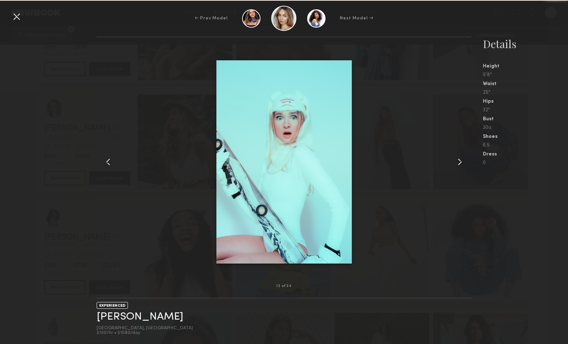
click at [461, 162] on common-icon at bounding box center [460, 162] width 12 height 12
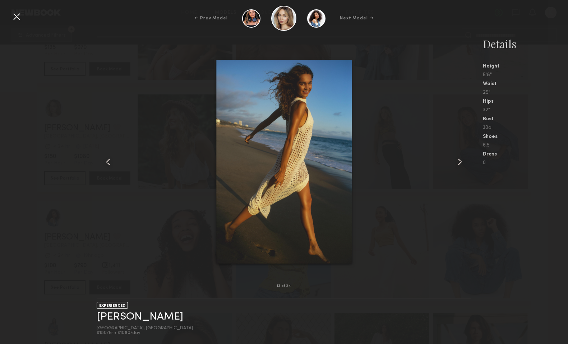
click at [461, 162] on common-icon at bounding box center [460, 162] width 12 height 12
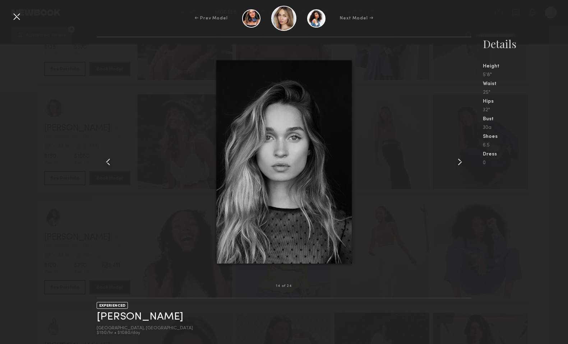
click at [461, 162] on common-icon at bounding box center [460, 162] width 12 height 12
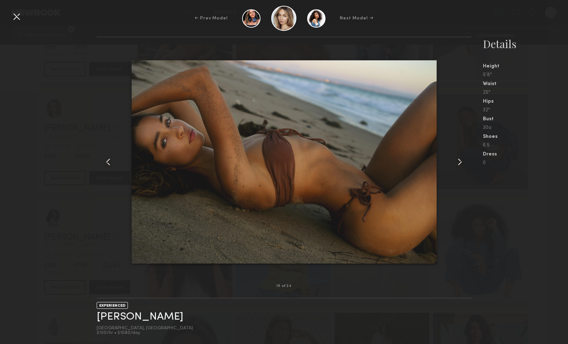
click at [461, 162] on common-icon at bounding box center [460, 162] width 12 height 12
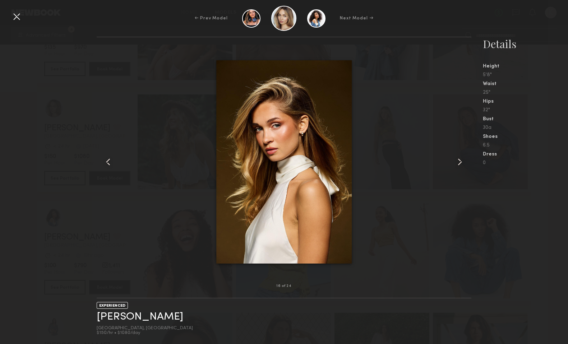
click at [461, 162] on common-icon at bounding box center [460, 162] width 12 height 12
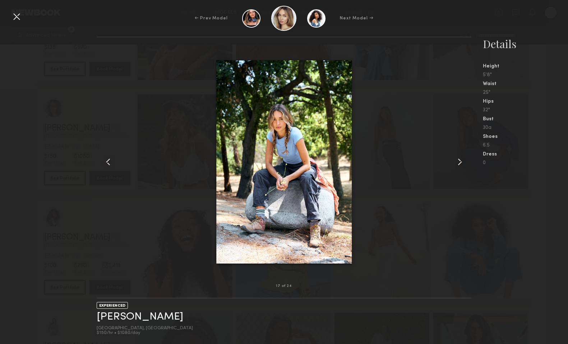
click at [461, 162] on common-icon at bounding box center [460, 162] width 12 height 12
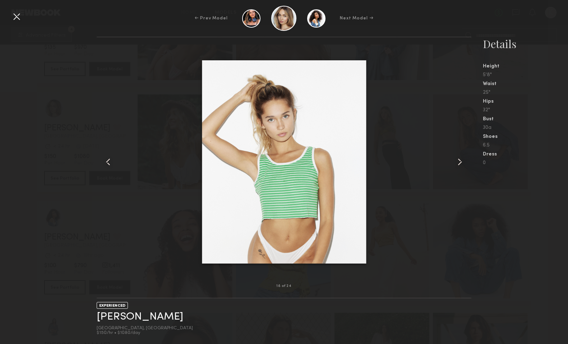
click at [461, 162] on common-icon at bounding box center [460, 162] width 12 height 12
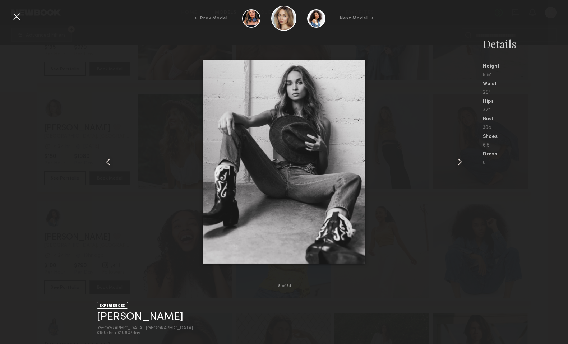
click at [461, 162] on common-icon at bounding box center [460, 162] width 12 height 12
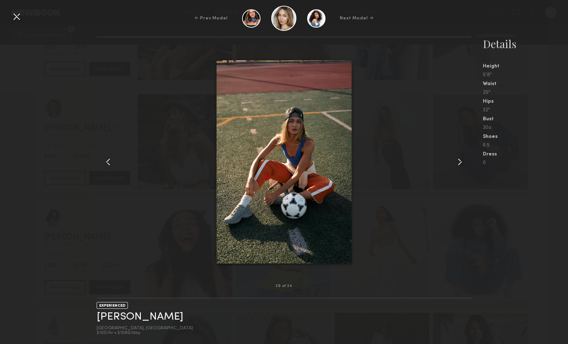
click at [461, 162] on common-icon at bounding box center [460, 162] width 12 height 12
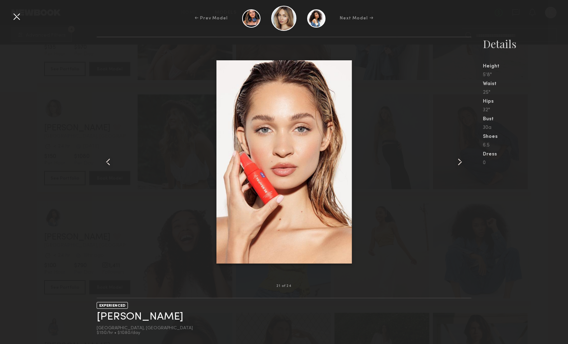
click at [461, 162] on common-icon at bounding box center [460, 162] width 12 height 12
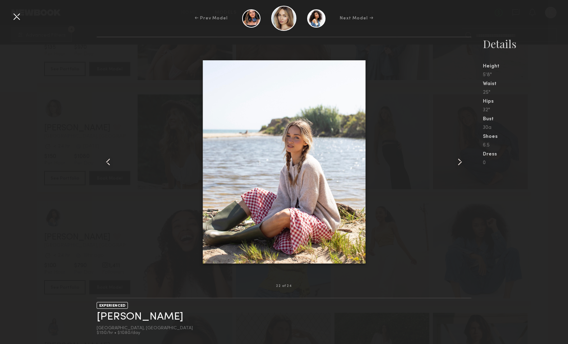
click at [18, 15] on div at bounding box center [17, 17] width 12 height 12
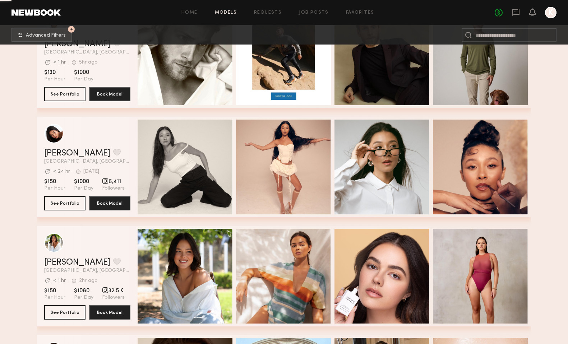
scroll to position [4759, 0]
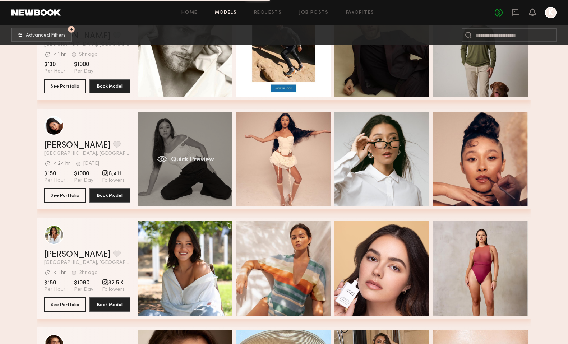
click at [203, 160] on span "Quick Preview" at bounding box center [192, 160] width 43 height 6
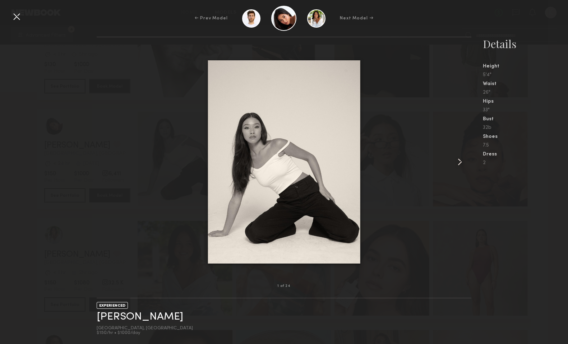
click at [461, 160] on common-icon at bounding box center [460, 162] width 12 height 12
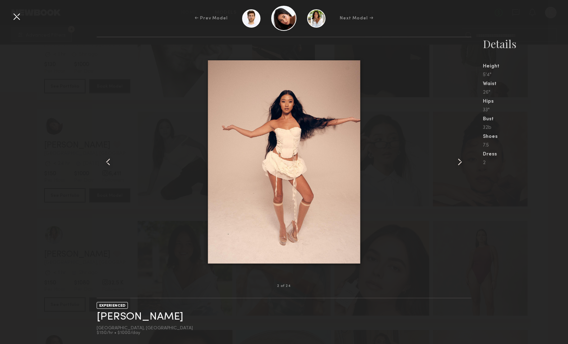
click at [461, 160] on common-icon at bounding box center [460, 162] width 12 height 12
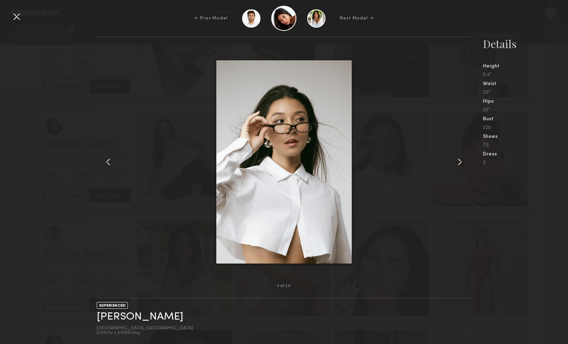
click at [461, 160] on common-icon at bounding box center [460, 162] width 12 height 12
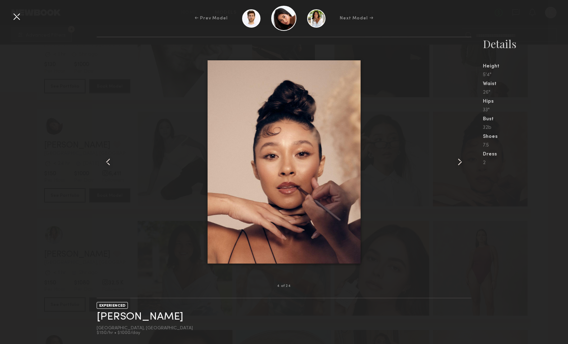
click at [461, 160] on common-icon at bounding box center [460, 162] width 12 height 12
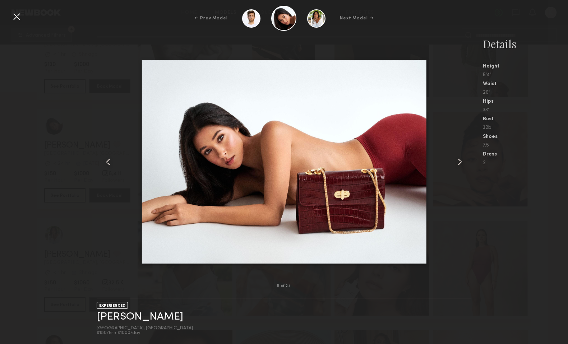
click at [461, 160] on common-icon at bounding box center [460, 162] width 12 height 12
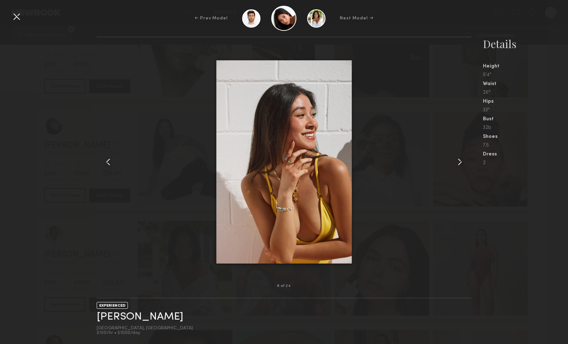
click at [461, 160] on common-icon at bounding box center [460, 162] width 12 height 12
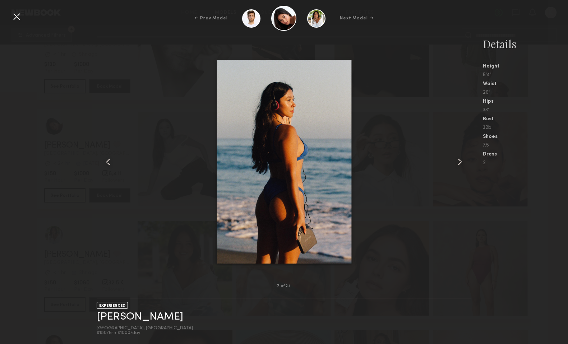
click at [461, 160] on common-icon at bounding box center [460, 162] width 12 height 12
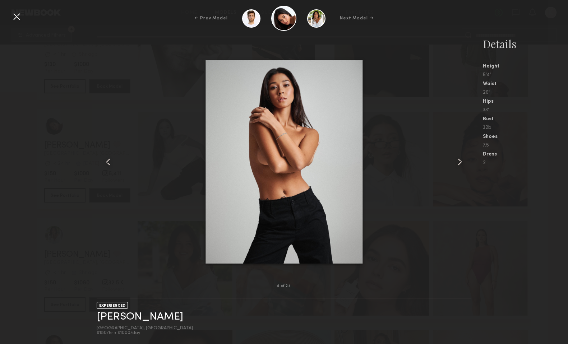
click at [461, 160] on common-icon at bounding box center [460, 162] width 12 height 12
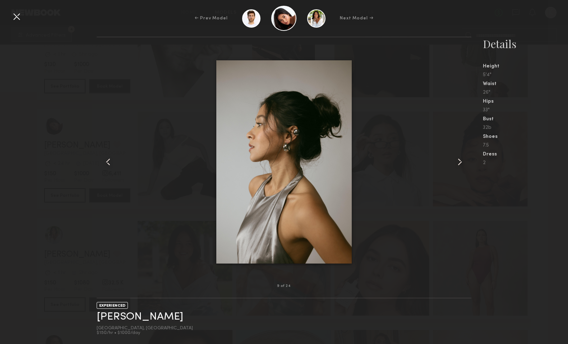
click at [461, 160] on common-icon at bounding box center [460, 162] width 12 height 12
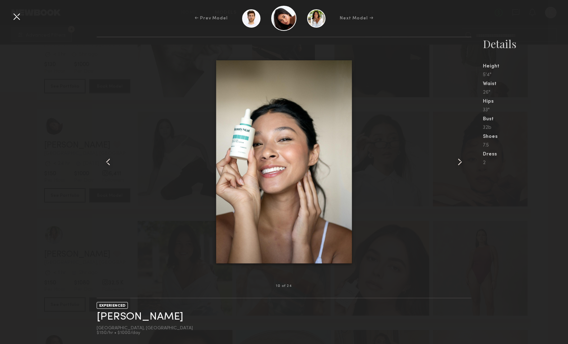
click at [461, 160] on common-icon at bounding box center [460, 162] width 12 height 12
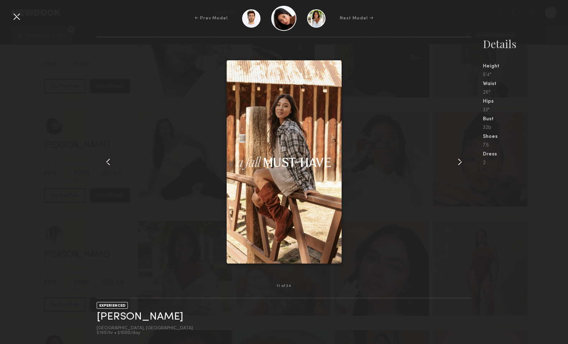
click at [461, 160] on common-icon at bounding box center [460, 162] width 12 height 12
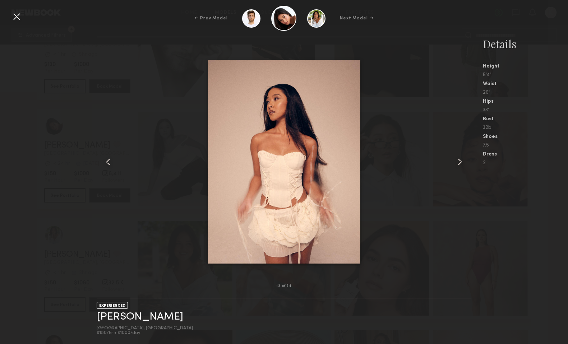
click at [15, 18] on div at bounding box center [17, 17] width 12 height 12
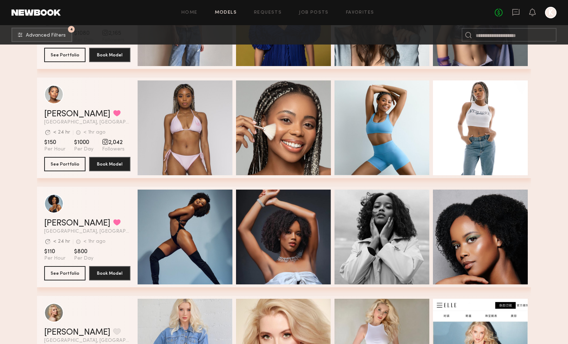
scroll to position [5667, 0]
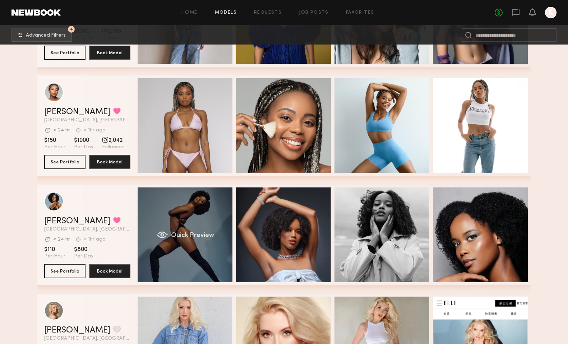
click at [190, 235] on span "Quick Preview" at bounding box center [192, 236] width 43 height 6
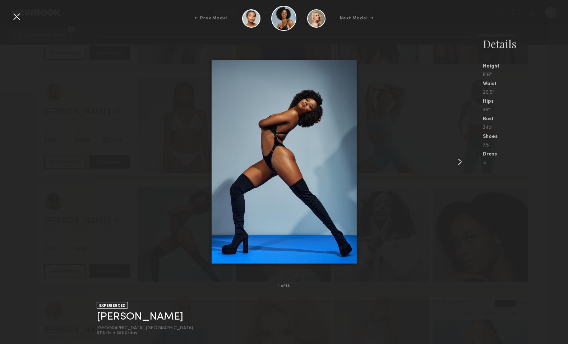
click at [456, 158] on common-icon at bounding box center [460, 162] width 12 height 12
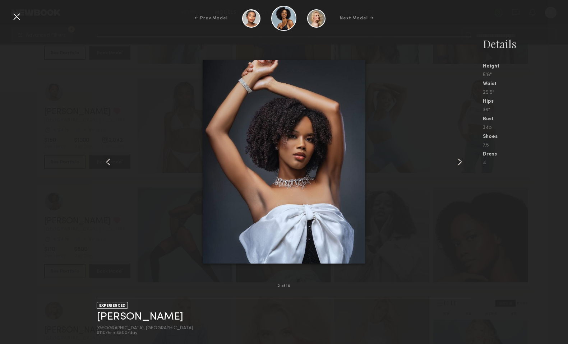
click at [456, 158] on common-icon at bounding box center [460, 162] width 12 height 12
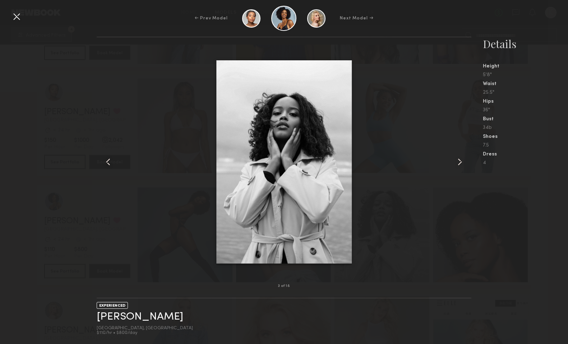
click at [456, 158] on common-icon at bounding box center [460, 162] width 12 height 12
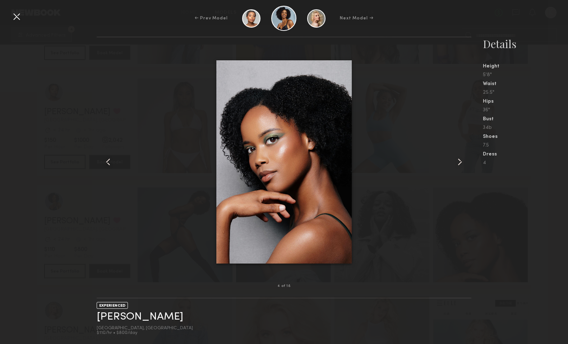
click at [456, 159] on common-icon at bounding box center [460, 162] width 12 height 12
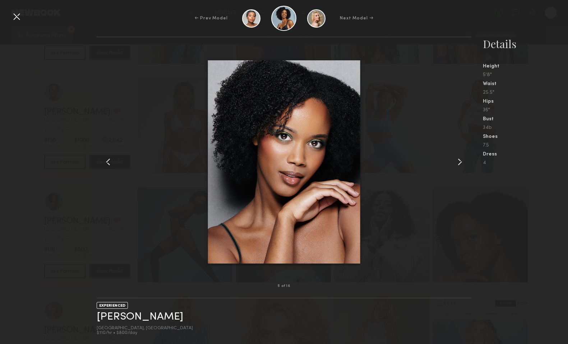
click at [456, 159] on common-icon at bounding box center [460, 162] width 12 height 12
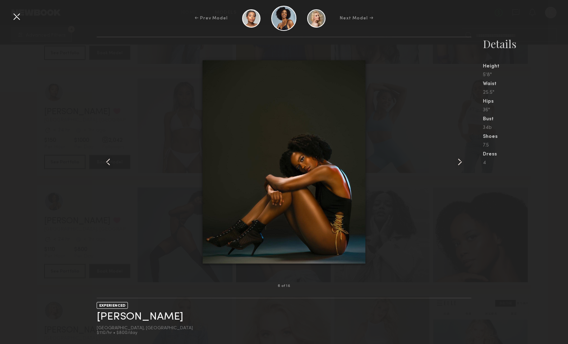
click at [111, 164] on common-icon at bounding box center [108, 162] width 12 height 12
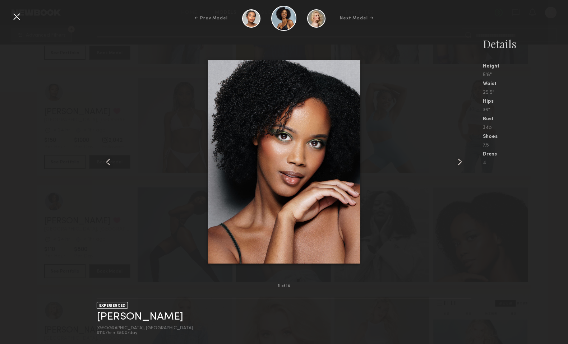
click at [462, 161] on common-icon at bounding box center [460, 162] width 12 height 12
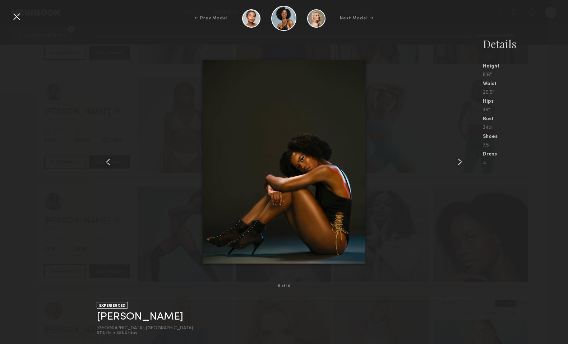
click at [462, 161] on common-icon at bounding box center [460, 162] width 12 height 12
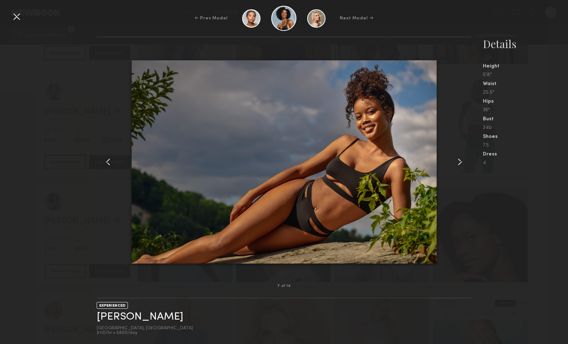
click at [462, 161] on common-icon at bounding box center [460, 162] width 12 height 12
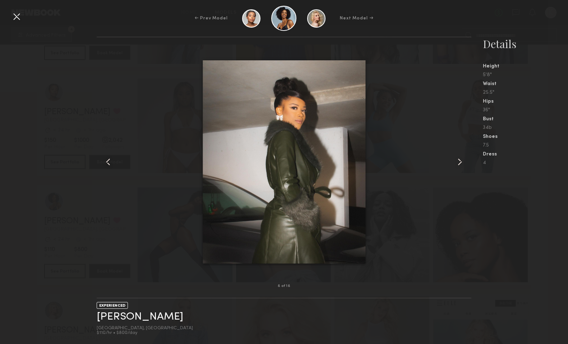
click at [462, 161] on common-icon at bounding box center [460, 162] width 12 height 12
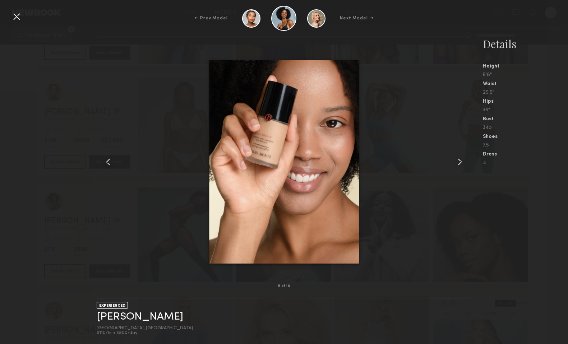
click at [462, 162] on common-icon at bounding box center [460, 162] width 12 height 12
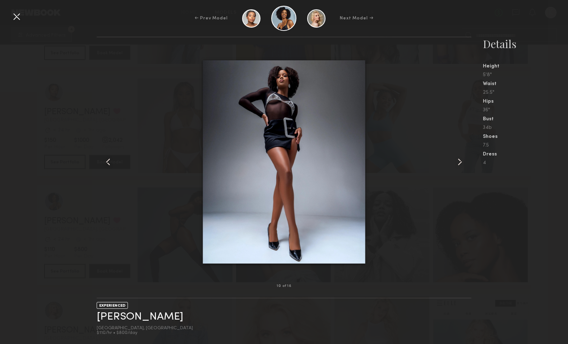
click at [462, 162] on common-icon at bounding box center [460, 162] width 12 height 12
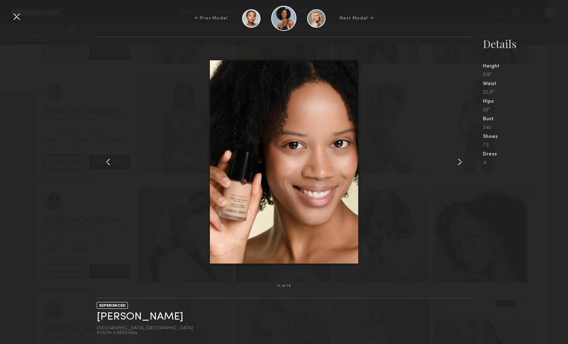
click at [462, 160] on common-icon at bounding box center [460, 162] width 12 height 12
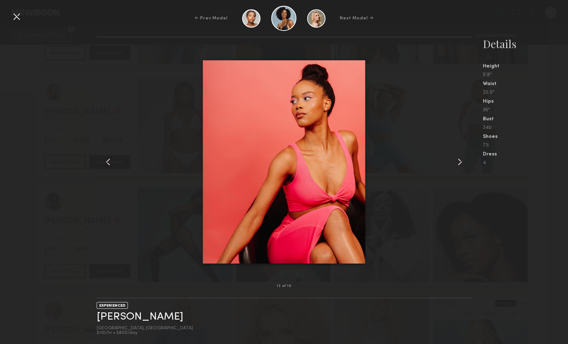
click at [462, 160] on common-icon at bounding box center [460, 162] width 12 height 12
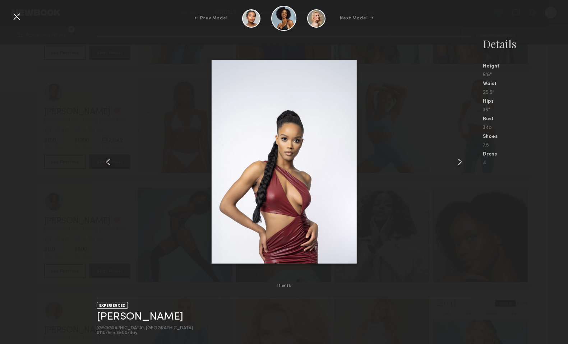
click at [462, 160] on common-icon at bounding box center [460, 162] width 12 height 12
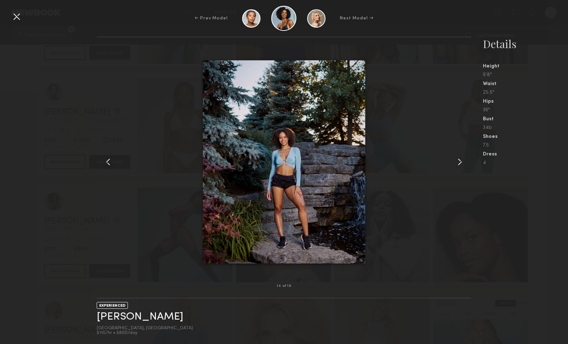
click at [462, 161] on common-icon at bounding box center [460, 162] width 12 height 12
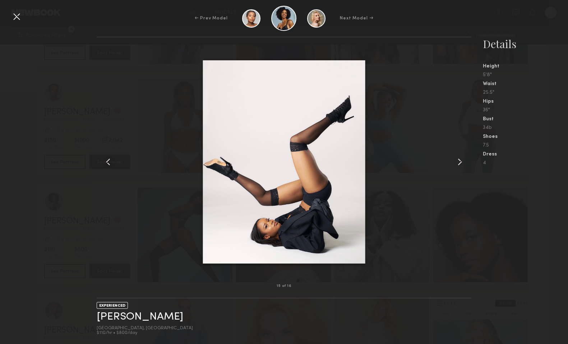
click at [462, 161] on common-icon at bounding box center [460, 162] width 12 height 12
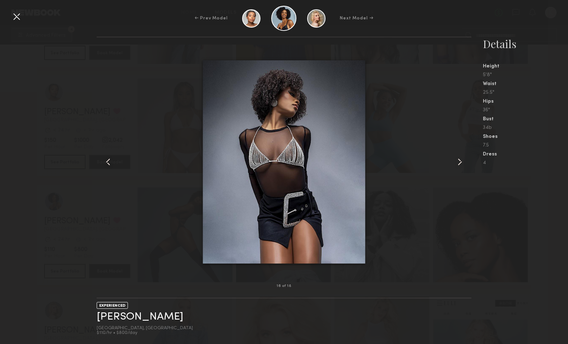
click at [462, 161] on common-icon at bounding box center [460, 162] width 12 height 12
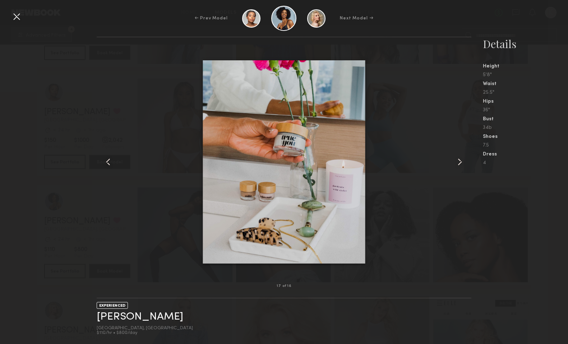
click at [462, 161] on common-icon at bounding box center [460, 162] width 12 height 12
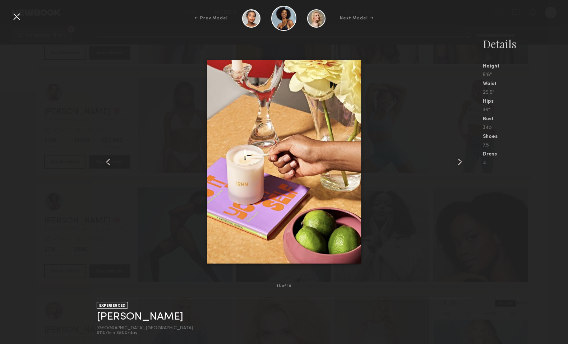
click at [462, 161] on common-icon at bounding box center [460, 162] width 12 height 12
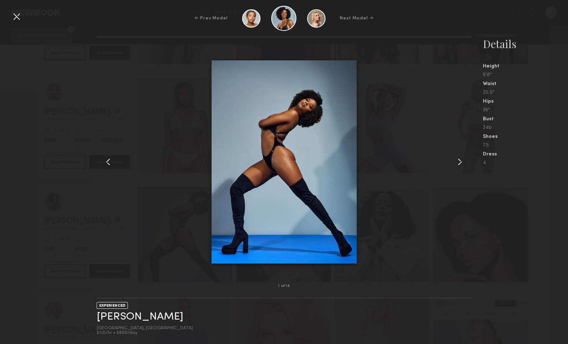
click at [462, 161] on common-icon at bounding box center [460, 162] width 12 height 12
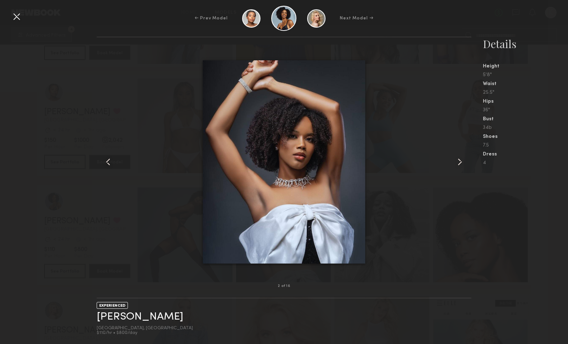
click at [17, 18] on div at bounding box center [17, 17] width 12 height 12
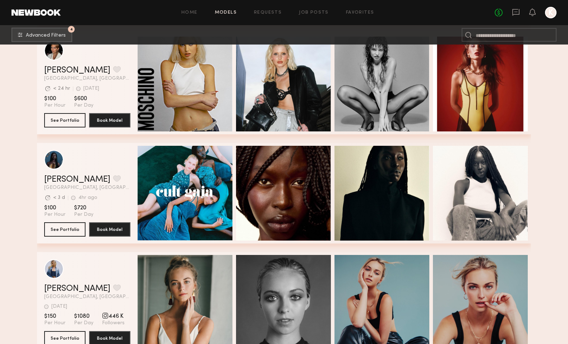
scroll to position [6364, 0]
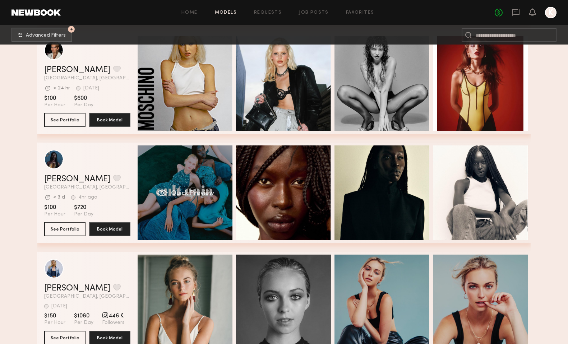
click at [184, 192] on span "Quick Preview" at bounding box center [192, 194] width 43 height 6
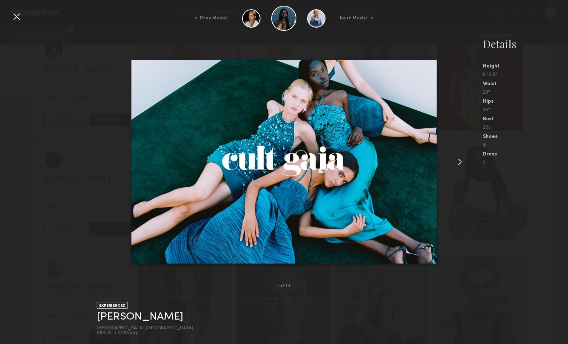
click at [463, 160] on common-icon at bounding box center [460, 162] width 12 height 12
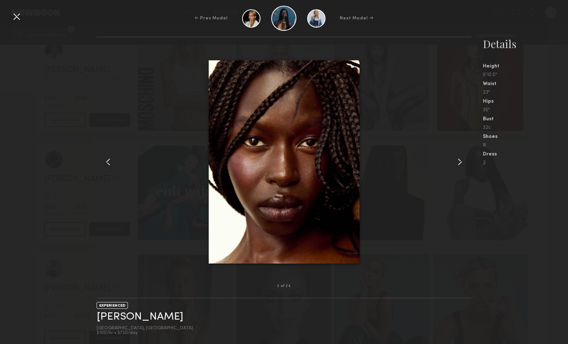
click at [463, 160] on common-icon at bounding box center [460, 162] width 12 height 12
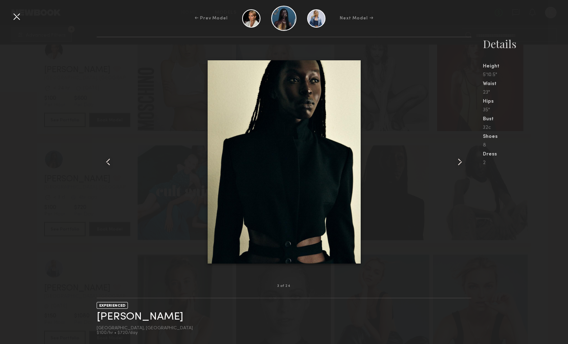
click at [463, 160] on common-icon at bounding box center [460, 162] width 12 height 12
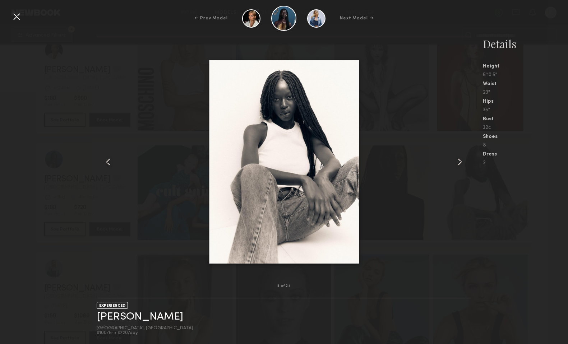
click at [463, 160] on common-icon at bounding box center [460, 162] width 12 height 12
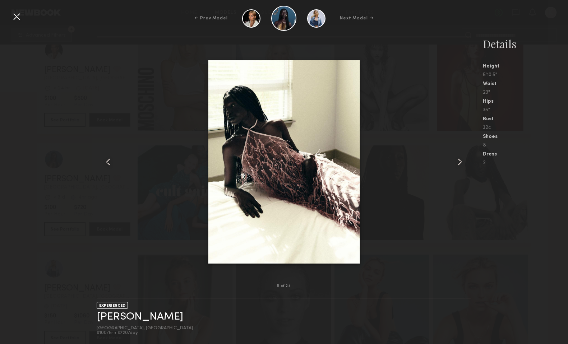
click at [463, 160] on common-icon at bounding box center [460, 162] width 12 height 12
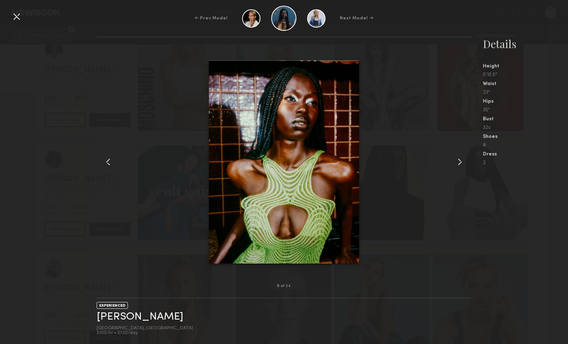
click at [463, 160] on common-icon at bounding box center [460, 162] width 12 height 12
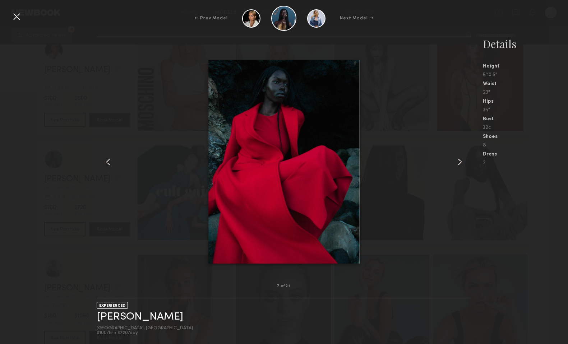
click at [463, 160] on common-icon at bounding box center [460, 162] width 12 height 12
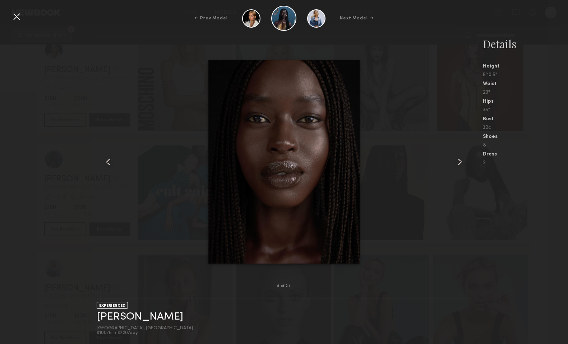
click at [463, 160] on common-icon at bounding box center [460, 162] width 12 height 12
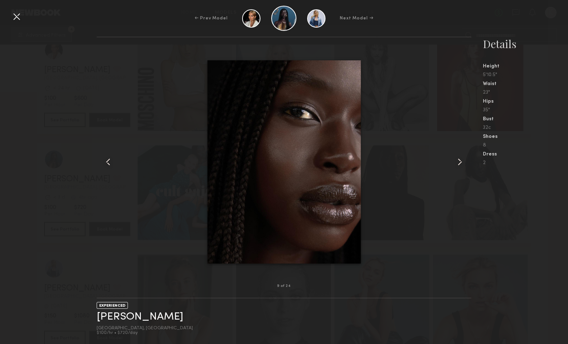
click at [463, 160] on common-icon at bounding box center [460, 162] width 12 height 12
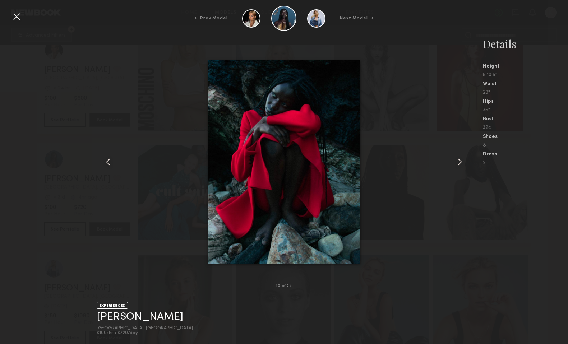
click at [463, 160] on common-icon at bounding box center [460, 162] width 12 height 12
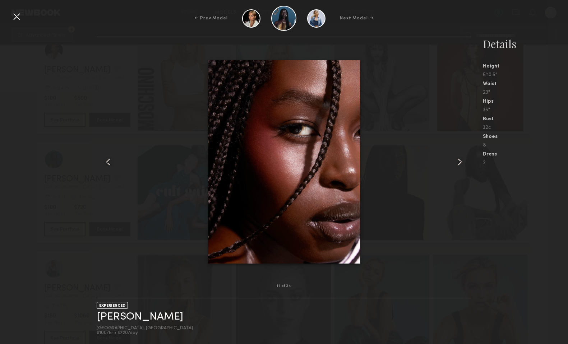
click at [463, 160] on common-icon at bounding box center [460, 162] width 12 height 12
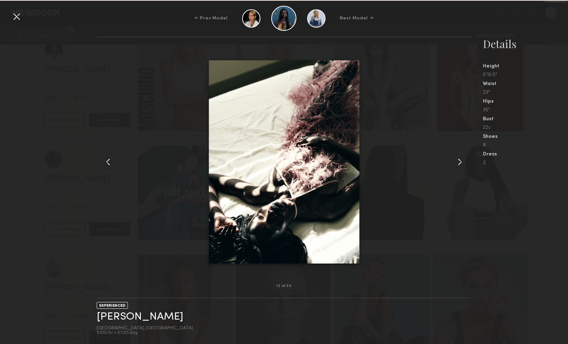
click at [463, 160] on common-icon at bounding box center [460, 162] width 12 height 12
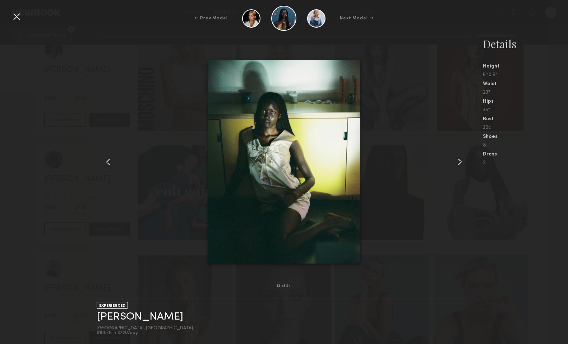
click at [463, 160] on common-icon at bounding box center [460, 162] width 12 height 12
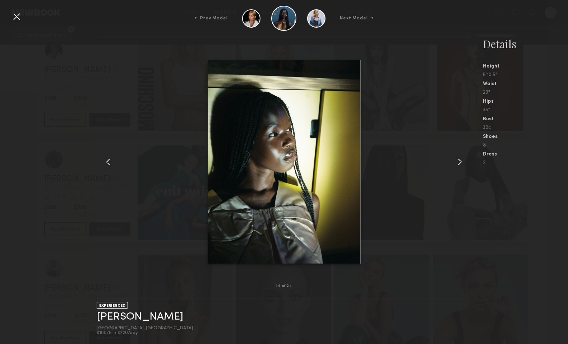
click at [463, 160] on common-icon at bounding box center [460, 162] width 12 height 12
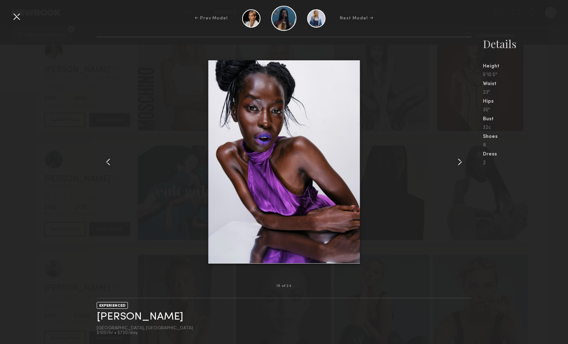
click at [463, 160] on common-icon at bounding box center [460, 162] width 12 height 12
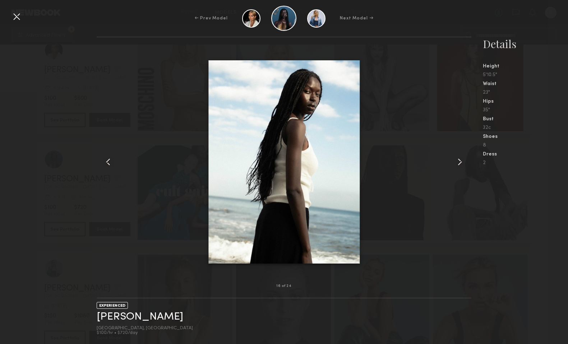
click at [463, 160] on common-icon at bounding box center [460, 162] width 12 height 12
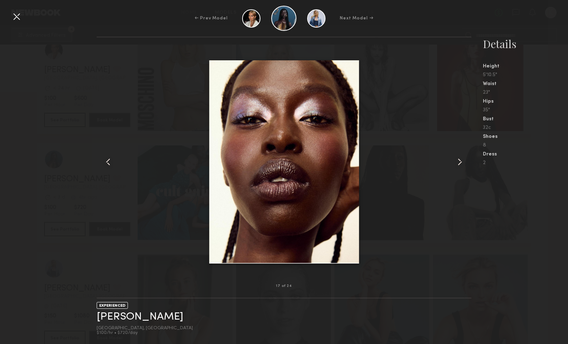
click at [463, 160] on common-icon at bounding box center [460, 162] width 12 height 12
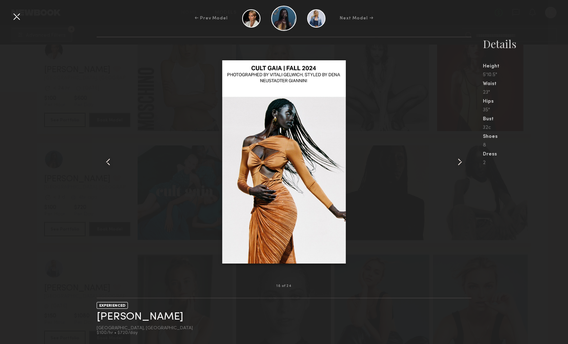
click at [463, 160] on common-icon at bounding box center [460, 162] width 12 height 12
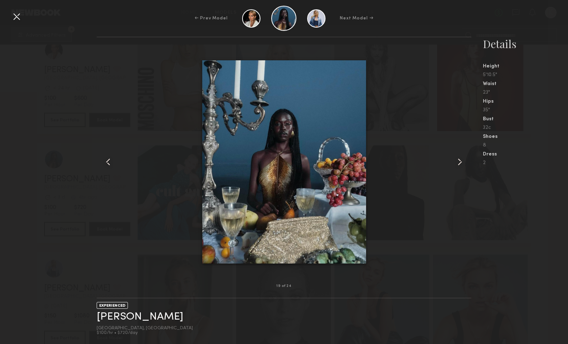
click at [463, 160] on common-icon at bounding box center [460, 162] width 12 height 12
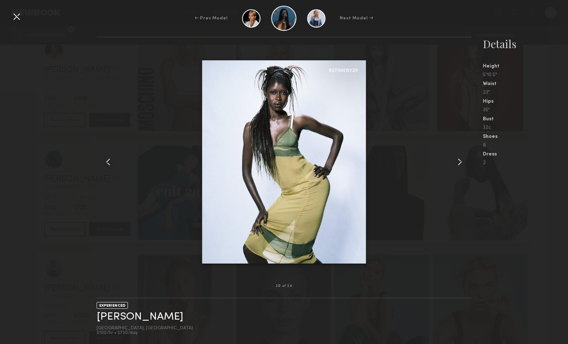
click at [463, 160] on common-icon at bounding box center [460, 162] width 12 height 12
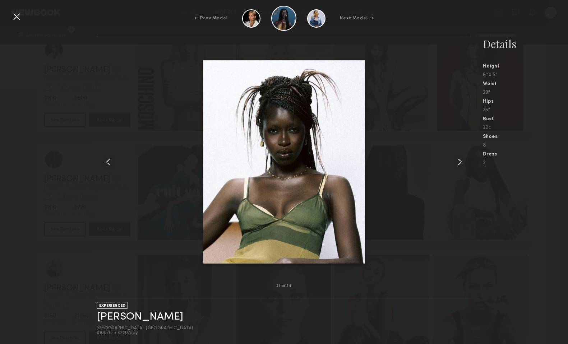
click at [463, 160] on common-icon at bounding box center [460, 162] width 12 height 12
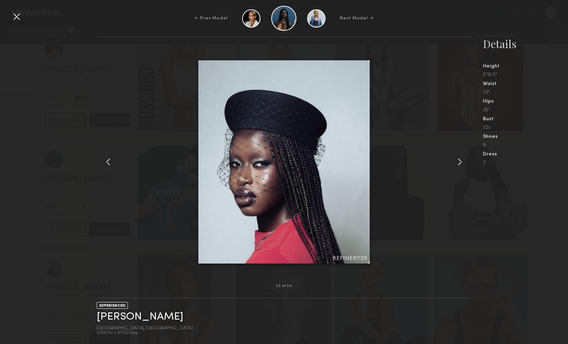
click at [463, 160] on common-icon at bounding box center [460, 162] width 12 height 12
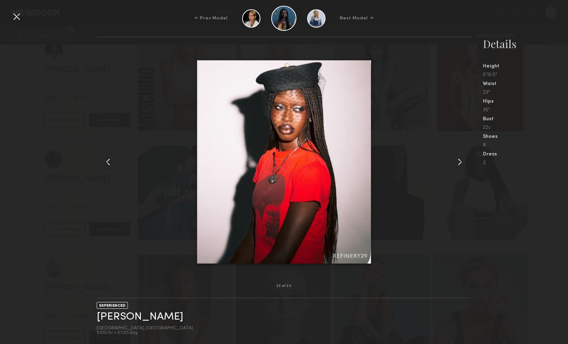
click at [463, 160] on common-icon at bounding box center [460, 162] width 12 height 12
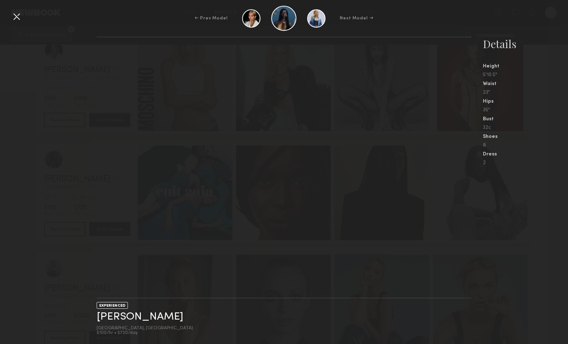
click at [463, 160] on nb-gallery-light at bounding box center [284, 168] width 375 height 262
click at [19, 17] on div at bounding box center [17, 17] width 12 height 12
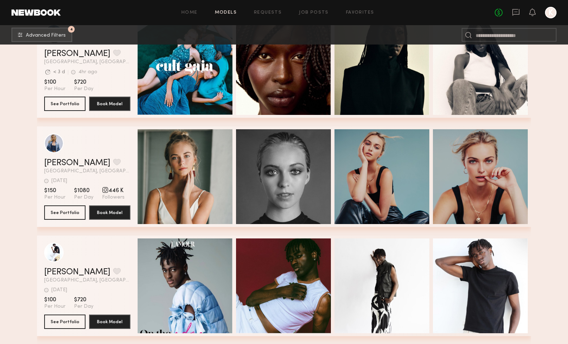
scroll to position [6659, 0]
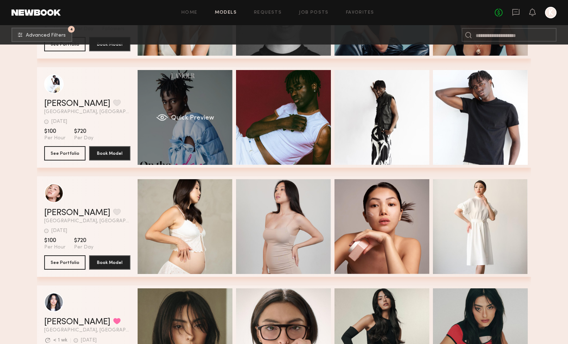
click at [191, 120] on span "Quick Preview" at bounding box center [192, 118] width 43 height 6
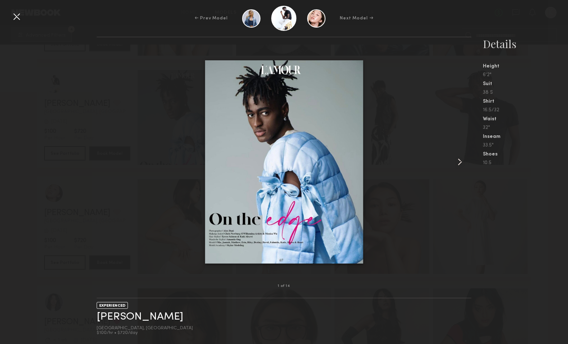
click at [457, 162] on common-icon at bounding box center [460, 162] width 12 height 12
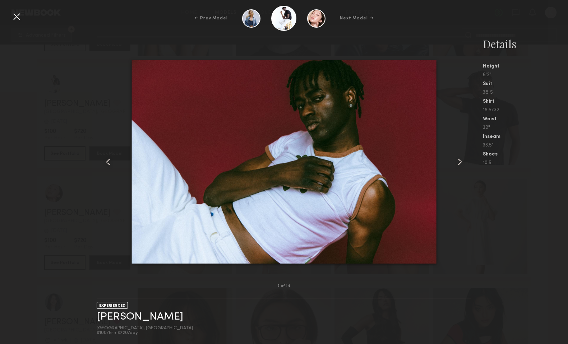
click at [457, 162] on common-icon at bounding box center [460, 162] width 12 height 12
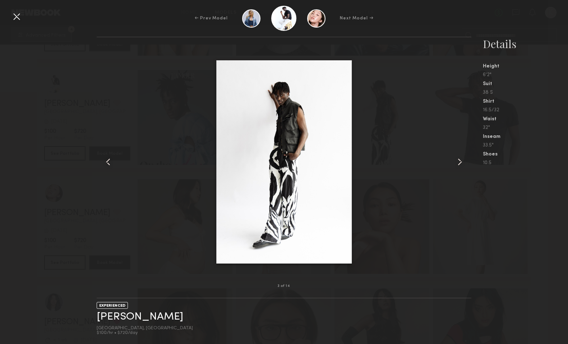
click at [457, 162] on common-icon at bounding box center [460, 162] width 12 height 12
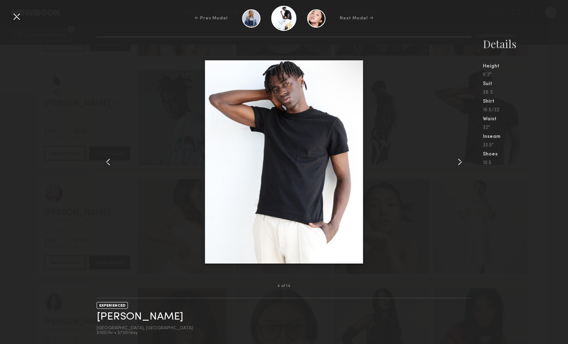
click at [457, 162] on common-icon at bounding box center [460, 162] width 12 height 12
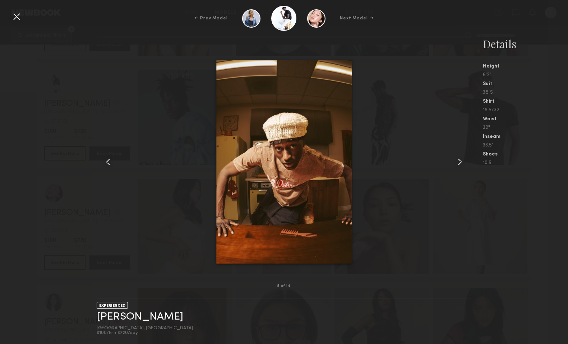
click at [457, 162] on common-icon at bounding box center [460, 162] width 12 height 12
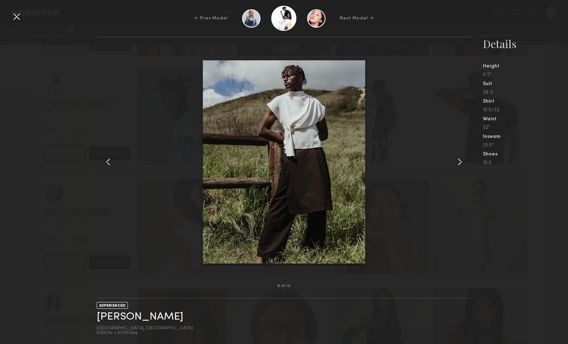
click at [106, 165] on common-icon at bounding box center [108, 162] width 12 height 12
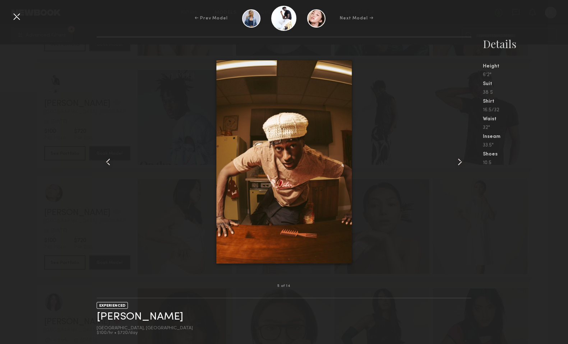
click at [461, 161] on common-icon at bounding box center [460, 162] width 12 height 12
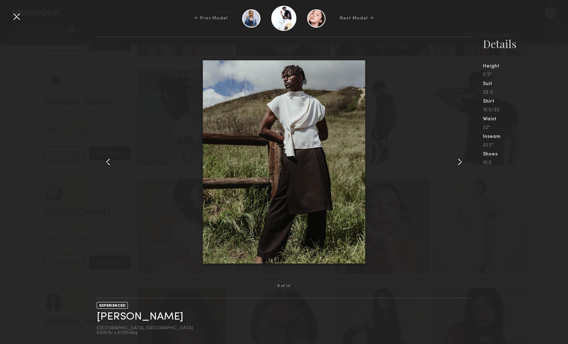
click at [461, 161] on common-icon at bounding box center [460, 162] width 12 height 12
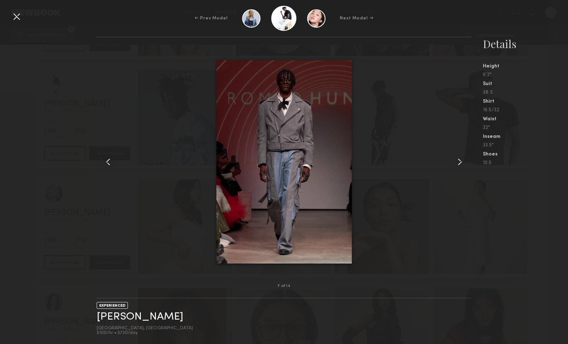
click at [461, 161] on common-icon at bounding box center [460, 162] width 12 height 12
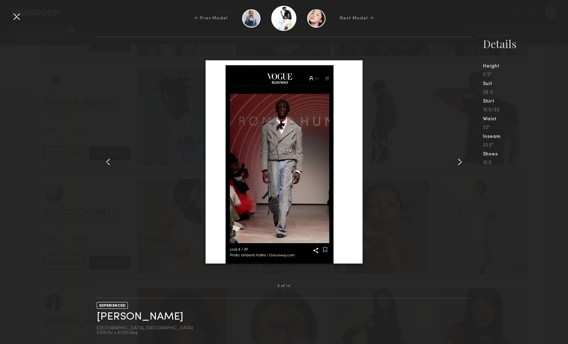
click at [461, 161] on common-icon at bounding box center [460, 162] width 12 height 12
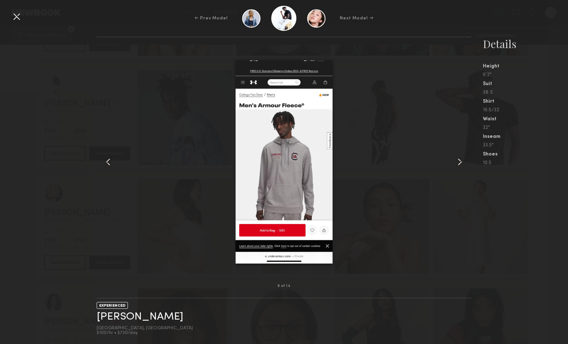
click at [461, 161] on common-icon at bounding box center [460, 162] width 12 height 12
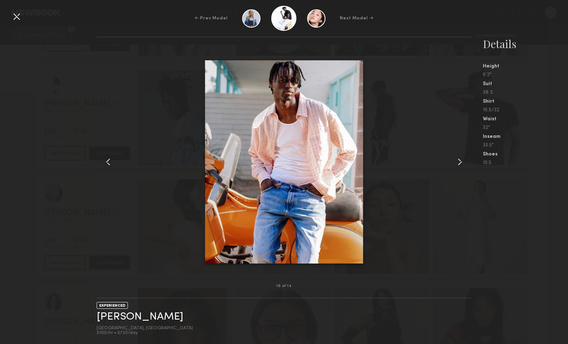
click at [461, 161] on common-icon at bounding box center [460, 162] width 12 height 12
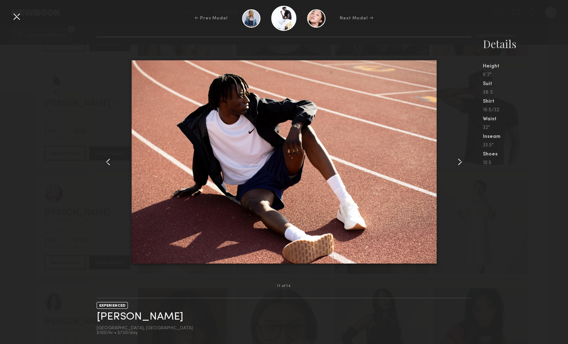
click at [461, 161] on common-icon at bounding box center [460, 162] width 12 height 12
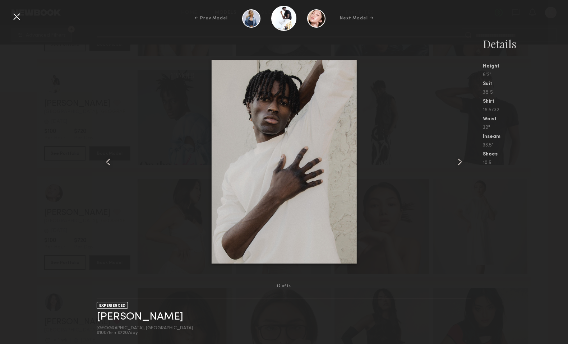
click at [461, 161] on common-icon at bounding box center [460, 162] width 12 height 12
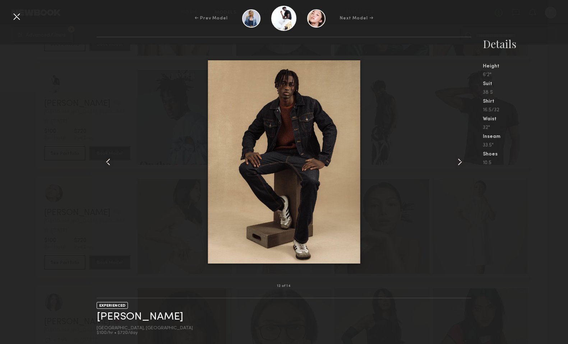
click at [461, 161] on common-icon at bounding box center [460, 162] width 12 height 12
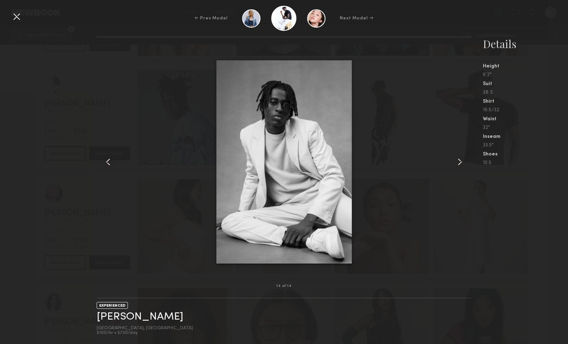
click at [461, 161] on common-icon at bounding box center [460, 162] width 12 height 12
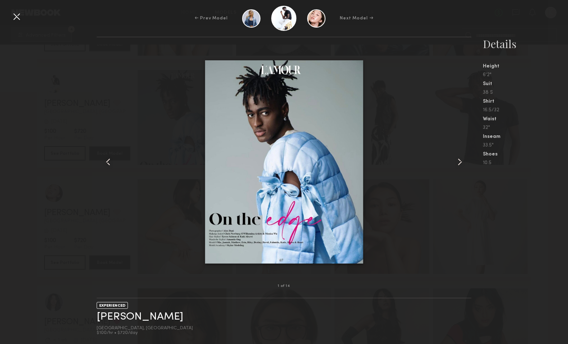
click at [461, 161] on common-icon at bounding box center [460, 162] width 12 height 12
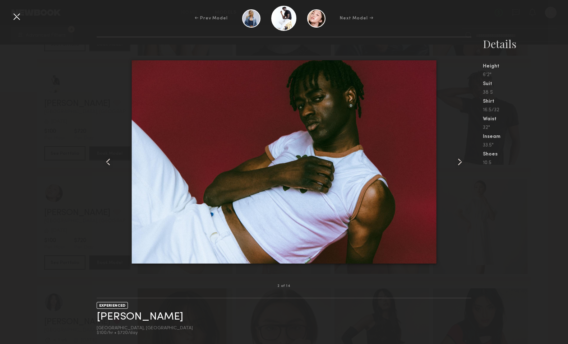
click at [16, 16] on div at bounding box center [17, 17] width 12 height 12
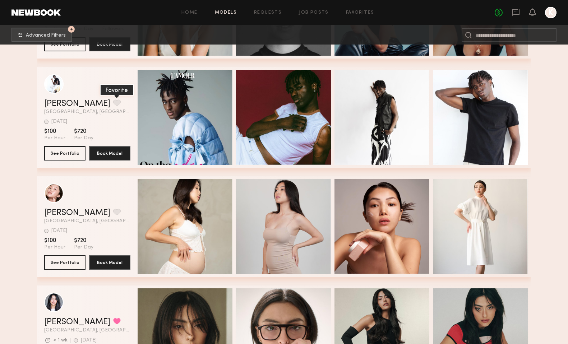
click at [113, 100] on button "grid" at bounding box center [117, 103] width 8 height 6
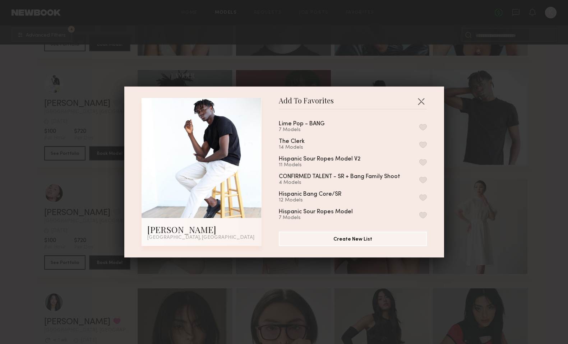
click at [422, 123] on div "Lime Pop - BANG 7 Models" at bounding box center [353, 127] width 148 height 12
click at [425, 124] on button "button" at bounding box center [424, 127] width 8 height 6
click at [420, 102] on button "button" at bounding box center [422, 102] width 12 height 12
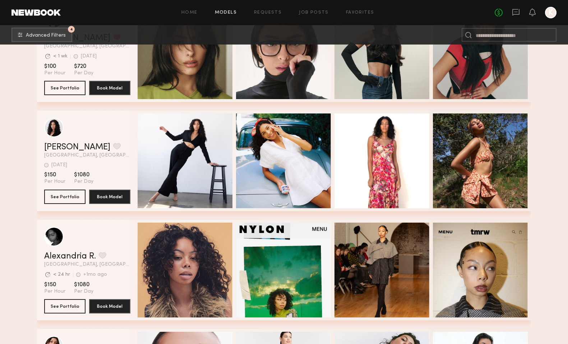
scroll to position [6934, 0]
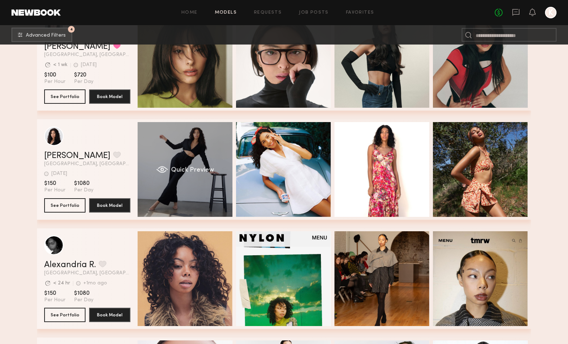
click at [187, 168] on span "Quick Preview" at bounding box center [192, 170] width 43 height 6
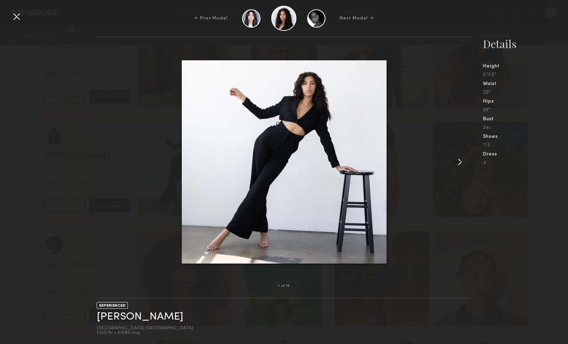
click at [19, 20] on div at bounding box center [17, 17] width 12 height 12
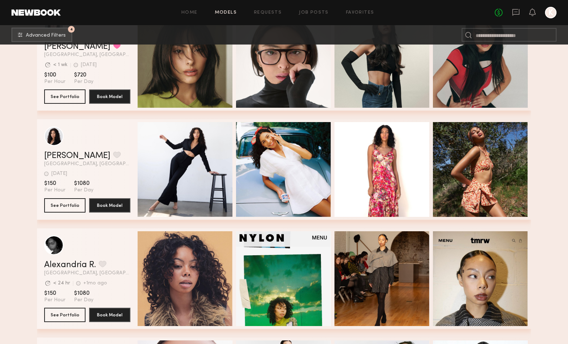
scroll to position [6846, 0]
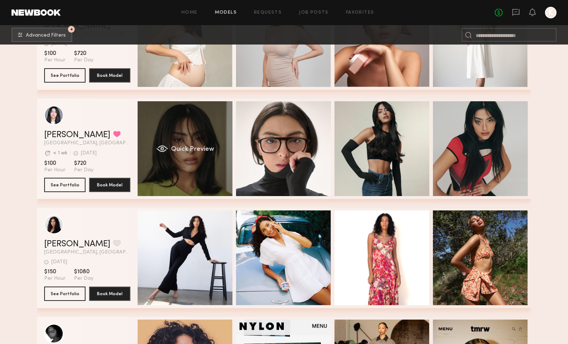
click at [182, 147] on span "Quick Preview" at bounding box center [192, 149] width 43 height 6
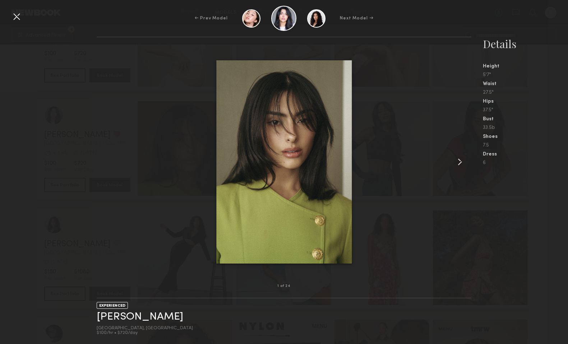
click at [461, 162] on common-icon at bounding box center [460, 162] width 12 height 12
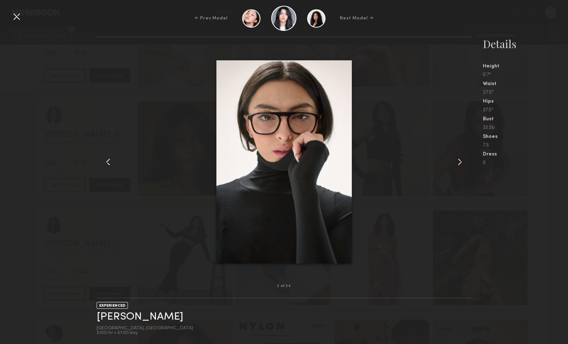
click at [461, 162] on common-icon at bounding box center [460, 162] width 12 height 12
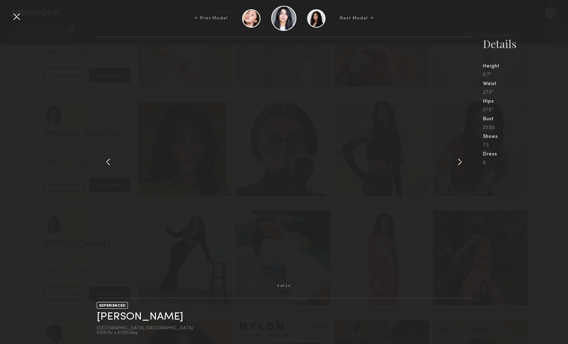
click at [461, 162] on common-icon at bounding box center [460, 162] width 12 height 12
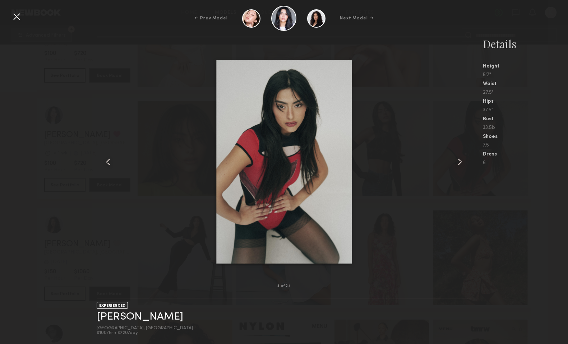
click at [461, 162] on common-icon at bounding box center [460, 162] width 12 height 12
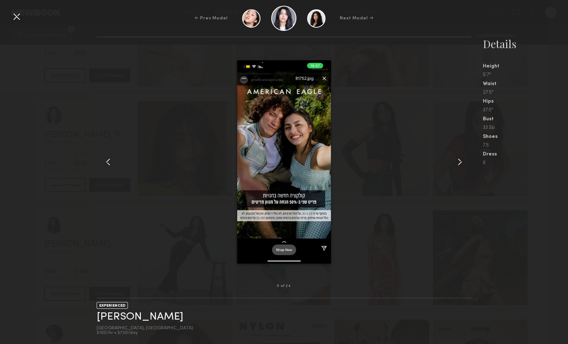
click at [461, 162] on common-icon at bounding box center [460, 162] width 12 height 12
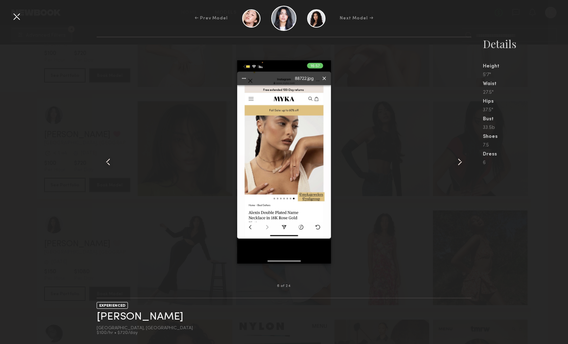
click at [461, 162] on common-icon at bounding box center [460, 162] width 12 height 12
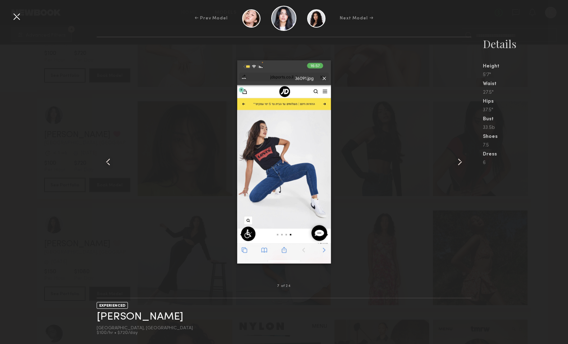
click at [461, 162] on common-icon at bounding box center [460, 162] width 12 height 12
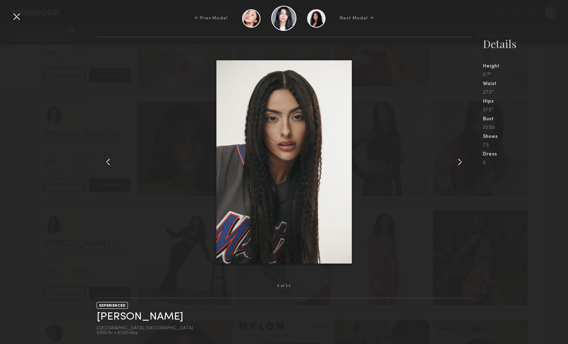
click at [461, 161] on common-icon at bounding box center [460, 162] width 12 height 12
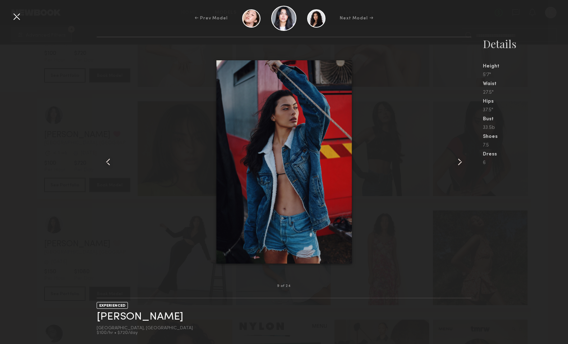
click at [461, 161] on common-icon at bounding box center [460, 162] width 12 height 12
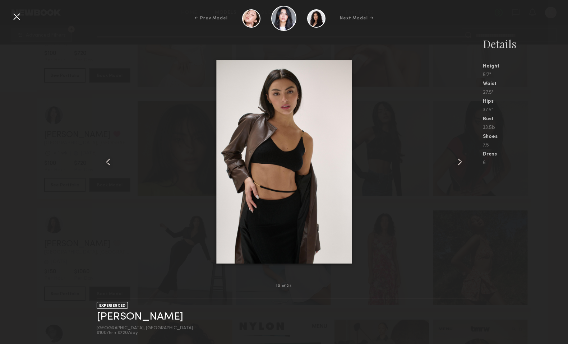
click at [461, 161] on common-icon at bounding box center [460, 162] width 12 height 12
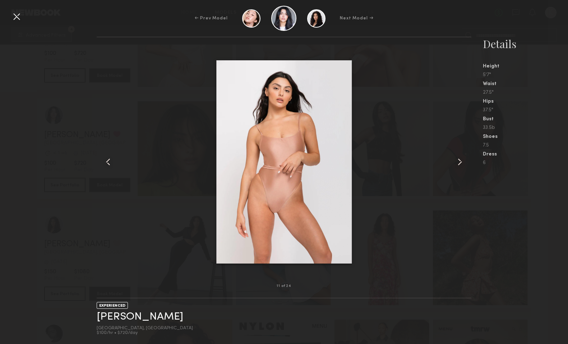
click at [461, 161] on common-icon at bounding box center [460, 162] width 12 height 12
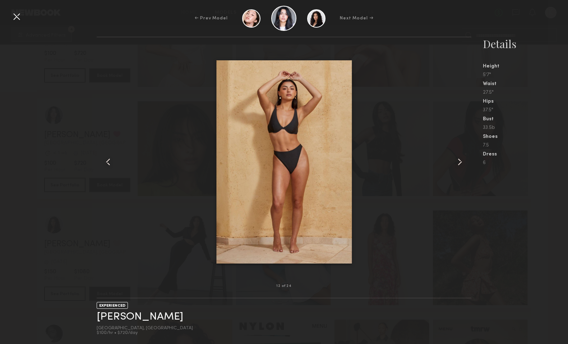
click at [107, 164] on common-icon at bounding box center [108, 162] width 12 height 12
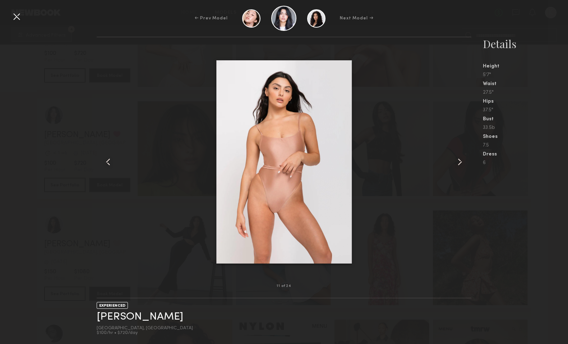
click at [461, 161] on common-icon at bounding box center [460, 162] width 12 height 12
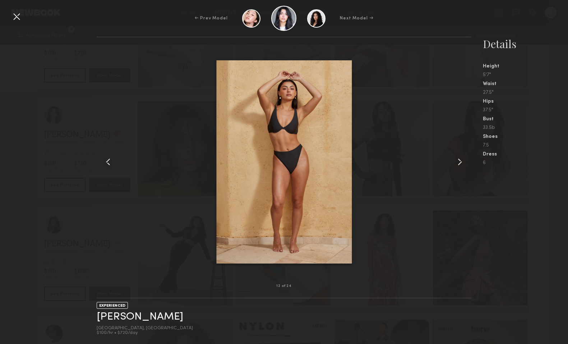
click at [461, 161] on common-icon at bounding box center [460, 162] width 12 height 12
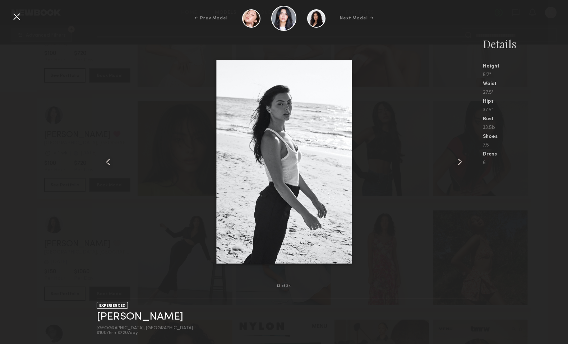
click at [461, 161] on common-icon at bounding box center [460, 162] width 12 height 12
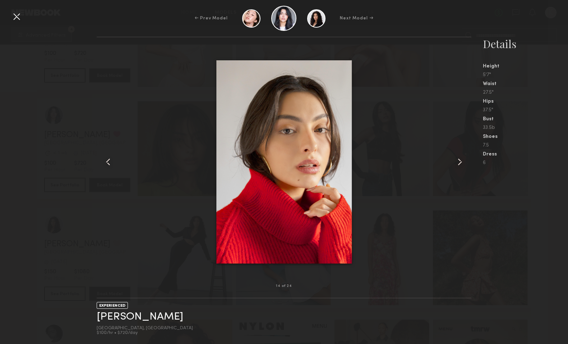
click at [461, 161] on common-icon at bounding box center [460, 162] width 12 height 12
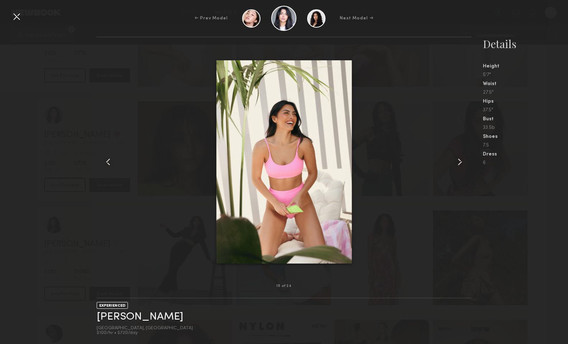
click at [461, 161] on common-icon at bounding box center [460, 162] width 12 height 12
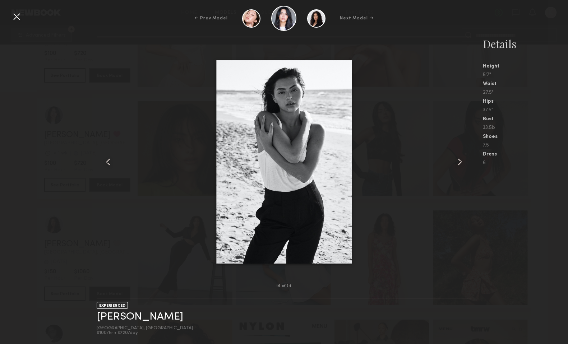
click at [461, 161] on common-icon at bounding box center [460, 162] width 12 height 12
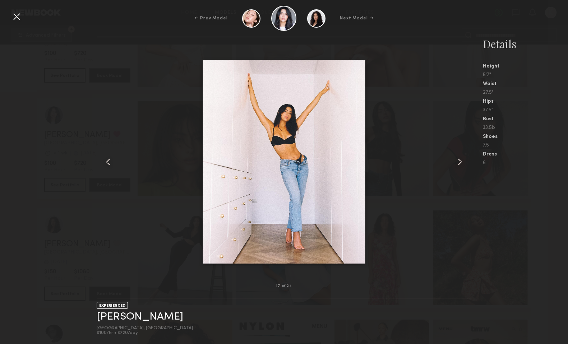
click at [18, 16] on div at bounding box center [17, 17] width 12 height 12
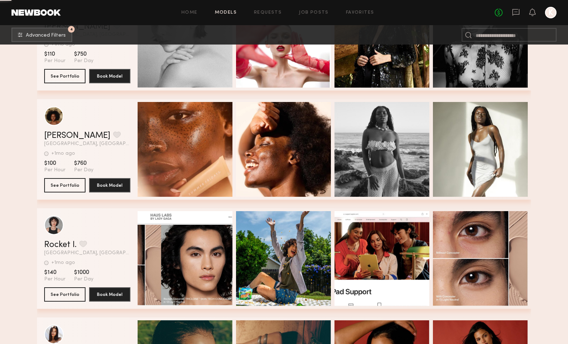
scroll to position [7401, 0]
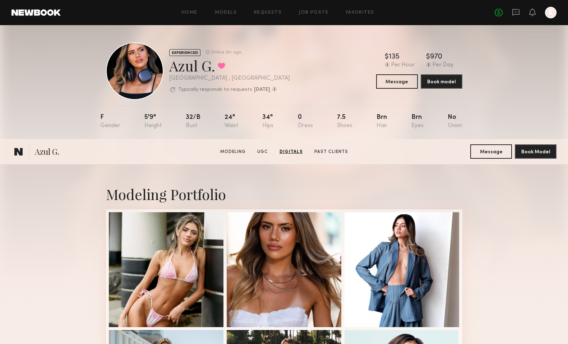
scroll to position [1566, 0]
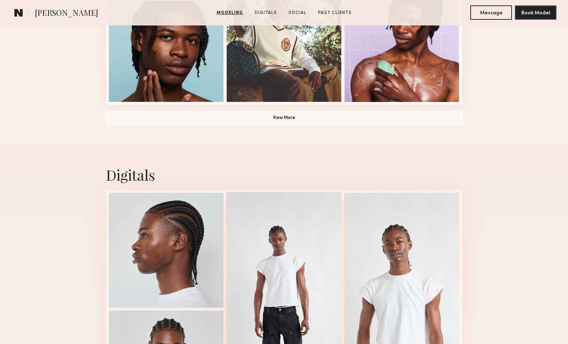
scroll to position [611, 0]
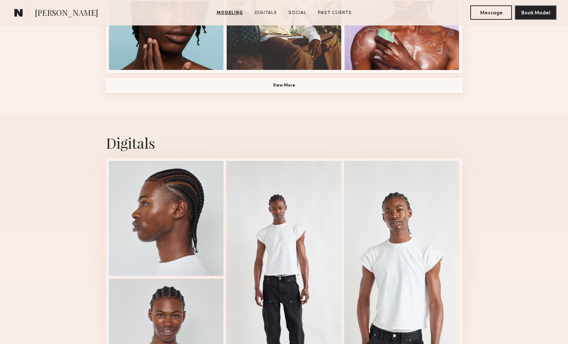
click at [309, 80] on button "View More" at bounding box center [284, 85] width 357 height 14
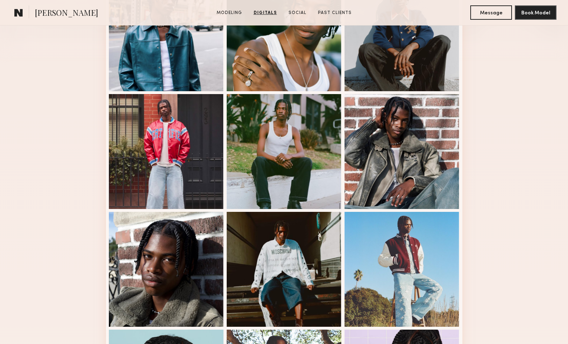
scroll to position [0, 0]
